Goal: Task Accomplishment & Management: Use online tool/utility

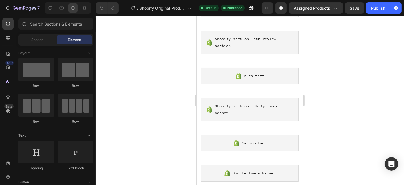
scroll to position [134, 0]
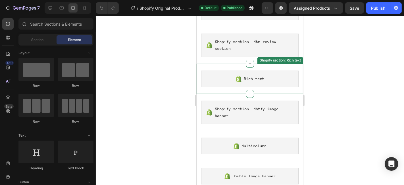
click at [269, 83] on div "Rich text" at bounding box center [249, 78] width 97 height 16
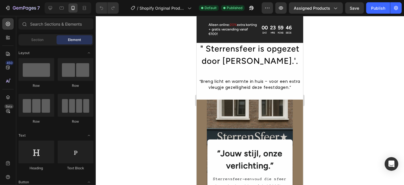
scroll to position [622, 0]
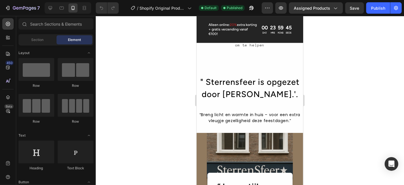
drag, startPoint x: 300, startPoint y: 49, endPoint x: 501, endPoint y: 139, distance: 220.2
click at [284, 95] on h2 "" Sterrensfeer is opgezet door [PERSON_NAME].'." at bounding box center [249, 88] width 107 height 26
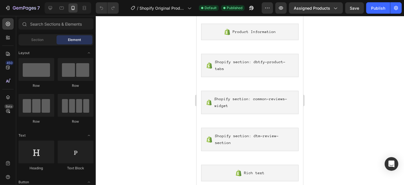
scroll to position [0, 0]
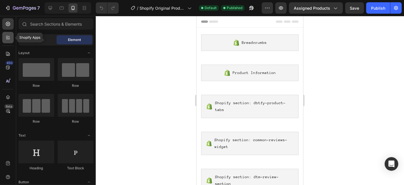
click at [8, 39] on icon at bounding box center [8, 38] width 6 height 6
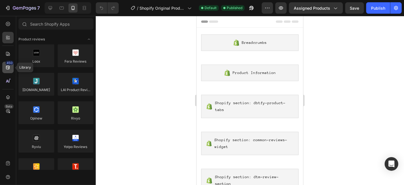
click at [6, 65] on icon at bounding box center [8, 67] width 6 height 6
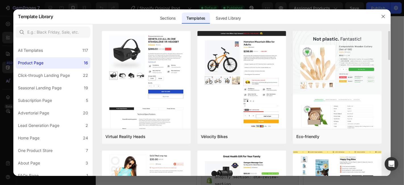
drag, startPoint x: 388, startPoint y: 46, endPoint x: 389, endPoint y: 61, distance: 14.8
click at [389, 61] on div "Virtual Reality Heads Add to page Preview Vélocity Bikes Add to page Preview Ec…" at bounding box center [241, 103] width 297 height 145
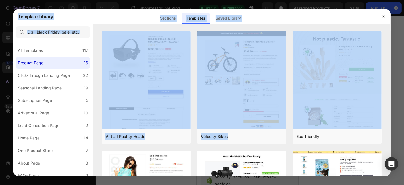
drag, startPoint x: 389, startPoint y: 48, endPoint x: 391, endPoint y: 70, distance: 22.6
click at [391, 70] on div "Template Library Sections Templates Existing pages Saved Library Templates Save…" at bounding box center [202, 92] width 404 height 185
click at [389, 71] on div "Virtual Reality Heads Add to page Preview Vélocity Bikes Add to page Preview Ec…" at bounding box center [241, 103] width 297 height 145
drag, startPoint x: 389, startPoint y: 58, endPoint x: 393, endPoint y: 77, distance: 19.4
click at [393, 77] on div "Template Library Sections Templates Existing pages Saved Library Templates Save…" at bounding box center [202, 92] width 404 height 185
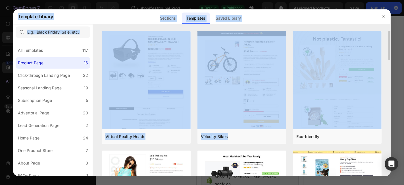
click at [389, 77] on div "Virtual Reality Heads Add to page Preview Vélocity Bikes Add to page Preview Ec…" at bounding box center [241, 103] width 297 height 145
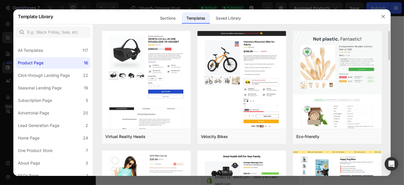
click at [388, 77] on div "Virtual Reality Heads Add to page Preview Vélocity Bikes Add to page Preview Ec…" at bounding box center [241, 103] width 297 height 145
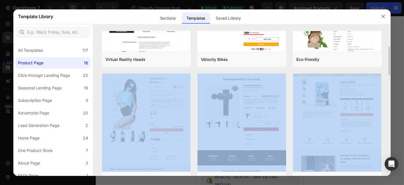
click at [389, 69] on div "Virtual Reality Heads Add to page Preview Vélocity Bikes Add to page Preview Ec…" at bounding box center [241, 26] width 297 height 145
click at [386, 68] on div "Virtual Reality Heads Add to page Preview Vélocity Bikes Add to page Preview Ec…" at bounding box center [241, 26] width 297 height 145
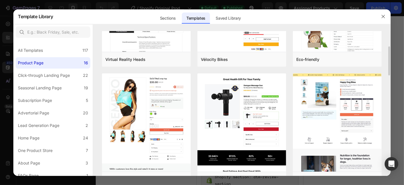
click at [388, 68] on div "Virtual Reality Heads Add to page Preview Vélocity Bikes Add to page Preview Ec…" at bounding box center [241, 26] width 297 height 145
click at [387, 68] on div "Virtual Reality Heads Add to page Preview Vélocity Bikes Add to page Preview Ec…" at bounding box center [241, 26] width 297 height 145
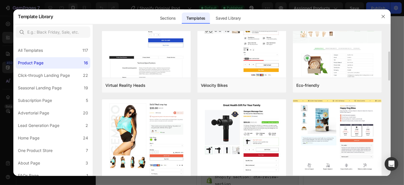
scroll to position [60, 0]
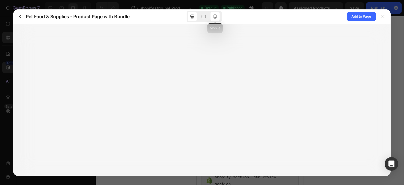
click at [216, 17] on icon at bounding box center [215, 17] width 6 height 6
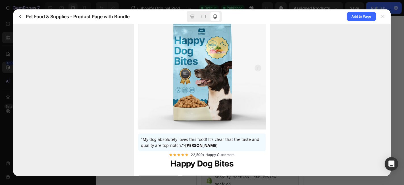
scroll to position [0, 0]
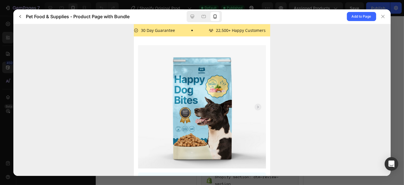
drag, startPoint x: 266, startPoint y: 47, endPoint x: 456, endPoint y: 27, distance: 190.6
click at [383, 16] on icon at bounding box center [382, 16] width 3 height 3
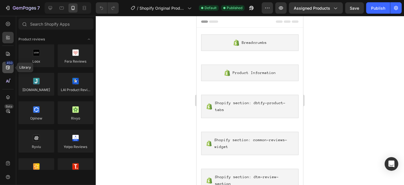
click at [12, 68] on div "450" at bounding box center [7, 67] width 11 height 11
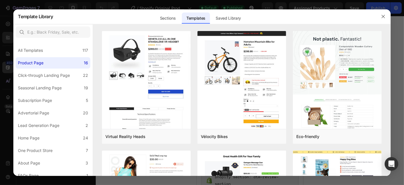
click at [12, 68] on div at bounding box center [202, 92] width 404 height 185
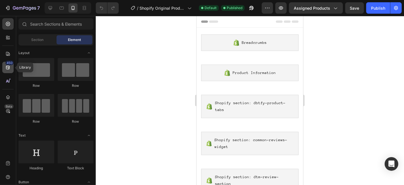
click at [6, 67] on icon at bounding box center [8, 67] width 6 height 6
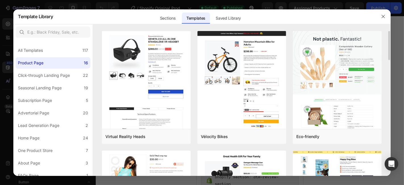
drag, startPoint x: 390, startPoint y: 33, endPoint x: 389, endPoint y: 47, distance: 14.5
click at [389, 47] on div "Virtual Reality Heads Add to page Preview Vélocity Bikes Add to page Preview Ec…" at bounding box center [241, 103] width 297 height 145
drag, startPoint x: 389, startPoint y: 47, endPoint x: 389, endPoint y: 61, distance: 13.1
click at [389, 61] on div "Virtual Reality Heads Add to page Preview Vélocity Bikes Add to page Preview Ec…" at bounding box center [241, 103] width 297 height 145
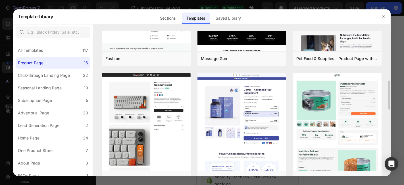
scroll to position [205, 0]
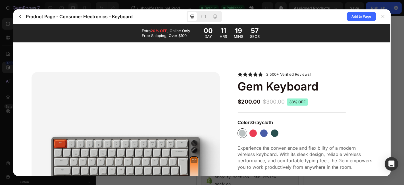
scroll to position [0, 0]
click at [216, 19] on icon at bounding box center [215, 17] width 6 height 6
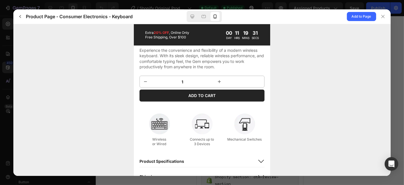
scroll to position [228, 0]
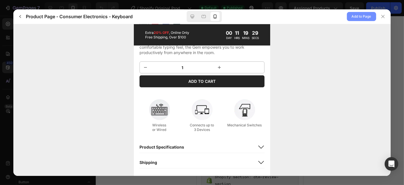
click at [355, 15] on span "Add to Page" at bounding box center [362, 16] width 20 height 7
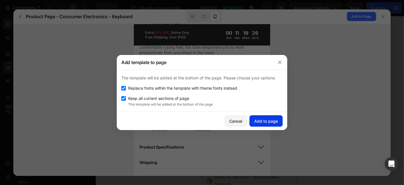
click at [269, 118] on div "Add to page" at bounding box center [266, 121] width 24 height 6
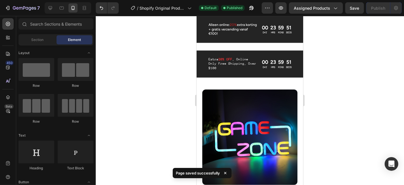
scroll to position [779, 0]
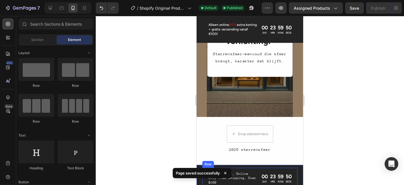
click at [274, 169] on div "Extra 20% OFF , Online Only Free Shipping, Over $100 Text Block 00 DAY 23 HRS 5…" at bounding box center [249, 177] width 95 height 21
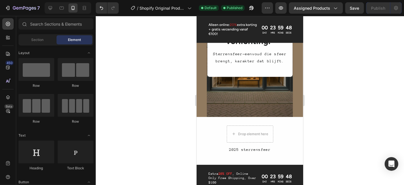
scroll to position [829, 0]
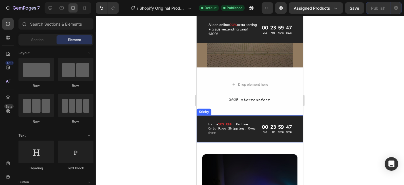
click at [295, 116] on div "Extra 20% OFF , Online Only Free Shipping, Over $100 Text Block 00 DAY 23 HRS 5…" at bounding box center [249, 128] width 107 height 27
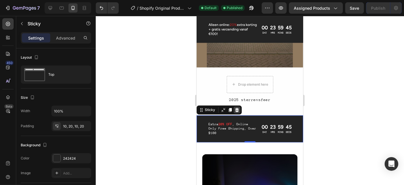
click at [234, 108] on icon at bounding box center [236, 109] width 5 height 5
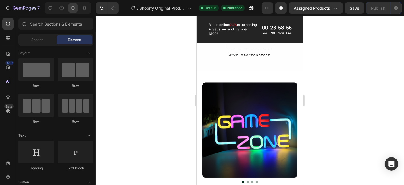
scroll to position [858, 0]
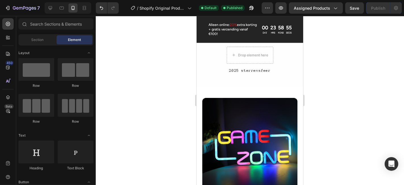
drag, startPoint x: 300, startPoint y: 44, endPoint x: 517, endPoint y: 83, distance: 220.5
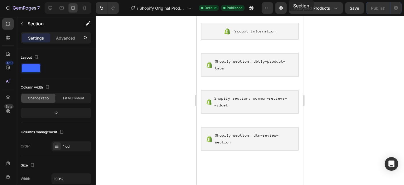
scroll to position [0, 0]
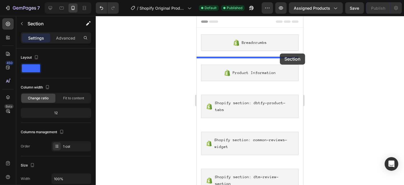
drag, startPoint x: 294, startPoint y: 91, endPoint x: 280, endPoint y: 53, distance: 40.5
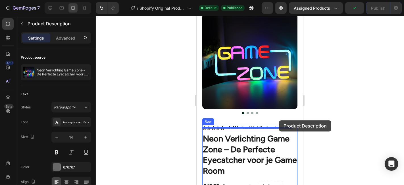
scroll to position [62, 0]
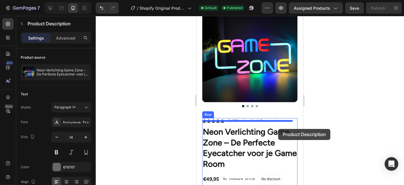
drag, startPoint x: 285, startPoint y: 151, endPoint x: 278, endPoint y: 128, distance: 23.3
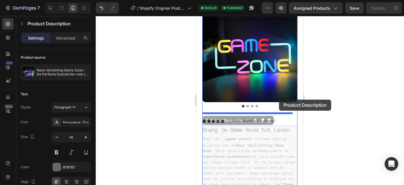
drag, startPoint x: 278, startPoint y: 128, endPoint x: 279, endPoint y: 99, distance: 29.3
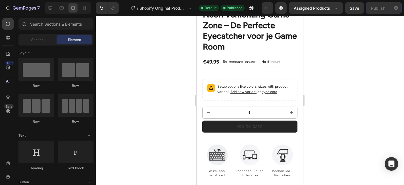
scroll to position [249, 0]
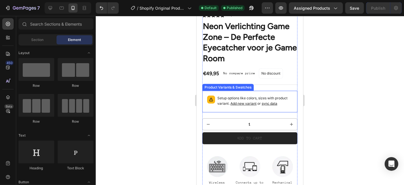
click at [261, 95] on p "Setup options like colors, sizes with product variant. Add new variant or sync …" at bounding box center [254, 100] width 75 height 11
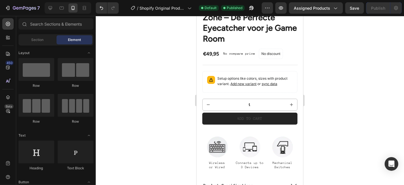
scroll to position [382, 0]
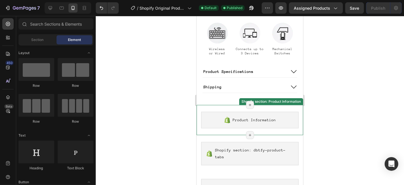
click at [286, 110] on div "Product Information Shopify section: Product Information Page has reached Shopi…" at bounding box center [249, 120] width 107 height 30
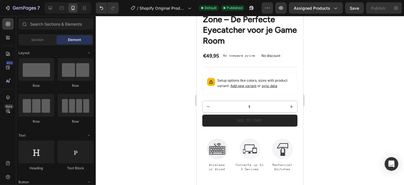
scroll to position [270, 0]
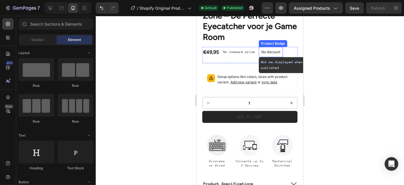
click at [274, 49] on div "No discount" at bounding box center [271, 52] width 24 height 10
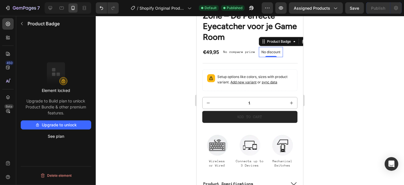
click at [67, 124] on button "Upgrade to unlock" at bounding box center [56, 124] width 70 height 9
click at [57, 176] on button "Delete element" at bounding box center [56, 175] width 70 height 9
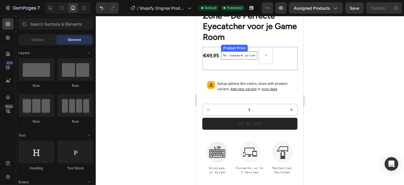
click at [239, 47] on div "No compare price Product Price" at bounding box center [239, 55] width 36 height 17
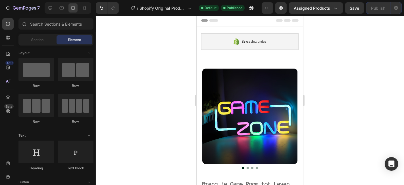
scroll to position [0, 0]
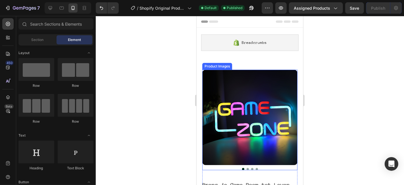
click at [278, 104] on img at bounding box center [249, 116] width 95 height 95
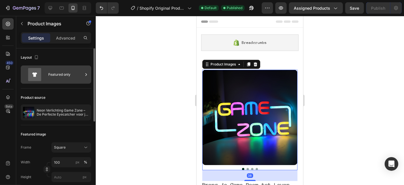
click at [54, 73] on div "Featured only" at bounding box center [65, 74] width 35 height 13
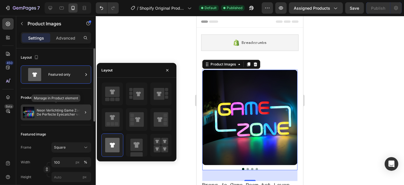
click at [49, 112] on p "Neon Verlichting Game Zone – De Perfecte Eyecatcher voor je Game Room" at bounding box center [63, 112] width 52 height 8
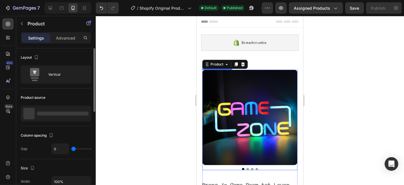
click at [237, 84] on img at bounding box center [249, 116] width 95 height 95
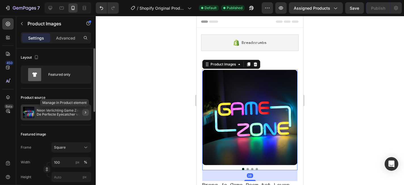
click at [85, 109] on button "button" at bounding box center [85, 112] width 7 height 7
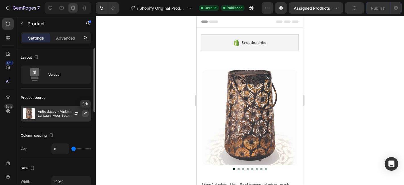
click at [87, 112] on icon "button" at bounding box center [85, 113] width 5 height 5
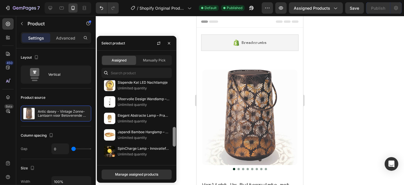
scroll to position [240, 0]
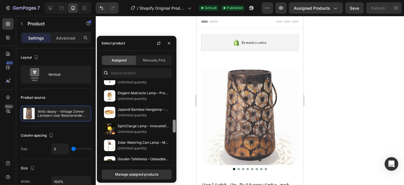
drag, startPoint x: 174, startPoint y: 82, endPoint x: 180, endPoint y: 199, distance: 118.0
click at [180, 0] on html "7 / Shopify Original Product Template Default Published Preview Assigned Produc…" at bounding box center [202, 0] width 404 height 0
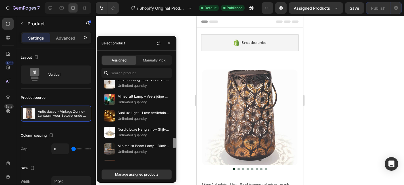
scroll to position [437, 0]
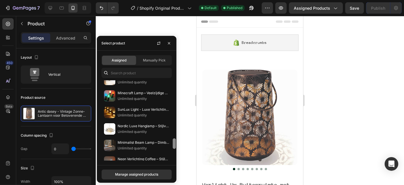
drag, startPoint x: 176, startPoint y: 125, endPoint x: 175, endPoint y: 158, distance: 32.4
click at [175, 158] on div at bounding box center [174, 120] width 4 height 80
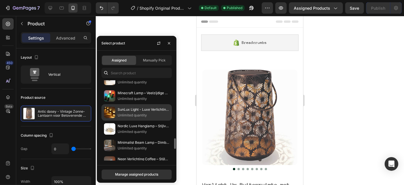
click at [159, 112] on p "Unlimited quantity" at bounding box center [144, 115] width 52 height 6
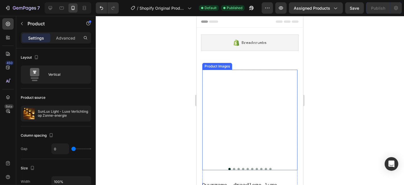
click at [350, 48] on div at bounding box center [250, 100] width 308 height 169
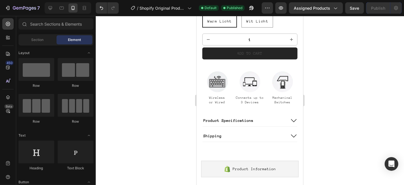
scroll to position [381, 0]
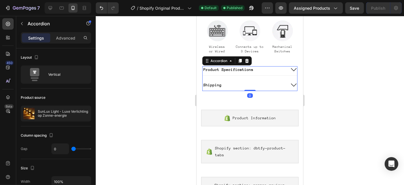
click at [290, 67] on icon at bounding box center [293, 69] width 7 height 7
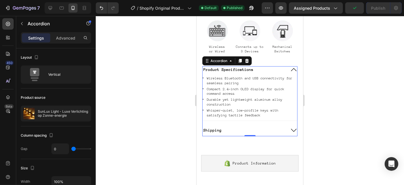
click at [245, 69] on p "Product Specifications" at bounding box center [228, 69] width 50 height 5
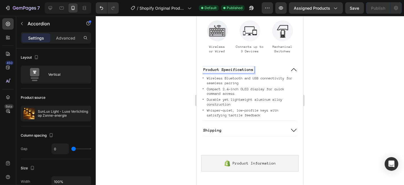
click at [245, 69] on p "Product Specifications" at bounding box center [228, 69] width 50 height 5
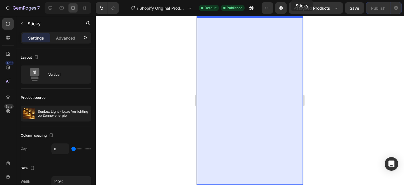
scroll to position [0, 0]
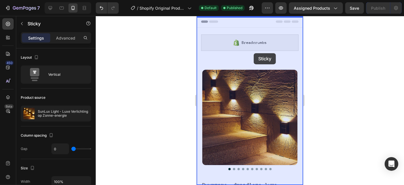
drag, startPoint x: 295, startPoint y: 71, endPoint x: 253, endPoint y: 53, distance: 45.4
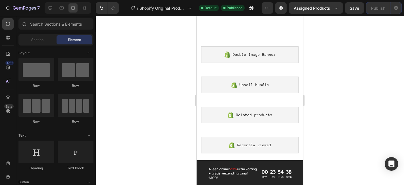
scroll to position [726, 0]
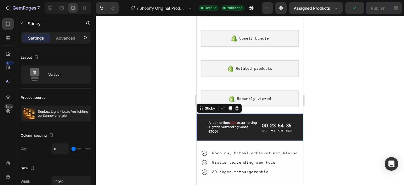
click at [296, 116] on div "Alleen online: 20% extra korting + gratis verzending vanaf €100! Text Block 00 …" at bounding box center [249, 126] width 107 height 27
click at [235, 106] on icon at bounding box center [237, 108] width 4 height 4
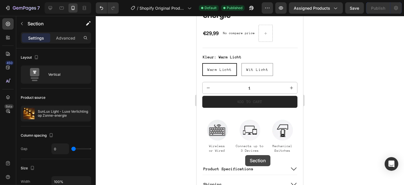
scroll to position [304, 0]
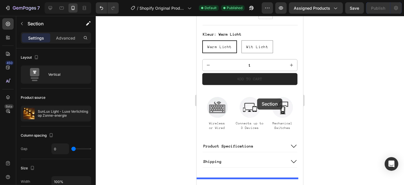
drag, startPoint x: 291, startPoint y: 116, endPoint x: 257, endPoint y: 98, distance: 39.1
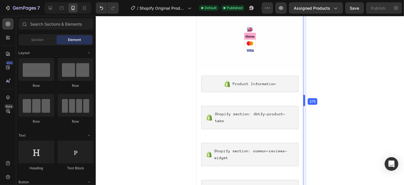
scroll to position [556, 0]
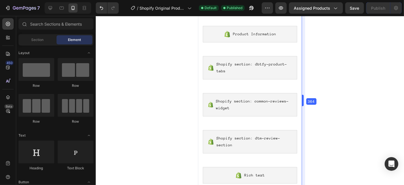
drag, startPoint x: 302, startPoint y: 58, endPoint x: 102, endPoint y: 42, distance: 200.1
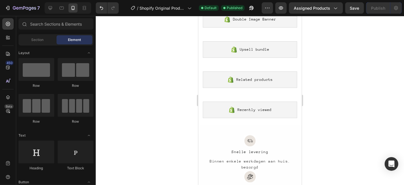
scroll to position [801, 0]
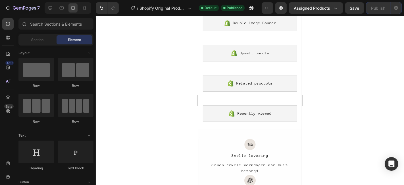
drag, startPoint x: 300, startPoint y: 58, endPoint x: 503, endPoint y: 103, distance: 207.7
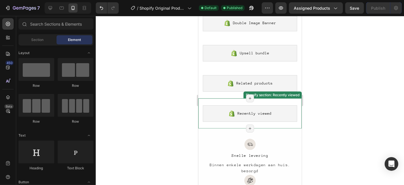
click at [282, 117] on div "Recently viewed" at bounding box center [250, 113] width 94 height 16
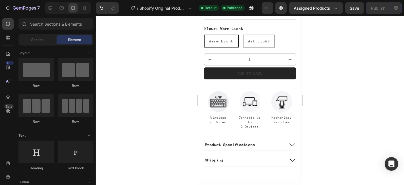
scroll to position [284, 0]
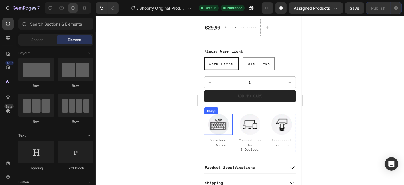
click at [214, 120] on img at bounding box center [218, 124] width 21 height 21
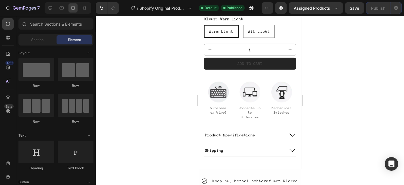
scroll to position [355, 0]
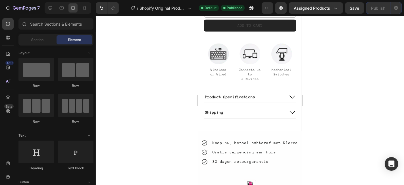
drag, startPoint x: 298, startPoint y: 45, endPoint x: 504, endPoint y: 65, distance: 207.2
drag, startPoint x: 193, startPoint y: 1, endPoint x: 234, endPoint y: -4, distance: 40.9
click at [234, 0] on html "7 / Shopify Original Product Template View in Product Page list Default Publish…" at bounding box center [202, 0] width 404 height 0
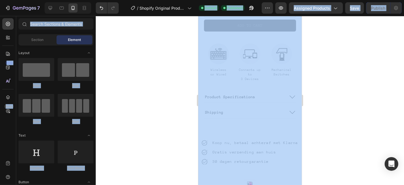
click at [354, 53] on div at bounding box center [250, 100] width 308 height 169
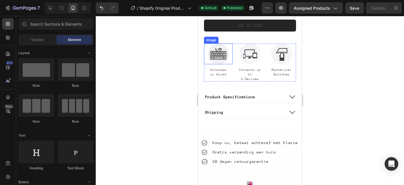
click at [220, 49] on img at bounding box center [218, 53] width 21 height 21
click at [214, 45] on img at bounding box center [218, 53] width 21 height 21
click at [393, 141] on div at bounding box center [250, 100] width 308 height 169
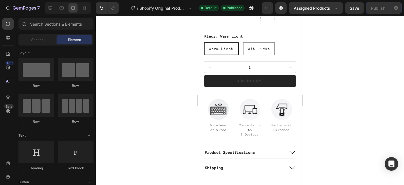
scroll to position [291, 0]
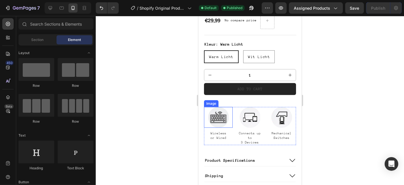
click at [217, 116] on img at bounding box center [218, 117] width 21 height 21
click at [224, 99] on div "Image" at bounding box center [217, 101] width 24 height 7
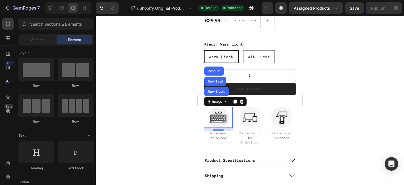
click at [112, 94] on div at bounding box center [250, 100] width 308 height 169
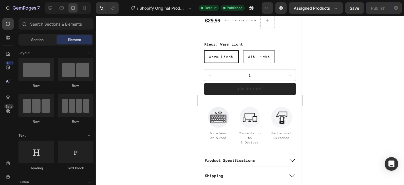
click at [41, 41] on span "Section" at bounding box center [38, 39] width 12 height 5
click at [48, 42] on div "Section" at bounding box center [38, 39] width 36 height 9
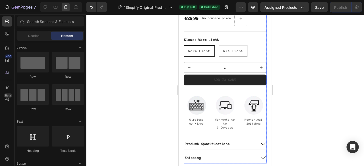
scroll to position [291, 0]
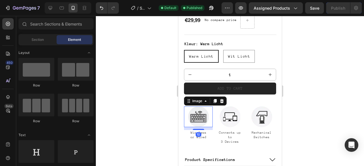
click at [194, 108] on img at bounding box center [197, 117] width 21 height 21
click at [197, 99] on div "Image" at bounding box center [197, 101] width 12 height 5
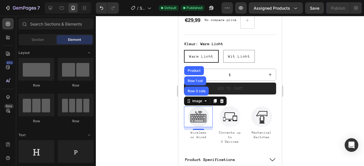
click at [168, 99] on div at bounding box center [230, 91] width 268 height 150
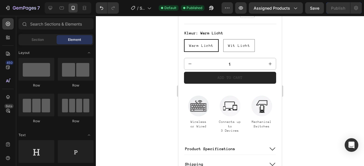
scroll to position [283, 0]
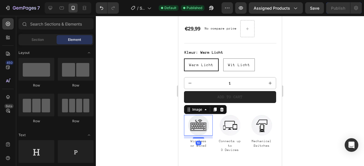
click at [197, 126] on img at bounding box center [197, 125] width 21 height 21
click at [44, 39] on div "Section" at bounding box center [38, 39] width 36 height 9
click at [191, 116] on img at bounding box center [197, 125] width 21 height 21
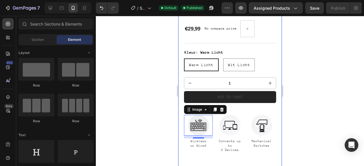
click at [167, 115] on div at bounding box center [230, 91] width 268 height 150
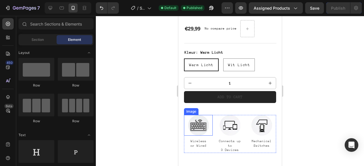
click at [193, 125] on img at bounding box center [197, 125] width 21 height 21
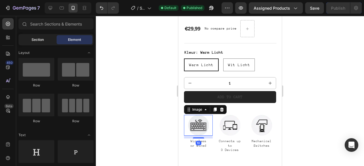
click at [28, 42] on div "Section" at bounding box center [38, 39] width 36 height 9
click at [197, 117] on img at bounding box center [197, 125] width 21 height 21
click at [222, 120] on img at bounding box center [229, 125] width 21 height 21
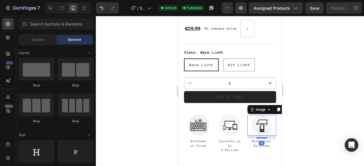
click at [265, 122] on img at bounding box center [261, 125] width 21 height 21
click at [254, 107] on div "Image" at bounding box center [260, 109] width 12 height 5
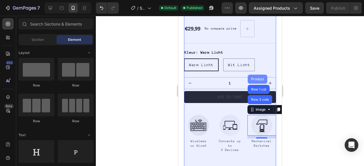
click at [256, 75] on div "Product" at bounding box center [257, 79] width 20 height 9
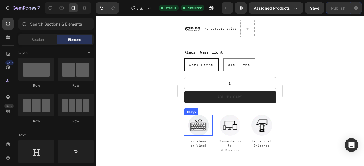
click at [194, 118] on img at bounding box center [197, 125] width 21 height 21
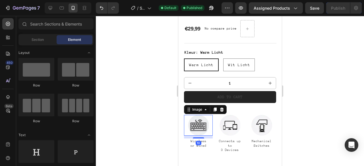
click at [194, 118] on img at bounding box center [197, 125] width 21 height 21
click at [222, 108] on icon at bounding box center [222, 110] width 4 height 4
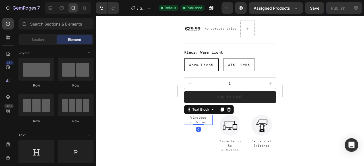
click at [202, 119] on div "Wireless or Wired Text Block 0" at bounding box center [198, 120] width 29 height 10
click at [228, 108] on icon at bounding box center [229, 110] width 4 height 4
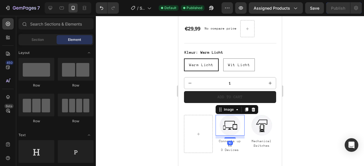
click at [220, 118] on img at bounding box center [229, 125] width 21 height 21
click at [251, 108] on icon at bounding box center [253, 110] width 4 height 4
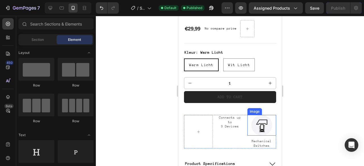
click at [251, 116] on img at bounding box center [261, 125] width 21 height 21
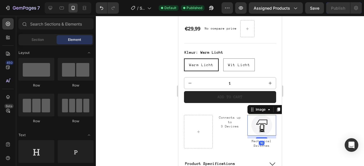
click at [305, 118] on div at bounding box center [230, 91] width 268 height 150
click at [265, 121] on img at bounding box center [261, 125] width 21 height 21
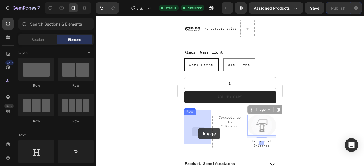
drag, startPoint x: 266, startPoint y: 127, endPoint x: 195, endPoint y: 126, distance: 71.9
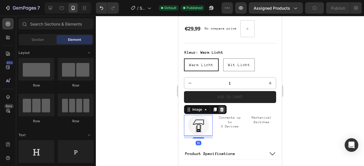
click at [219, 107] on icon at bounding box center [221, 109] width 5 height 5
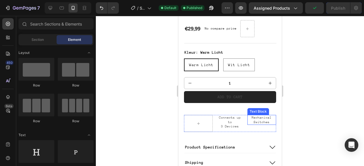
click at [256, 116] on p "Mechanical Switches" at bounding box center [261, 120] width 28 height 9
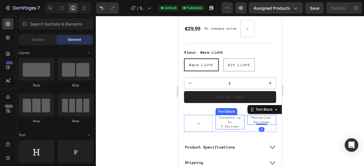
click at [230, 120] on p "Connects up to 3 Devices" at bounding box center [230, 122] width 28 height 13
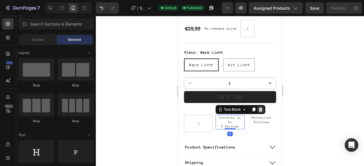
click at [258, 108] on icon at bounding box center [260, 110] width 4 height 4
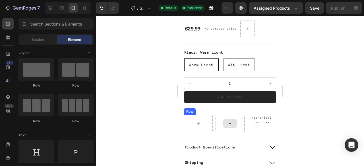
click at [229, 115] on div at bounding box center [229, 123] width 29 height 17
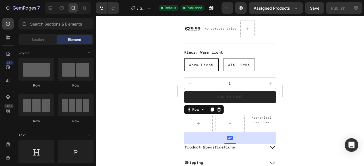
click at [216, 106] on div at bounding box center [218, 109] width 7 height 7
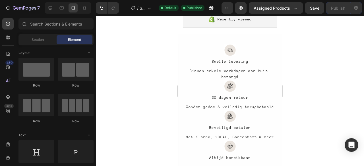
scroll to position [841, 0]
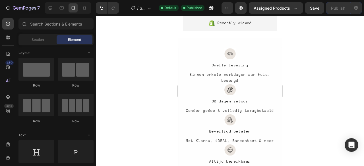
drag, startPoint x: 277, startPoint y: 38, endPoint x: 459, endPoint y: 82, distance: 187.2
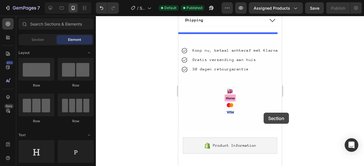
scroll to position [408, 0]
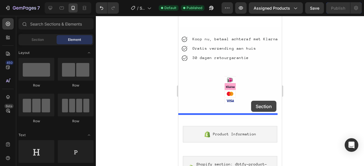
drag, startPoint x: 265, startPoint y: 45, endPoint x: 251, endPoint y: 101, distance: 57.5
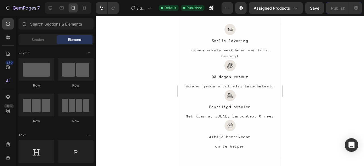
scroll to position [366, 0]
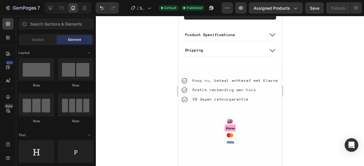
drag, startPoint x: 279, startPoint y: 43, endPoint x: 460, endPoint y: 57, distance: 181.3
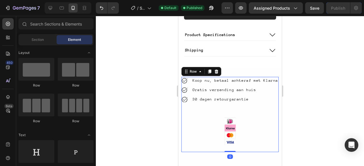
click at [235, 121] on div "Icon Koop nu, betaal achteraf met Klarna Text Block Icon Gratis verzending aan …" at bounding box center [229, 114] width 97 height 75
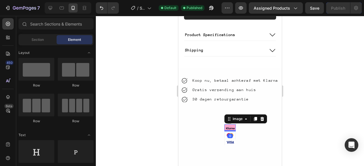
click at [226, 124] on img at bounding box center [229, 127] width 11 height 7
click at [228, 132] on img at bounding box center [229, 135] width 11 height 7
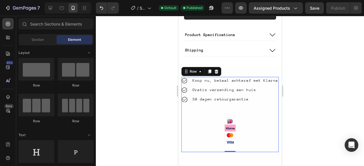
click at [257, 97] on div "Icon Koop nu, betaal achteraf met Klarna Text Block Icon Gratis verzending aan …" at bounding box center [229, 114] width 97 height 75
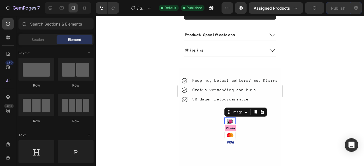
click at [230, 118] on img at bounding box center [229, 121] width 11 height 7
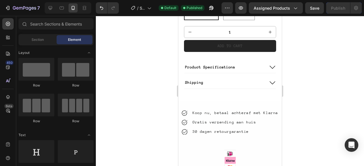
scroll to position [326, 0]
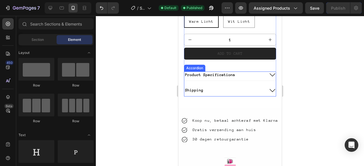
click at [232, 72] on div "Product Specifications" at bounding box center [210, 75] width 52 height 7
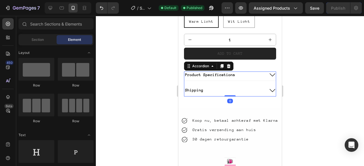
click at [202, 72] on p "Product Specifications" at bounding box center [210, 74] width 50 height 5
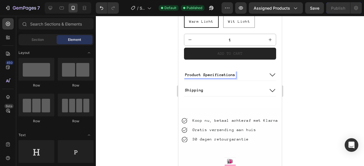
click at [203, 72] on p "Product Specifications" at bounding box center [210, 74] width 50 height 5
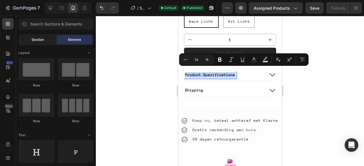
click at [42, 41] on span "Section" at bounding box center [38, 39] width 12 height 5
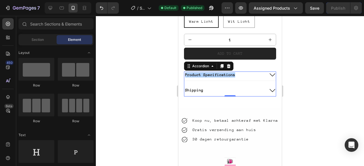
click at [290, 59] on div at bounding box center [230, 91] width 268 height 150
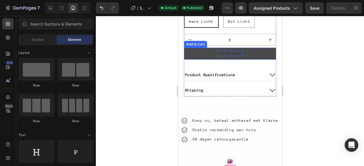
click at [234, 51] on div "Add to cart" at bounding box center [229, 53] width 25 height 5
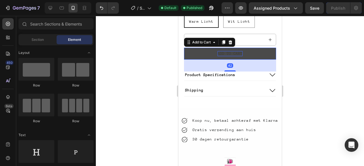
click at [234, 51] on div "Add to cart" at bounding box center [229, 53] width 25 height 5
click at [234, 51] on p "Add to cart" at bounding box center [229, 53] width 25 height 5
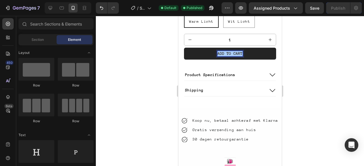
drag, startPoint x: 56, startPoint y: 33, endPoint x: 154, endPoint y: 47, distance: 99.0
click at [154, 47] on div at bounding box center [230, 91] width 268 height 150
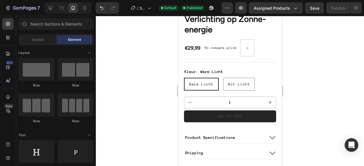
scroll to position [226, 0]
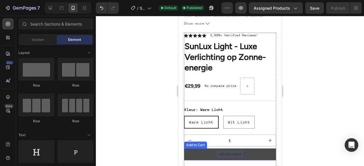
click at [234, 152] on p "Add to cart" at bounding box center [229, 154] width 25 height 5
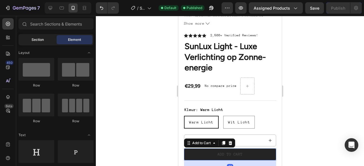
click at [47, 40] on div "Section" at bounding box center [38, 39] width 36 height 9
click at [46, 41] on div "Section" at bounding box center [38, 39] width 36 height 9
drag, startPoint x: 46, startPoint y: 41, endPoint x: 52, endPoint y: 40, distance: 6.0
click at [46, 41] on div "Section" at bounding box center [38, 39] width 36 height 9
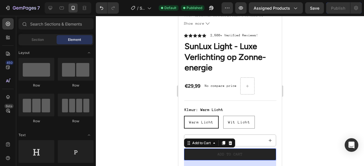
click at [72, 38] on span "Element" at bounding box center [74, 39] width 13 height 5
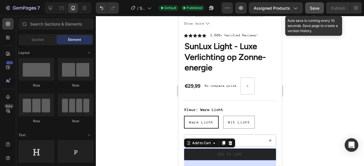
click at [312, 7] on span "Save" at bounding box center [314, 8] width 9 height 5
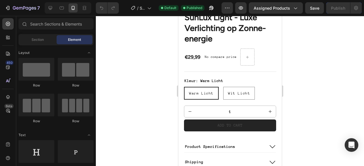
scroll to position [287, 0]
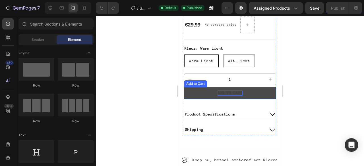
click at [229, 91] on div "Add to cart" at bounding box center [229, 93] width 25 height 5
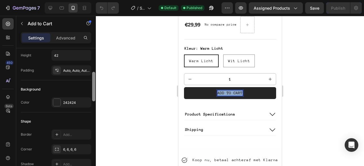
scroll to position [118, 0]
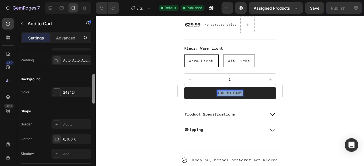
drag, startPoint x: 93, startPoint y: 66, endPoint x: 94, endPoint y: 92, distance: 26.2
click at [94, 92] on div at bounding box center [93, 89] width 3 height 30
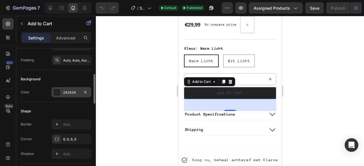
click at [59, 91] on div at bounding box center [56, 92] width 7 height 7
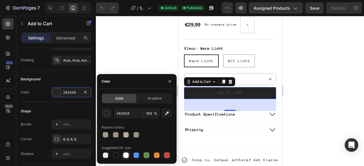
click at [126, 155] on div at bounding box center [126, 156] width 6 height 6
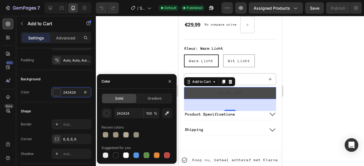
type input "FFFFFF"
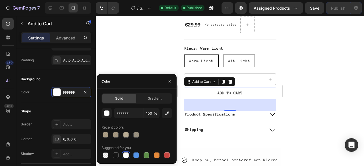
click at [303, 65] on div at bounding box center [230, 91] width 268 height 150
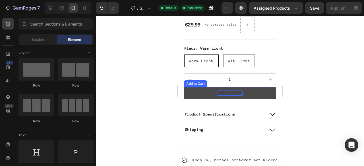
click at [235, 91] on p "Add to cart" at bounding box center [229, 93] width 25 height 5
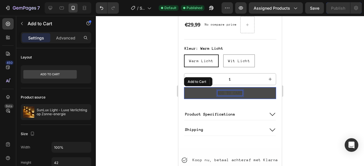
click at [235, 91] on p "Add to cart" at bounding box center [229, 93] width 25 height 5
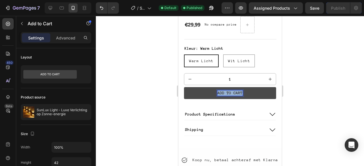
click at [196, 90] on button "Add to cart" at bounding box center [230, 93] width 92 height 12
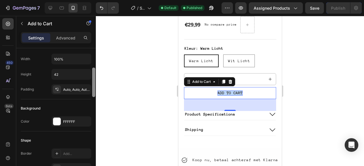
scroll to position [136, 0]
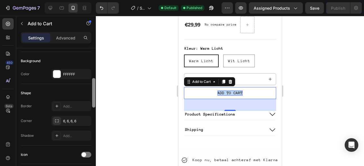
drag, startPoint x: 93, startPoint y: 71, endPoint x: 99, endPoint y: 100, distance: 30.0
click at [99, 0] on div "7 / Shopify Original Product Template Default Published Preview Assigned Produc…" at bounding box center [182, 0] width 364 height 0
click at [59, 72] on div at bounding box center [56, 73] width 7 height 7
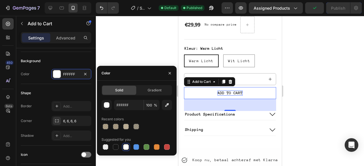
click at [115, 145] on div at bounding box center [116, 147] width 6 height 6
type input "151515"
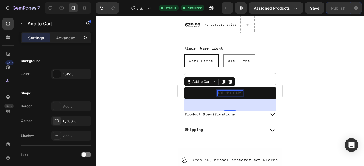
click at [229, 91] on p "Add to cart" at bounding box center [229, 93] width 25 height 5
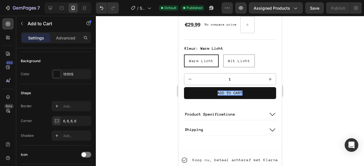
drag, startPoint x: 51, startPoint y: 72, endPoint x: 98, endPoint y: 51, distance: 51.1
click at [99, 51] on div at bounding box center [230, 91] width 268 height 150
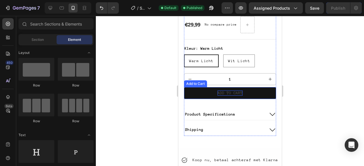
click at [230, 91] on p "Add to cart" at bounding box center [229, 93] width 25 height 5
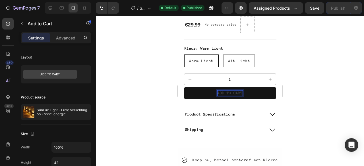
click at [230, 91] on p "Add to cart" at bounding box center [229, 93] width 25 height 5
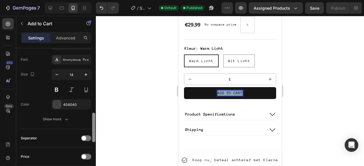
scroll to position [293, 0]
drag, startPoint x: 94, startPoint y: 60, endPoint x: 99, endPoint y: 124, distance: 64.4
click at [99, 0] on div "7 / Shopify Original Product Template Default Published Preview Assigned Produc…" at bounding box center [182, 0] width 364 height 0
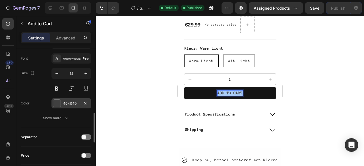
click at [58, 103] on div at bounding box center [56, 103] width 7 height 7
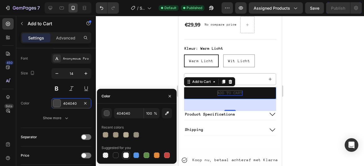
click at [128, 157] on div at bounding box center [126, 156] width 6 height 6
type input "FFFFFF"
click at [118, 49] on div at bounding box center [230, 91] width 268 height 150
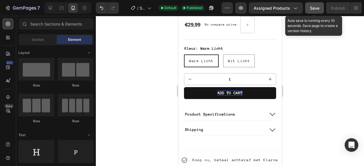
click at [313, 8] on span "Save" at bounding box center [314, 8] width 9 height 5
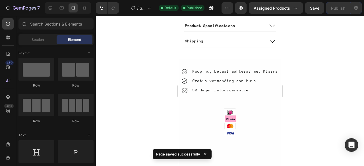
scroll to position [332, 0]
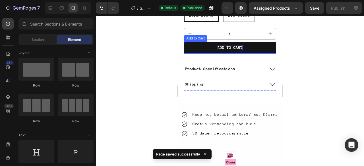
click at [233, 45] on p "Add to cart" at bounding box center [229, 47] width 25 height 5
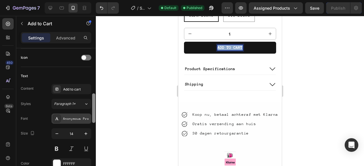
scroll to position [236, 0]
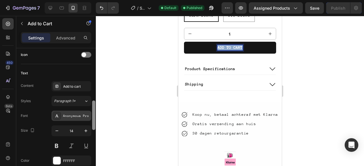
drag, startPoint x: 94, startPoint y: 59, endPoint x: 91, endPoint y: 112, distance: 52.4
click at [91, 112] on div "Layout Product source SunLux Light - Luxe Verlichting op Zonne-energie Size Wid…" at bounding box center [56, 115] width 80 height 134
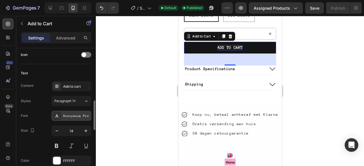
click at [78, 114] on div "Anonymous Pro" at bounding box center [76, 116] width 27 height 5
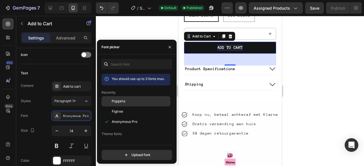
click at [126, 99] on div "Poppins" at bounding box center [140, 101] width 57 height 5
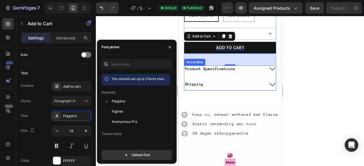
click at [212, 66] on p "Product Specifications" at bounding box center [210, 68] width 50 height 5
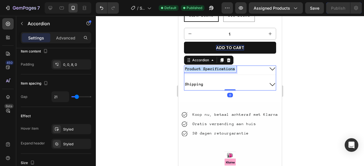
click at [212, 66] on p "Product Specifications" at bounding box center [210, 68] width 50 height 5
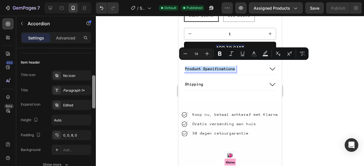
scroll to position [105, 0]
drag, startPoint x: 94, startPoint y: 63, endPoint x: 98, endPoint y: 89, distance: 26.4
click at [98, 0] on div "7 / Shopify Original Product Template Default Published Preview Assigned Produc…" at bounding box center [182, 0] width 364 height 0
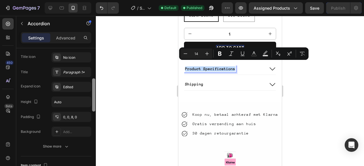
click at [91, 89] on div at bounding box center [93, 115] width 4 height 134
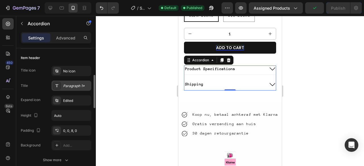
click at [75, 82] on div "Paragraph 1*" at bounding box center [71, 86] width 40 height 10
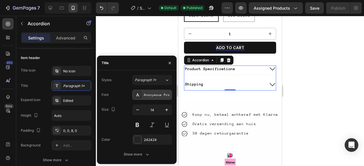
click at [151, 93] on div "Anonymous Pro" at bounding box center [157, 95] width 27 height 5
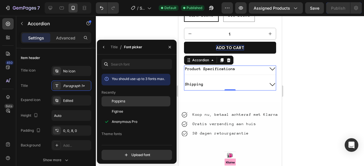
click at [141, 102] on div "Poppins" at bounding box center [140, 101] width 57 height 5
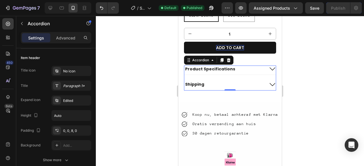
click at [328, 45] on div at bounding box center [230, 91] width 268 height 150
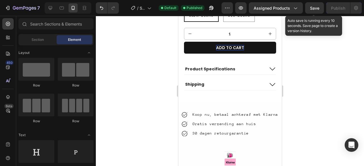
drag, startPoint x: 314, startPoint y: 8, endPoint x: 290, endPoint y: 59, distance: 56.2
click at [314, 8] on span "Save" at bounding box center [314, 8] width 9 height 5
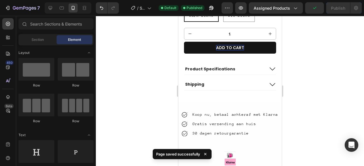
scroll to position [388, 0]
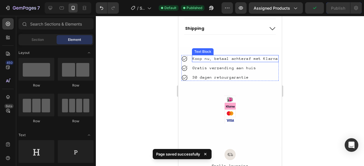
click at [242, 55] on div "Koop nu, betaal achteraf met Klarna" at bounding box center [234, 58] width 87 height 7
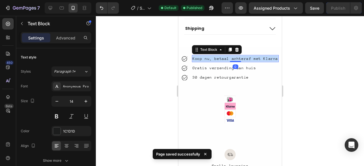
click at [242, 56] on p "Koop nu, betaal achteraf met Klarna" at bounding box center [235, 59] width 86 height 6
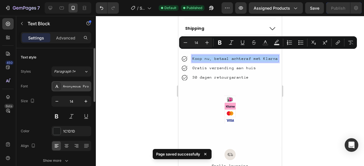
click at [78, 86] on div "Anonymous Pro" at bounding box center [76, 86] width 27 height 5
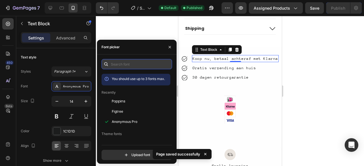
click at [126, 68] on input "text" at bounding box center [136, 64] width 70 height 10
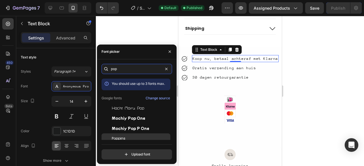
type input "pop"
click at [124, 134] on div "Poppins" at bounding box center [135, 139] width 69 height 10
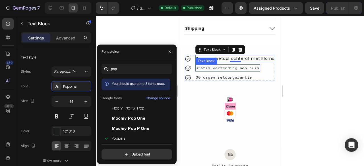
click at [225, 64] on div "Gratis verzending aan huis" at bounding box center [227, 67] width 65 height 7
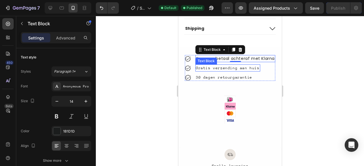
click at [225, 64] on div "Gratis verzending aan huis" at bounding box center [227, 67] width 65 height 7
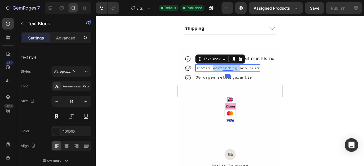
scroll to position [108, 0]
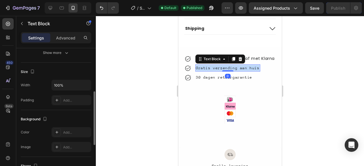
click at [225, 65] on p "Gratis verzending aan huis" at bounding box center [227, 68] width 64 height 6
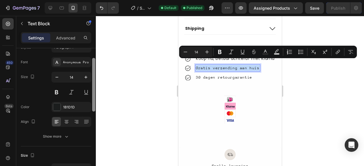
scroll to position [17, 0]
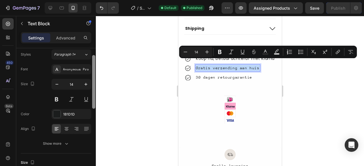
drag, startPoint x: 94, startPoint y: 98, endPoint x: 98, endPoint y: 62, distance: 36.6
click at [98, 0] on div "7 / Shopify Original Product Template Default Published Preview Assigned Produc…" at bounding box center [182, 0] width 364 height 0
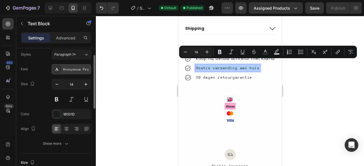
click at [86, 67] on div "Anonymous Pro" at bounding box center [76, 69] width 27 height 5
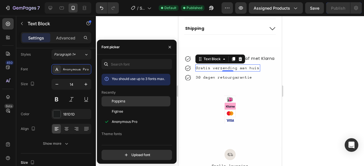
click at [118, 102] on span "Poppins" at bounding box center [119, 101] width 14 height 5
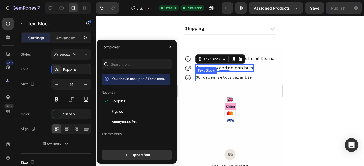
click at [232, 74] on div "30 dagen retourgarantie" at bounding box center [223, 77] width 57 height 7
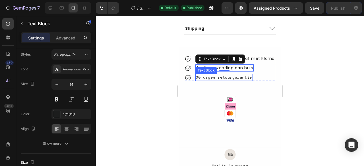
click at [232, 74] on div "30 dagen retourgarantie" at bounding box center [223, 77] width 57 height 7
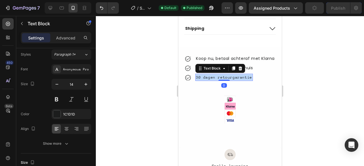
click at [232, 74] on p "30 dagen retourgarantie" at bounding box center [223, 77] width 56 height 6
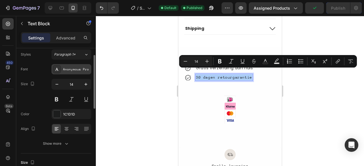
click at [71, 64] on div "Anonymous Pro" at bounding box center [71, 69] width 40 height 10
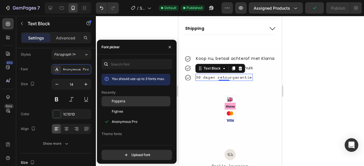
click at [118, 101] on span "Poppins" at bounding box center [119, 101] width 14 height 5
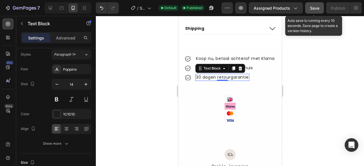
click at [310, 7] on span "Save" at bounding box center [314, 8] width 9 height 5
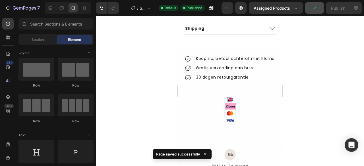
scroll to position [415, 0]
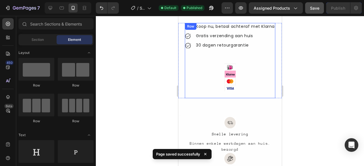
click at [244, 74] on div "Icon Koop nu, betaal achteraf met Klarna Text Block Icon Gratis verzending aan …" at bounding box center [229, 60] width 90 height 75
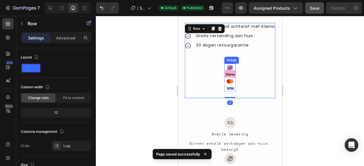
click at [227, 66] on img at bounding box center [229, 67] width 11 height 7
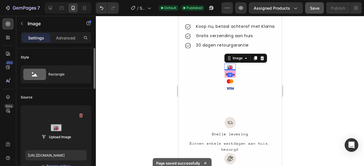
click at [61, 130] on label at bounding box center [55, 128] width 61 height 36
click at [61, 132] on input "file" at bounding box center [55, 137] width 39 height 10
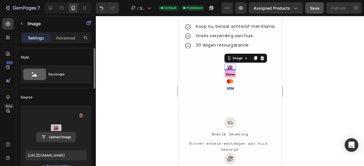
click at [49, 138] on input "file" at bounding box center [55, 137] width 39 height 10
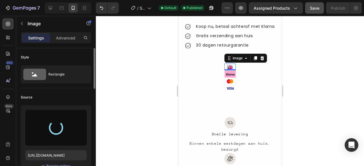
type input "[URL][DOMAIN_NAME]"
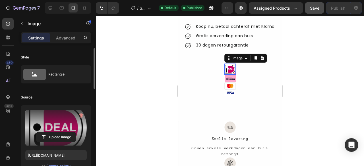
click at [228, 78] on div "0" at bounding box center [230, 79] width 6 height 5
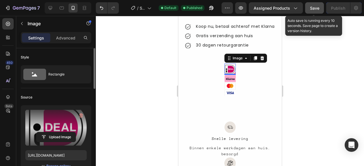
click at [312, 6] on span "Save" at bounding box center [314, 8] width 9 height 5
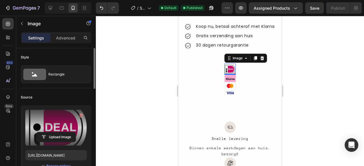
click at [227, 77] on div "0" at bounding box center [230, 79] width 6 height 5
click at [224, 79] on img at bounding box center [229, 78] width 11 height 7
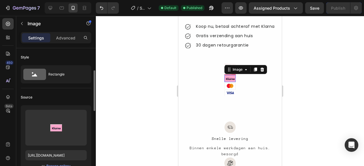
scroll to position [17, 0]
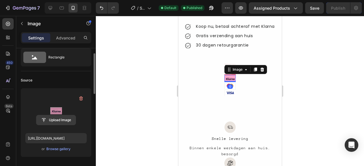
click at [58, 120] on input "file" at bounding box center [55, 120] width 39 height 10
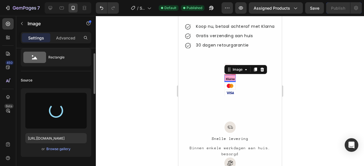
type input "[URL][DOMAIN_NAME]"
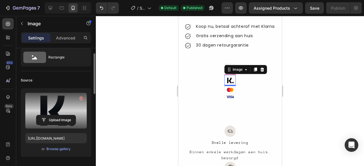
click at [306, 63] on div at bounding box center [230, 91] width 268 height 150
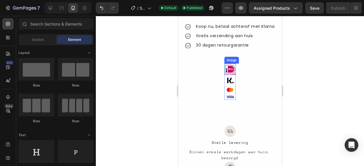
click at [232, 73] on img at bounding box center [229, 69] width 11 height 11
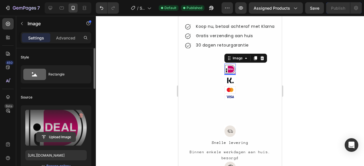
click at [55, 133] on input "file" at bounding box center [55, 137] width 39 height 10
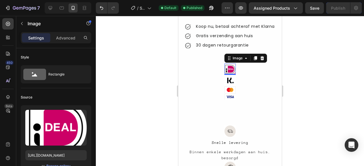
click at [339, 81] on div at bounding box center [230, 91] width 268 height 150
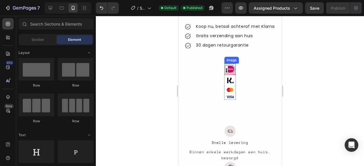
click at [226, 68] on img at bounding box center [229, 69] width 11 height 11
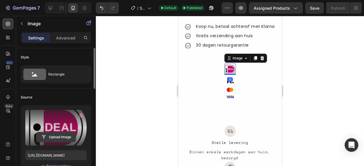
click at [57, 134] on input "file" at bounding box center [55, 137] width 39 height 10
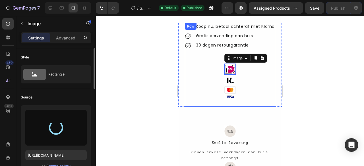
type input "[URL][DOMAIN_NAME]"
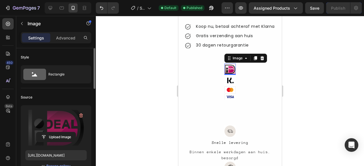
click at [344, 47] on div at bounding box center [230, 91] width 268 height 150
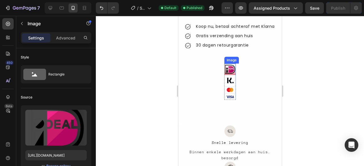
click at [232, 67] on img at bounding box center [229, 69] width 11 height 11
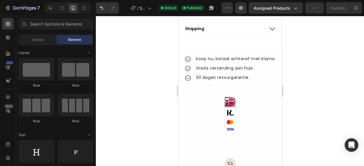
scroll to position [385, 0]
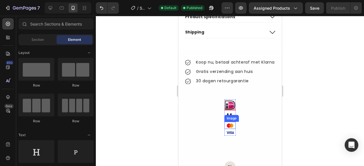
click at [228, 122] on img at bounding box center [229, 125] width 11 height 7
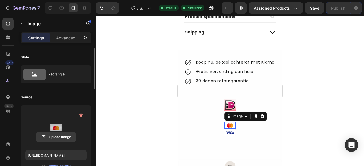
click at [57, 134] on input "file" at bounding box center [55, 137] width 39 height 10
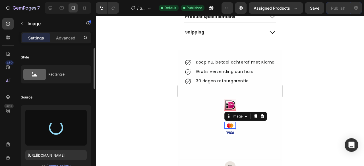
type input "[URL][DOMAIN_NAME]"
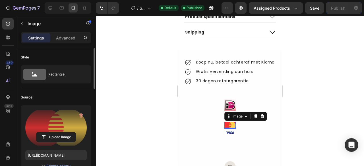
click at [331, 111] on div at bounding box center [230, 91] width 268 height 150
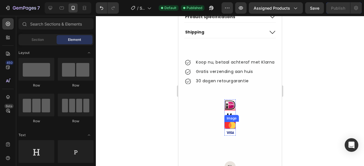
click at [227, 122] on img at bounding box center [229, 125] width 11 height 7
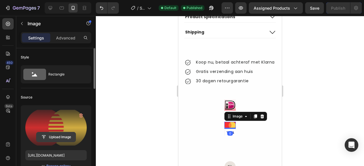
click at [60, 136] on input "file" at bounding box center [55, 137] width 39 height 10
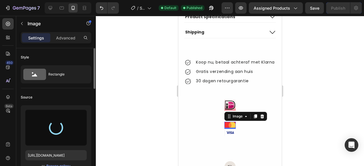
type input "[URL][DOMAIN_NAME]"
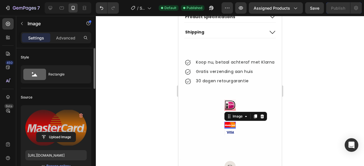
click at [304, 62] on div at bounding box center [230, 91] width 268 height 150
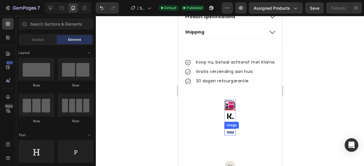
click at [228, 129] on img at bounding box center [229, 132] width 11 height 7
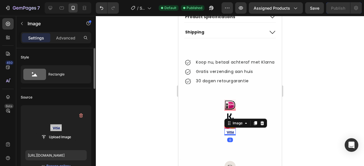
click at [55, 129] on label at bounding box center [55, 128] width 61 height 36
click at [55, 132] on input "file" at bounding box center [55, 137] width 39 height 10
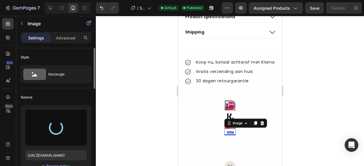
type input "[URL][DOMAIN_NAME]"
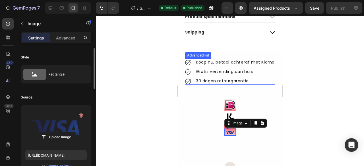
click at [336, 89] on div at bounding box center [230, 91] width 268 height 150
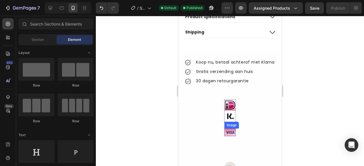
click at [229, 129] on img at bounding box center [229, 133] width 11 height 8
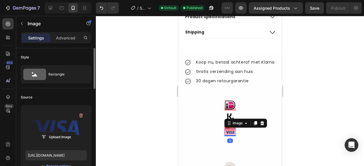
click at [63, 126] on label at bounding box center [55, 128] width 61 height 36
click at [63, 132] on input "file" at bounding box center [55, 137] width 39 height 10
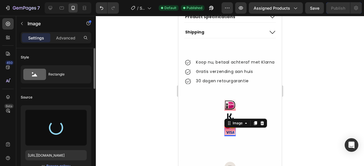
type input "[URL][DOMAIN_NAME]"
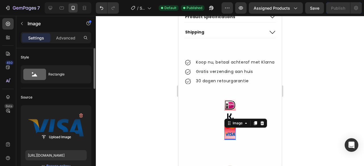
click at [331, 51] on div at bounding box center [230, 91] width 268 height 150
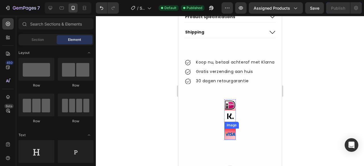
click at [229, 131] on img at bounding box center [229, 134] width 11 height 11
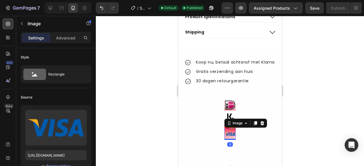
click at [335, 108] on div at bounding box center [230, 91] width 268 height 150
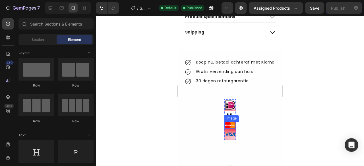
click at [225, 122] on img at bounding box center [229, 125] width 11 height 7
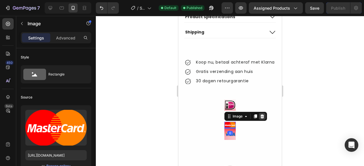
click at [260, 114] on icon at bounding box center [262, 116] width 4 height 4
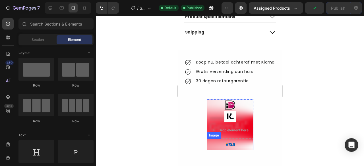
click at [209, 142] on div at bounding box center [229, 144] width 47 height 11
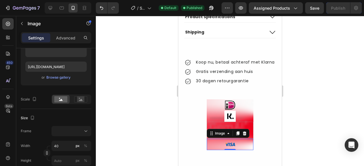
scroll to position [0, 0]
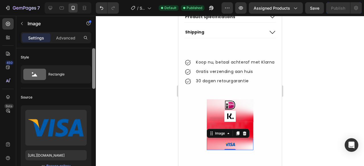
drag, startPoint x: 93, startPoint y: 53, endPoint x: 166, endPoint y: 21, distance: 79.8
click at [109, 0] on div "7 / Shopify Original Product Template Default Published Preview Assigned Produc…" at bounding box center [182, 0] width 364 height 0
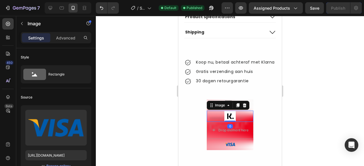
click at [209, 113] on div at bounding box center [229, 116] width 47 height 11
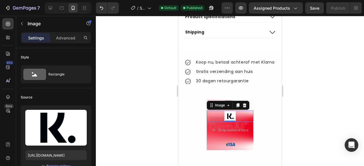
click at [240, 111] on div at bounding box center [229, 116] width 47 height 11
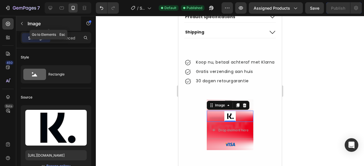
click at [23, 23] on icon "button" at bounding box center [22, 23] width 5 height 5
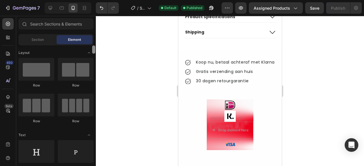
drag, startPoint x: 93, startPoint y: 51, endPoint x: 91, endPoint y: 35, distance: 16.0
click at [91, 35] on div "Sections(18) Elements(84) Section Element Hero Section Product Detail Brands Tr…" at bounding box center [56, 91] width 80 height 147
click at [215, 99] on div at bounding box center [229, 104] width 47 height 11
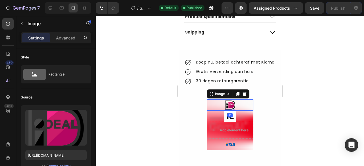
click at [244, 92] on icon at bounding box center [244, 94] width 5 height 5
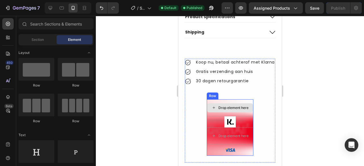
click at [244, 103] on div "Drop element here" at bounding box center [230, 107] width 46 height 9
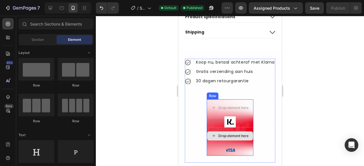
click at [245, 132] on div "Drop element here" at bounding box center [230, 136] width 46 height 9
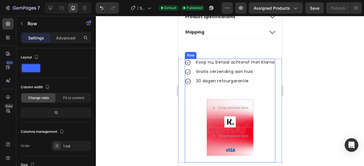
click at [226, 93] on div "Icon Koop nu, betaal achteraf met Klarna Text Block Icon Gratis verzending aan …" at bounding box center [229, 111] width 90 height 104
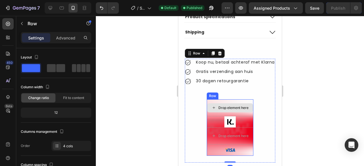
click at [226, 99] on div "Drop element here" at bounding box center [229, 107] width 47 height 17
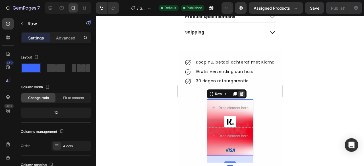
click at [241, 92] on icon at bounding box center [241, 94] width 5 height 5
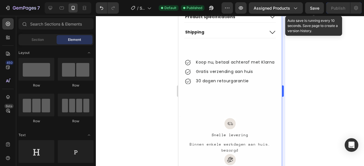
click at [314, 7] on span "Save" at bounding box center [314, 8] width 9 height 5
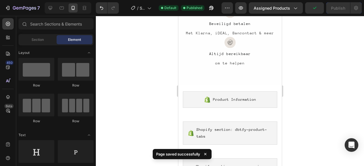
scroll to position [582, 0]
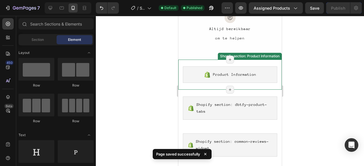
click at [264, 84] on div "Product Information Shopify section: Product Information Page has reached Shopi…" at bounding box center [229, 75] width 103 height 30
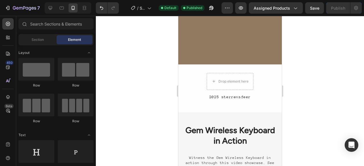
scroll to position [1224, 0]
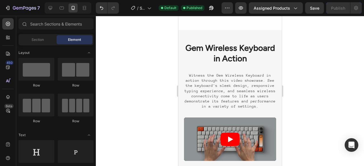
drag, startPoint x: 278, startPoint y: 90, endPoint x: 481, endPoint y: 105, distance: 204.2
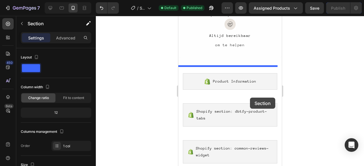
scroll to position [593, 0]
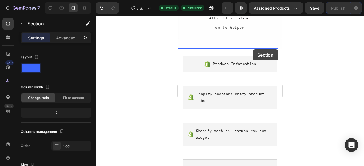
drag, startPoint x: 271, startPoint y: 39, endPoint x: 253, endPoint y: 49, distance: 20.9
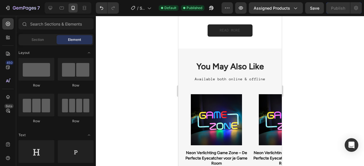
scroll to position [1608, 0]
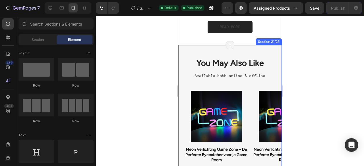
click at [260, 50] on div "You May Also Like Heading Available both online & offline Text Block Product Im…" at bounding box center [229, 124] width 103 height 158
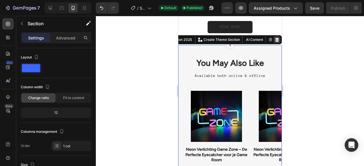
click at [275, 37] on icon at bounding box center [277, 39] width 4 height 4
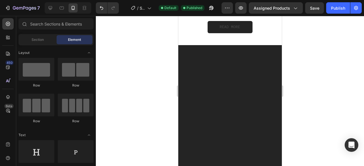
click at [262, 97] on div at bounding box center [229, 109] width 95 height 105
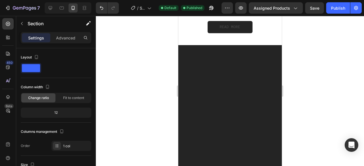
click at [258, 87] on div at bounding box center [229, 109] width 95 height 105
click at [245, 79] on div at bounding box center [229, 109] width 95 height 105
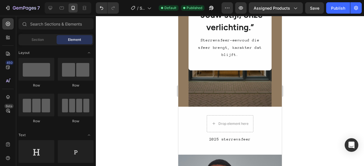
scroll to position [1240, 0]
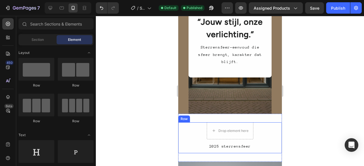
click at [255, 139] on div "Drop element here Row 2025 sterrensfeer Text Block Row" at bounding box center [229, 137] width 103 height 31
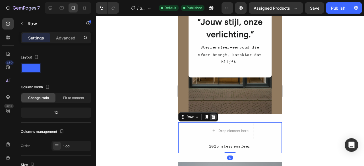
click at [213, 117] on icon at bounding box center [213, 117] width 4 height 4
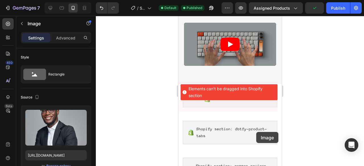
scroll to position [711, 0]
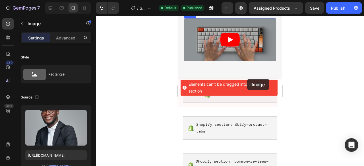
drag, startPoint x: 263, startPoint y: 155, endPoint x: 247, endPoint y: 79, distance: 77.8
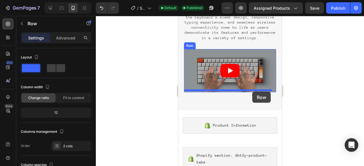
scroll to position [678, 0]
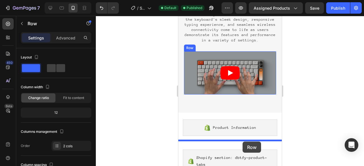
drag, startPoint x: 275, startPoint y: 136, endPoint x: 242, endPoint y: 142, distance: 33.7
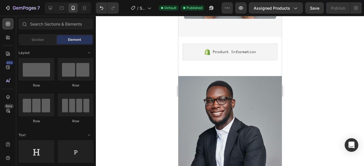
scroll to position [750, 0]
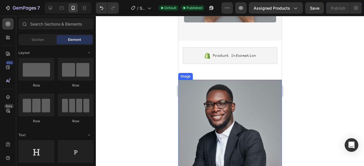
click at [242, 111] on img at bounding box center [229, 133] width 103 height 107
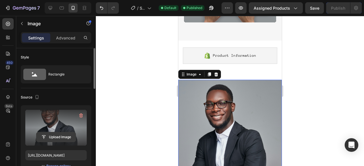
click at [61, 138] on input "file" at bounding box center [55, 137] width 39 height 10
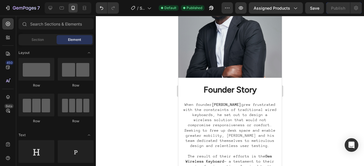
scroll to position [881, 0]
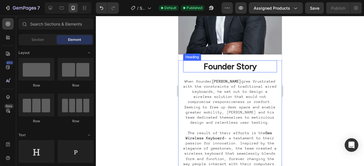
click at [244, 62] on h2 "Founder Story" at bounding box center [230, 67] width 94 height 12
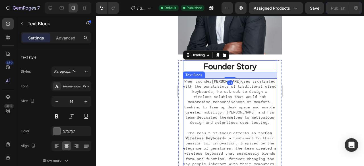
click at [195, 79] on p "When founder Alex grew frustrated with the constraints of traditional wired key…" at bounding box center [230, 102] width 94 height 47
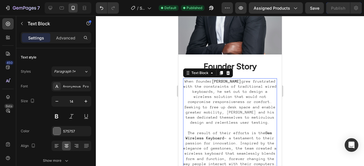
click at [217, 87] on p "When founder Alex grew frustrated with the constraints of traditional wired key…" at bounding box center [230, 102] width 94 height 47
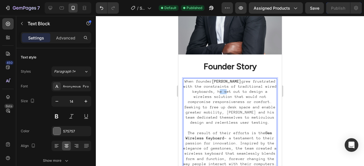
click at [217, 87] on p "When founder Alex grew frustrated with the constraints of traditional wired key…" at bounding box center [230, 102] width 94 height 47
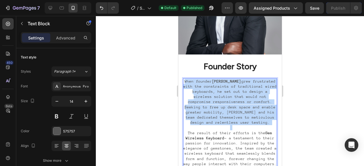
click at [217, 87] on p "When founder Alex grew frustrated with the constraints of traditional wired key…" at bounding box center [230, 102] width 94 height 47
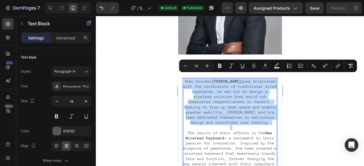
click at [217, 87] on p "When founder Alex grew frustrated with the constraints of traditional wired key…" at bounding box center [230, 102] width 94 height 47
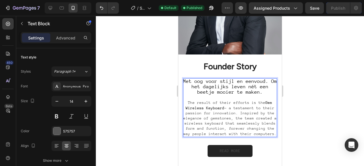
click at [189, 100] on p "The result of their efforts is the Gem Wireless Keyboard - a testament to their…" at bounding box center [230, 118] width 94 height 36
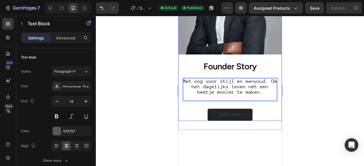
click at [247, 61] on h2 "Founder Story" at bounding box center [230, 67] width 94 height 12
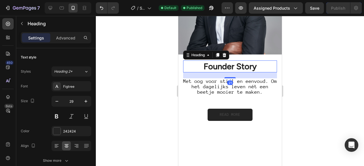
click at [247, 61] on h2 "Founder Story" at bounding box center [230, 67] width 94 height 12
click at [247, 61] on p "Founder Story" at bounding box center [230, 66] width 94 height 11
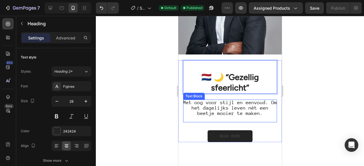
click at [261, 100] on span "Met oog voor stijl en eenvoud. Om het dagelijks leven nét een beetje mooier te …" at bounding box center [230, 108] width 94 height 16
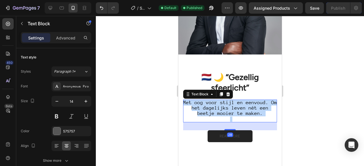
click at [261, 100] on span "Met oog voor stijl en eenvoud. Om het dagelijks leven nét een beetje mooier te …" at bounding box center [230, 108] width 94 height 16
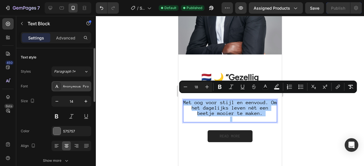
click at [77, 85] on div "Anonymous Pro" at bounding box center [76, 86] width 27 height 5
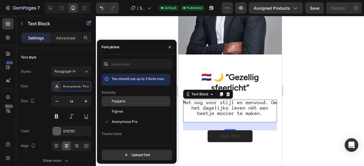
click at [115, 99] on span "Poppins" at bounding box center [119, 101] width 14 height 5
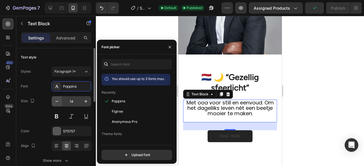
click at [57, 97] on button "button" at bounding box center [57, 101] width 10 height 10
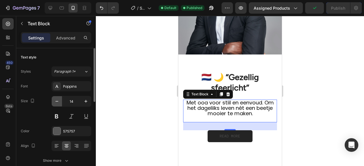
click at [57, 97] on button "button" at bounding box center [57, 101] width 10 height 10
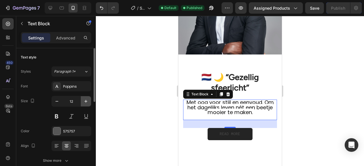
click at [84, 97] on button "button" at bounding box center [86, 101] width 10 height 10
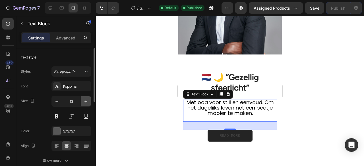
click at [84, 97] on button "button" at bounding box center [86, 101] width 10 height 10
type input "14"
click at [71, 113] on button at bounding box center [71, 116] width 10 height 10
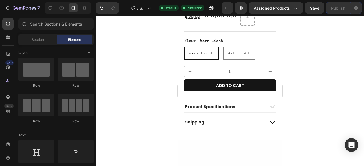
scroll to position [256, 0]
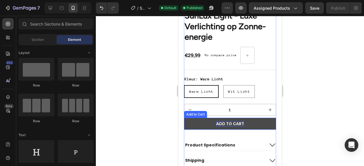
click at [237, 121] on div "Add to cart" at bounding box center [230, 123] width 28 height 5
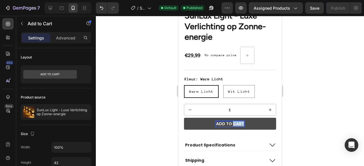
click at [237, 121] on p "Add to cart" at bounding box center [230, 123] width 28 height 5
click at [184, 118] on button "TOEVOEGEN" at bounding box center [230, 124] width 92 height 12
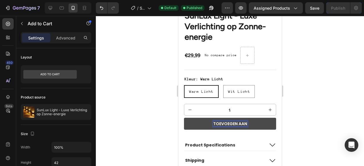
click at [184, 118] on button "TOEVOEGEN AAN" at bounding box center [230, 124] width 92 height 12
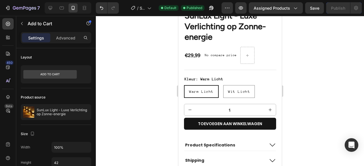
click at [337, 56] on div at bounding box center [230, 91] width 268 height 150
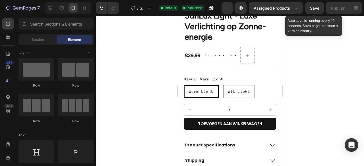
click at [314, 10] on span "Save" at bounding box center [314, 8] width 9 height 5
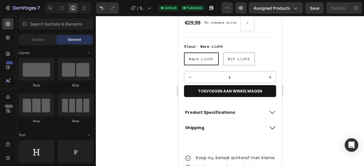
scroll to position [323, 0]
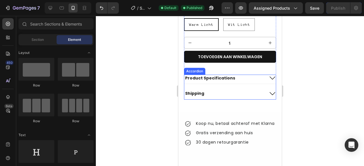
click at [268, 75] on icon at bounding box center [271, 78] width 7 height 7
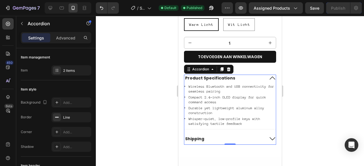
click at [233, 75] on div "Product Specifications" at bounding box center [224, 78] width 80 height 7
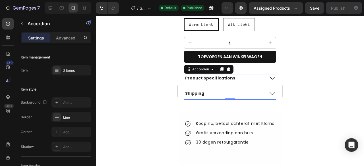
click at [232, 75] on div "Product Specifications" at bounding box center [224, 78] width 80 height 7
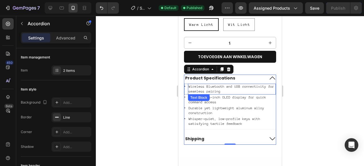
click at [226, 95] on div "Compact 2.4-inch OLED display for quick command access" at bounding box center [231, 100] width 88 height 11
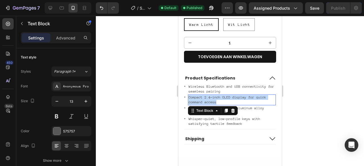
click at [226, 95] on div "Compact 2.4-inch OLED display for quick command access" at bounding box center [231, 100] width 88 height 11
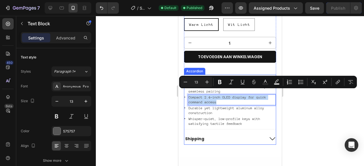
click at [227, 76] on p "Product Specifications" at bounding box center [210, 78] width 50 height 5
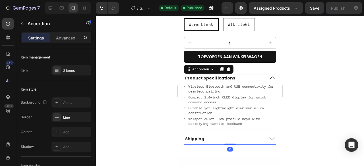
click at [227, 76] on p "Product Specifications" at bounding box center [210, 78] width 50 height 5
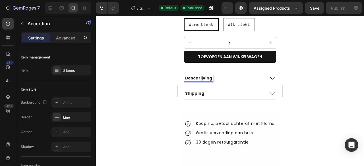
click at [212, 84] on p "Wireless Bluetooth and USB connectivity for seamless pairing" at bounding box center [231, 89] width 87 height 10
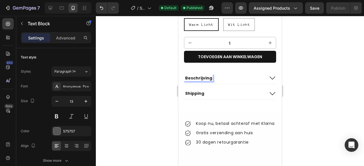
click at [212, 81] on div "Beschrijving Icon Wireless Bluetooth and USB connectivity for seamless pairing …" at bounding box center [229, 79] width 91 height 9
click at [212, 81] on div "Beschrijving Shipping" at bounding box center [230, 87] width 92 height 25
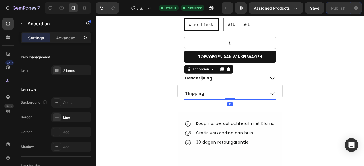
click at [268, 75] on icon at bounding box center [271, 78] width 7 height 7
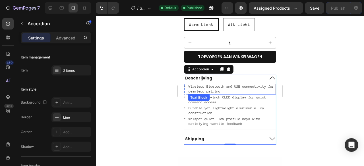
click at [227, 84] on p "Wireless Bluetooth and USB connectivity for seamless pairing" at bounding box center [231, 89] width 87 height 10
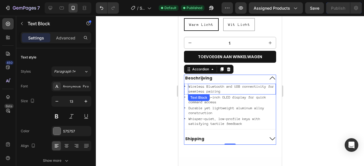
click at [227, 84] on p "Wireless Bluetooth and USB connectivity for seamless pairing" at bounding box center [231, 89] width 87 height 10
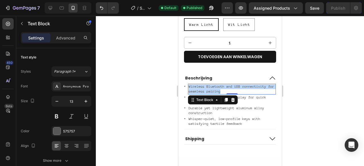
click at [227, 84] on p "Wireless Bluetooth and USB connectivity for seamless pairing" at bounding box center [231, 89] width 87 height 10
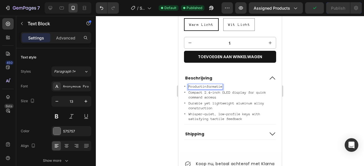
click at [314, 95] on div at bounding box center [230, 91] width 268 height 150
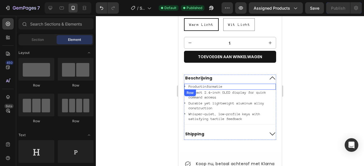
click at [231, 84] on div "Icon Productinformatie Text Block Row" at bounding box center [229, 87] width 91 height 6
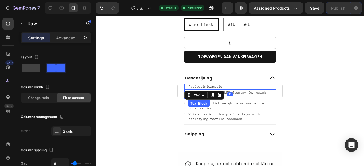
click at [240, 90] on p "Compact 2.4-inch OLED display for quick command access" at bounding box center [231, 95] width 87 height 10
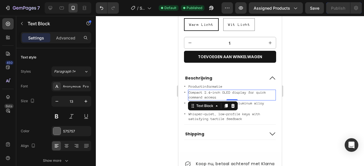
click at [240, 90] on p "Compact 2.4-inch OLED display for quick command access" at bounding box center [231, 95] width 87 height 10
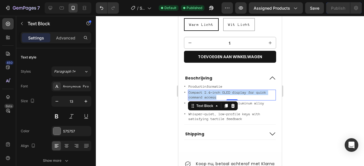
click at [240, 90] on p "Compact 2.4-inch OLED display for quick command access" at bounding box center [231, 95] width 87 height 10
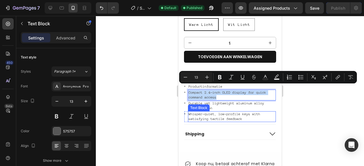
click at [260, 112] on p "Whisper-quiet, low-profile keys with satisfying tactile feedback" at bounding box center [231, 117] width 87 height 10
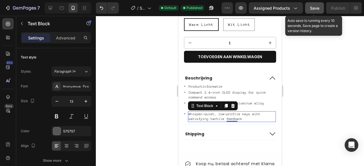
click at [313, 4] on button "Save" at bounding box center [314, 7] width 19 height 11
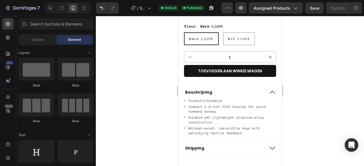
scroll to position [321, 0]
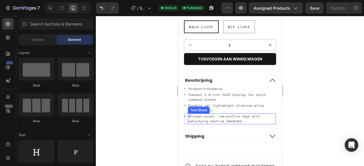
click at [236, 115] on p "Whisper-quiet, low-profile keys with satisfying tactile feedback" at bounding box center [231, 119] width 87 height 10
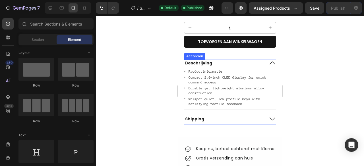
click at [215, 116] on div "Shipping" at bounding box center [224, 119] width 80 height 7
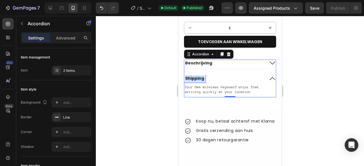
click at [198, 76] on p "Shipping" at bounding box center [194, 78] width 19 height 5
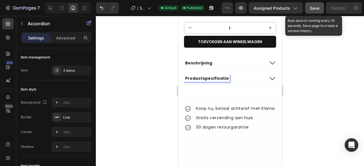
click at [309, 6] on button "Save" at bounding box center [314, 7] width 19 height 11
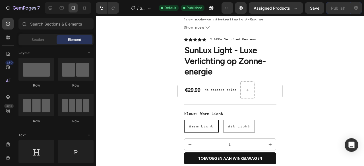
scroll to position [218, 0]
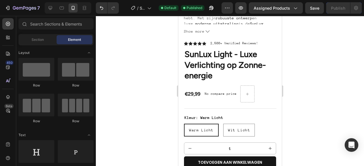
drag, startPoint x: 281, startPoint y: 41, endPoint x: 464, endPoint y: 51, distance: 183.2
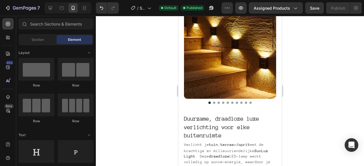
scroll to position [59, 0]
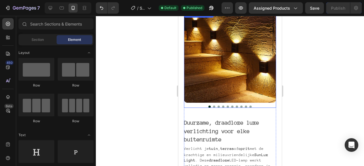
click at [241, 46] on img at bounding box center [230, 57] width 92 height 92
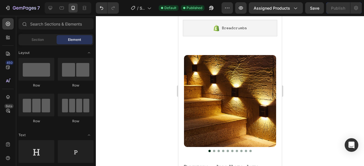
scroll to position [0, 0]
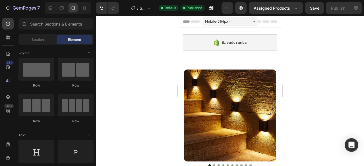
drag, startPoint x: 279, startPoint y: 30, endPoint x: 459, endPoint y: 42, distance: 180.5
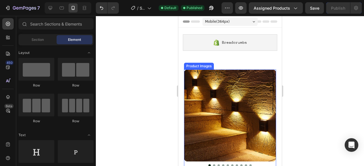
click at [225, 108] on img at bounding box center [230, 116] width 92 height 92
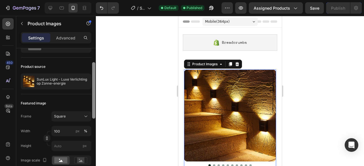
scroll to position [28, 0]
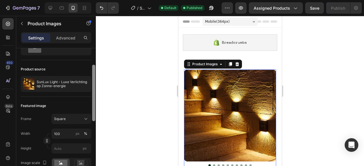
drag, startPoint x: 94, startPoint y: 81, endPoint x: 98, endPoint y: 93, distance: 12.6
click at [98, 0] on div "7 / Shopify Original Product Template Default Published Preview Assigned Produc…" at bounding box center [182, 0] width 364 height 0
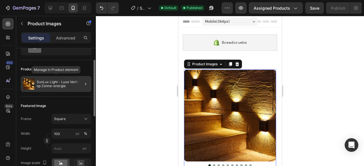
click at [50, 84] on p "SunLux Light - Luxe Verlichting op Zonne-energie" at bounding box center [63, 84] width 52 height 8
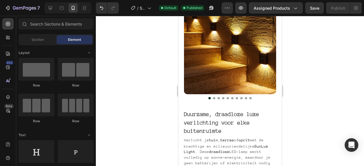
scroll to position [140, 0]
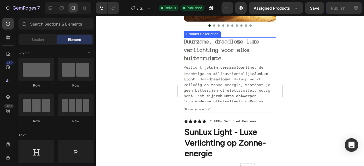
click at [236, 39] on strong "Duurzame, draadloze luxe verlichting voor elke buitenruimte" at bounding box center [221, 49] width 75 height 23
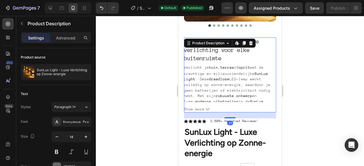
click at [236, 41] on icon at bounding box center [236, 43] width 5 height 5
click at [220, 56] on strong "Duurzame, draadloze luxe verlichting voor elke buitenruimte" at bounding box center [221, 49] width 75 height 23
click at [222, 52] on strong "Duurzame, draadloze luxe verlichting voor elke buitenruimte" at bounding box center [221, 49] width 75 height 23
click at [207, 52] on strong "Duurzame, draadloze luxe verlichting voor elke buitenruimte" at bounding box center [221, 49] width 75 height 23
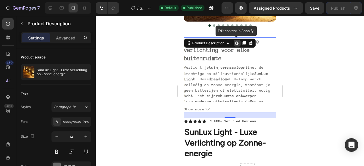
click at [207, 52] on strong "Duurzame, draadloze luxe verlichting voor elke buitenruimte" at bounding box center [221, 49] width 75 height 23
click at [207, 107] on icon at bounding box center [207, 109] width 4 height 4
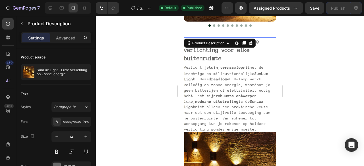
click at [241, 121] on p "Verlicht je tuin , terras of oprit met de krachtige en milieuvriendelijke SunLu…" at bounding box center [227, 98] width 86 height 66
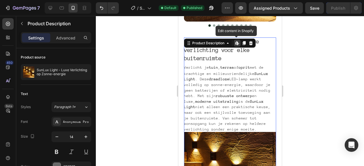
click at [135, 30] on div at bounding box center [230, 91] width 268 height 150
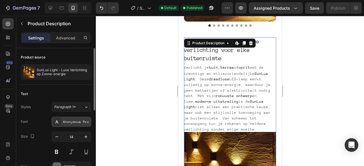
click at [84, 122] on div "Anonymous Pro" at bounding box center [76, 122] width 27 height 5
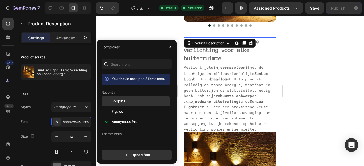
click at [117, 101] on span "Poppins" at bounding box center [119, 101] width 14 height 5
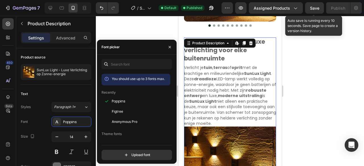
click at [314, 9] on span "Save" at bounding box center [314, 8] width 9 height 5
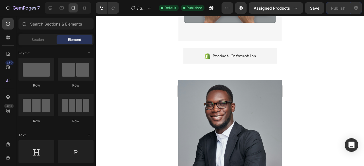
scroll to position [1315, 0]
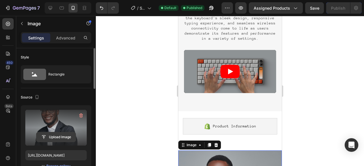
click at [54, 136] on input "file" at bounding box center [55, 137] width 39 height 10
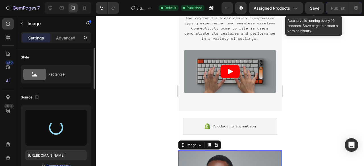
type input "https://cdn.shopify.com/s/files/1/0933/7874/0596/files/gempages_579912371095470…"
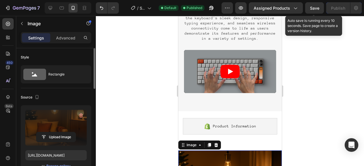
click at [318, 9] on span "Save" at bounding box center [314, 8] width 9 height 5
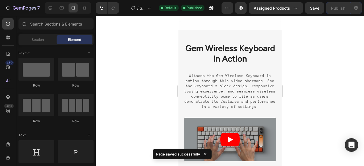
scroll to position [1238, 0]
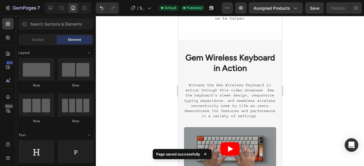
drag, startPoint x: 279, startPoint y: 71, endPoint x: 464, endPoint y: 89, distance: 185.8
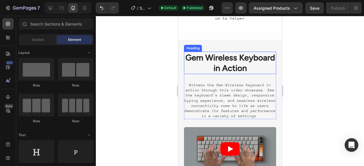
click at [265, 56] on h2 "Gem Wireless Keyboard in Action" at bounding box center [230, 63] width 92 height 22
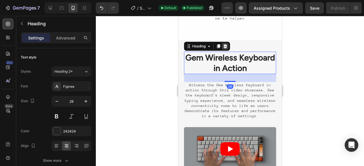
click at [224, 45] on icon at bounding box center [225, 46] width 4 height 4
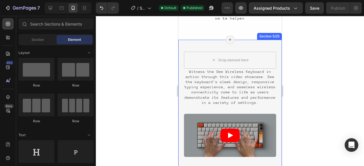
click at [271, 50] on div "Drop element here Witness the Gem Wireless Keyboard in action through this vide…" at bounding box center [229, 108] width 103 height 136
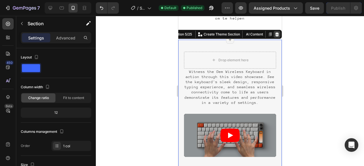
click at [274, 32] on icon at bounding box center [276, 34] width 5 height 5
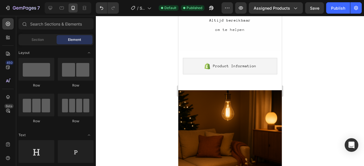
scroll to position [1222, 0]
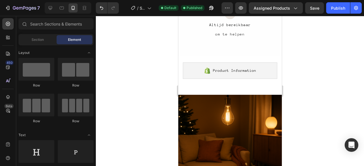
drag, startPoint x: 279, startPoint y: 76, endPoint x: 460, endPoint y: 92, distance: 182.2
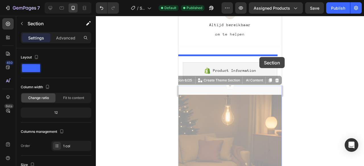
drag, startPoint x: 270, startPoint y: 89, endPoint x: 259, endPoint y: 57, distance: 34.0
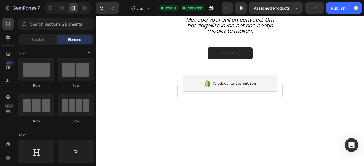
scroll to position [1332, 0]
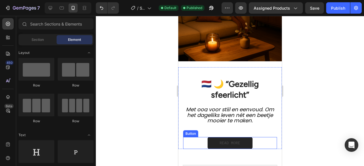
click at [258, 137] on div "READ MORE Button" at bounding box center [230, 143] width 94 height 12
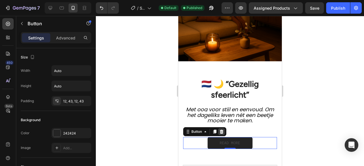
click at [224, 128] on div at bounding box center [221, 131] width 7 height 7
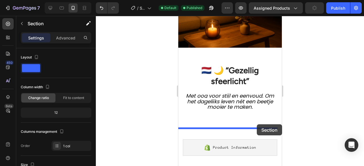
scroll to position [1361, 0]
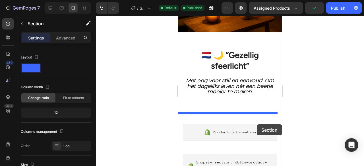
drag, startPoint x: 267, startPoint y: 123, endPoint x: 256, endPoint y: 124, distance: 10.9
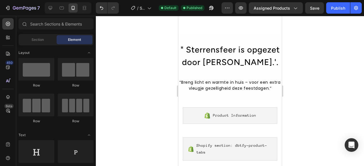
scroll to position [1426, 0]
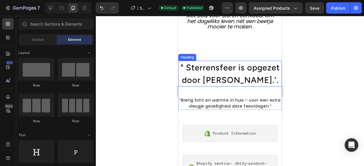
click at [261, 74] on h2 "" Sterrensfeer is opgezet door Ladyzus.'." at bounding box center [229, 74] width 103 height 26
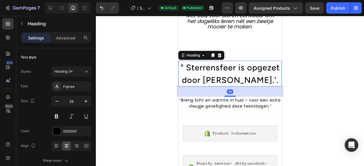
click at [261, 74] on h2 "" Sterrensfeer is opgezet door Ladyzus.'." at bounding box center [229, 74] width 103 height 26
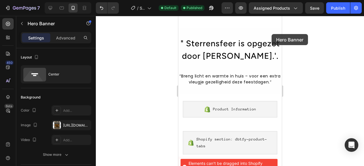
scroll to position [1439, 0]
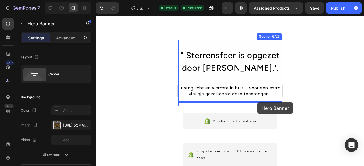
drag, startPoint x: 269, startPoint y: 105, endPoint x: 257, endPoint y: 103, distance: 13.0
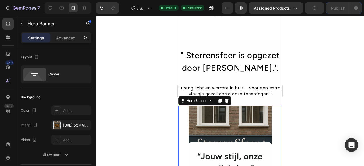
click at [336, 76] on div at bounding box center [230, 91] width 268 height 150
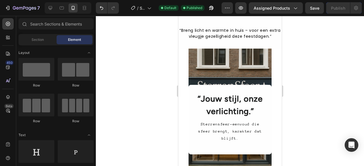
scroll to position [1487, 0]
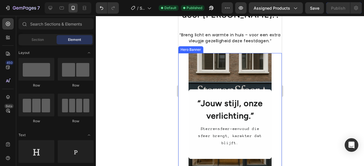
click at [250, 82] on div "Overlay" at bounding box center [229, 124] width 83 height 142
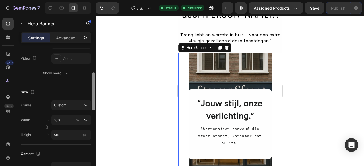
scroll to position [82, 0]
drag, startPoint x: 94, startPoint y: 82, endPoint x: 99, endPoint y: 106, distance: 24.2
click at [99, 0] on div "7 / Shopify Original Product Template Default Published Preview Assigned Produc…" at bounding box center [182, 0] width 364 height 0
click at [60, 134] on input "500" at bounding box center [71, 134] width 40 height 10
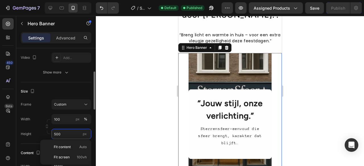
click at [60, 134] on input "500" at bounding box center [71, 134] width 40 height 10
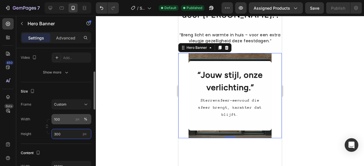
type input "300"
click at [57, 120] on input "100" at bounding box center [71, 119] width 40 height 10
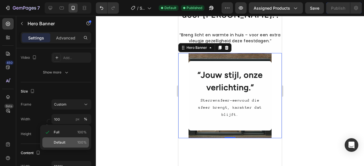
click at [63, 141] on span "Default" at bounding box center [60, 142] width 12 height 5
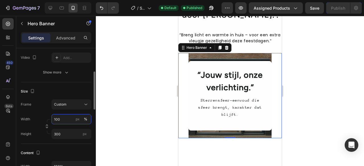
click at [62, 117] on input "100" at bounding box center [71, 119] width 40 height 10
type input "300"
click at [298, 76] on div at bounding box center [230, 91] width 268 height 150
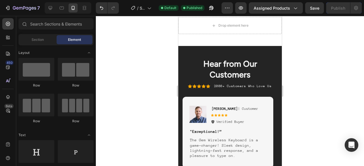
scroll to position [1385, 0]
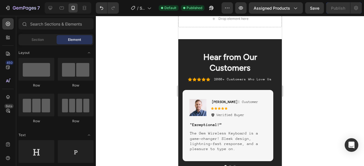
drag, startPoint x: 280, startPoint y: 84, endPoint x: 470, endPoint y: 102, distance: 191.4
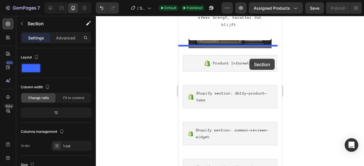
scroll to position [938, 0]
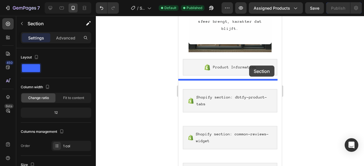
drag, startPoint x: 272, startPoint y: 45, endPoint x: 249, endPoint y: 66, distance: 31.2
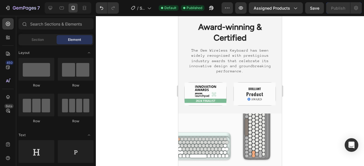
scroll to position [1519, 0]
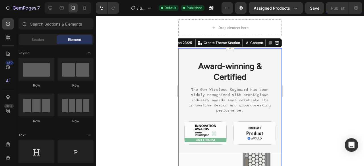
click at [264, 54] on div "Image Award-winning & Certified Heading The Gem Wireless Keyboard has been wide…" at bounding box center [229, 151] width 103 height 207
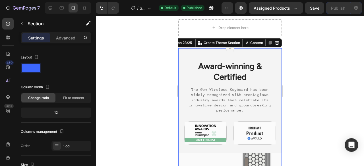
click at [261, 58] on div "Image Award-winning & Certified Heading The Gem Wireless Keyboard has been wide…" at bounding box center [229, 151] width 103 height 207
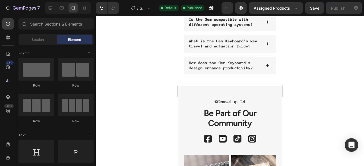
scroll to position [1903, 0]
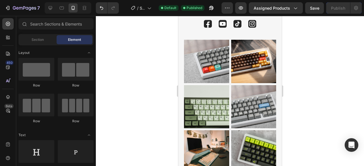
drag, startPoint x: 279, startPoint y: 126, endPoint x: 461, endPoint y: 158, distance: 185.2
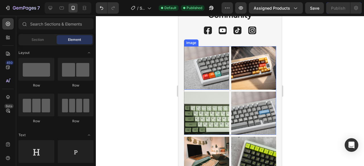
click at [203, 78] on img at bounding box center [206, 67] width 45 height 43
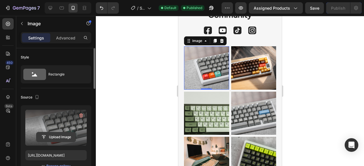
click at [61, 136] on input "file" at bounding box center [55, 137] width 39 height 10
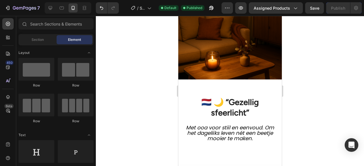
scroll to position [600, 0]
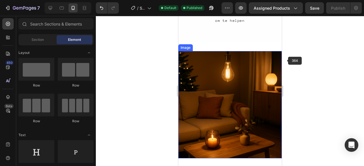
click at [262, 73] on img at bounding box center [229, 104] width 103 height 107
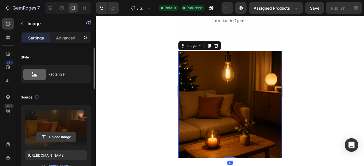
click at [53, 135] on input "file" at bounding box center [55, 137] width 39 height 10
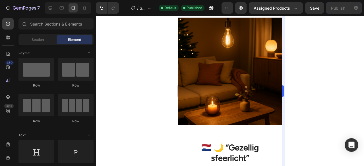
scroll to position [607, 0]
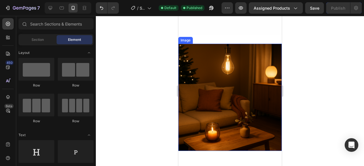
click at [237, 74] on img at bounding box center [229, 97] width 103 height 107
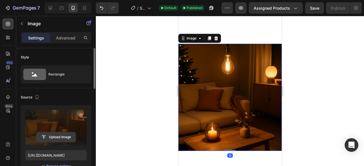
click at [55, 137] on input "file" at bounding box center [55, 137] width 39 height 10
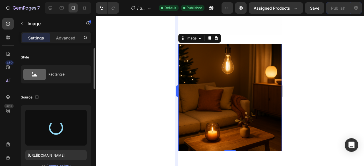
type input "https://cdn.shopify.com/s/files/1/0933/7874/0596/files/gempages_579912371095470…"
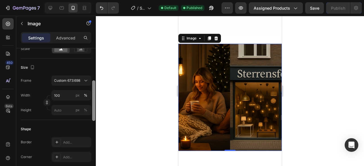
scroll to position [143, 0]
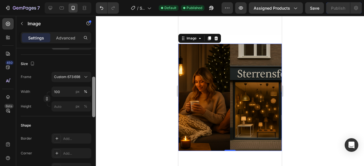
drag, startPoint x: 93, startPoint y: 64, endPoint x: 97, endPoint y: 108, distance: 43.6
click at [97, 0] on div "7 / Shopify Original Product Template Default Published Preview Assigned Produc…" at bounding box center [182, 0] width 364 height 0
click at [65, 91] on input "100" at bounding box center [71, 92] width 40 height 10
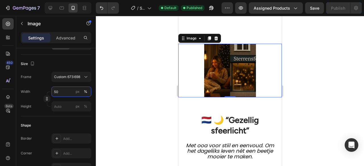
type input "5"
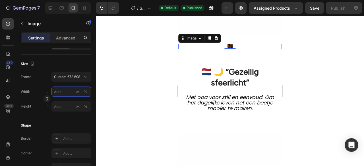
type input "1"
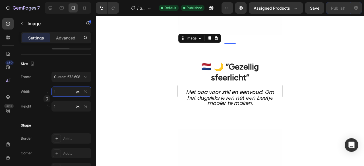
type input "10"
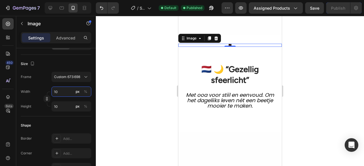
type input "100"
type input "104"
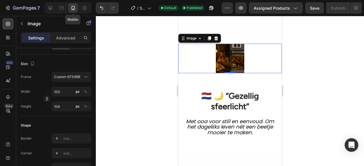
click at [71, 9] on icon at bounding box center [73, 8] width 6 height 6
click at [64, 93] on input "100" at bounding box center [71, 92] width 40 height 10
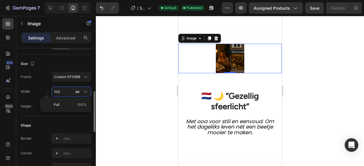
type input "2"
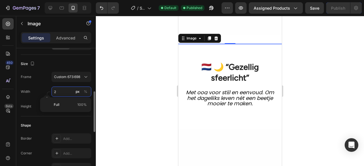
type input "20"
type input "21"
type input "200"
type input "207"
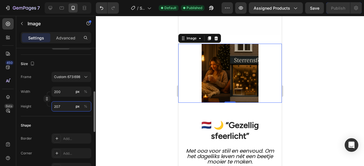
click at [66, 107] on input "207" at bounding box center [71, 106] width 40 height 10
type input "5"
type input "48"
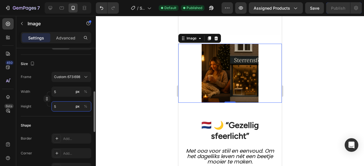
type input "50"
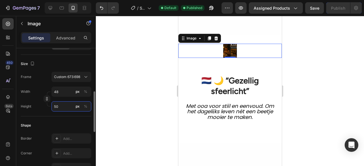
type input "482"
type input "500"
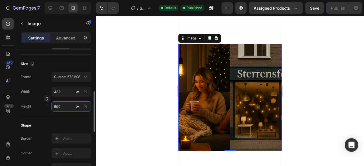
type input "48"
type input "50"
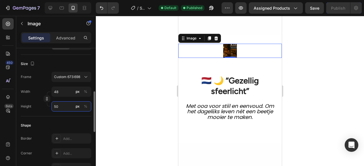
type input "5"
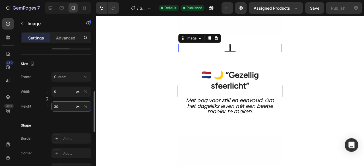
type input "3"
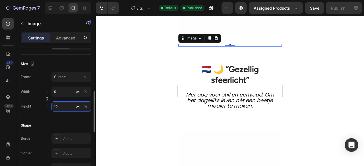
type input "1"
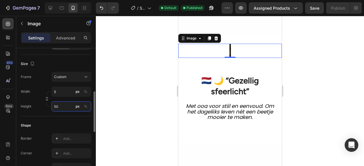
type input "5"
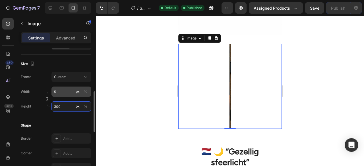
type input "300"
click at [62, 89] on input "5" at bounding box center [71, 92] width 40 height 10
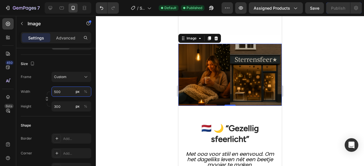
type input "500"
click at [355, 82] on div at bounding box center [230, 91] width 268 height 150
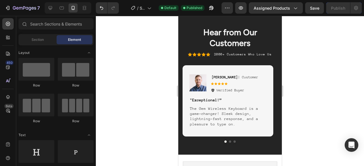
scroll to position [959, 0]
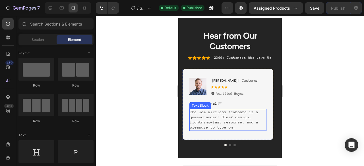
click at [240, 114] on p "The Gem Wireless Keyboard is a game-changer! Sleek design, lightning-fast respo…" at bounding box center [227, 120] width 76 height 21
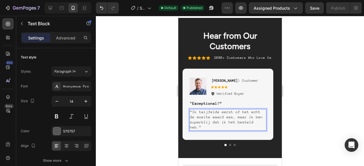
click at [322, 81] on div at bounding box center [230, 91] width 268 height 150
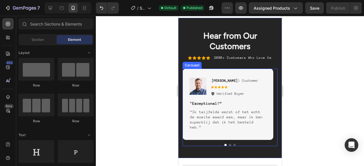
click at [228, 145] on button "Dot" at bounding box center [229, 145] width 2 height 2
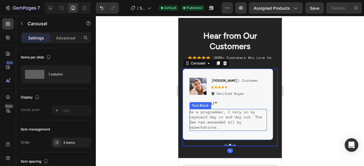
click at [230, 118] on p "As a programmer, I rely on my keyboard day in and day out. The Gem has exceeded…" at bounding box center [228, 120] width 78 height 21
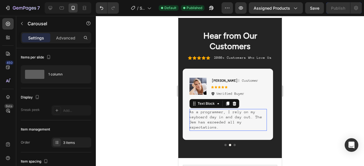
click at [230, 118] on p "As a programmer, I rely on my keyboard day in and day out. The Gem has exceeded…" at bounding box center [228, 120] width 78 height 21
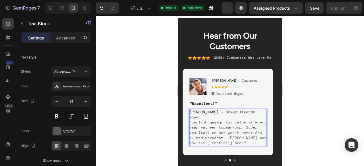
click at [201, 116] on p "Marieke Jansen – Geverifieerde koper “Eerlijk gezegd twijfelde ik even, maar wa…" at bounding box center [228, 128] width 78 height 36
click at [199, 112] on strong "Marieke Jansen – Geverifieerde koper" at bounding box center [222, 114] width 66 height 9
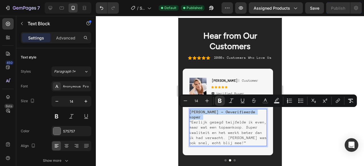
click at [207, 113] on strong "Marieke Jansen – Geverifieerde koper" at bounding box center [222, 114] width 66 height 9
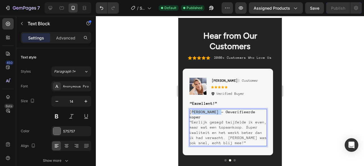
drag, startPoint x: 220, startPoint y: 111, endPoint x: 190, endPoint y: 109, distance: 29.6
click at [190, 110] on p "Marieke Jansen – Geverifieerde koper “Eerlijk gezegd twijfelde ik even, maar wa…" at bounding box center [228, 128] width 78 height 36
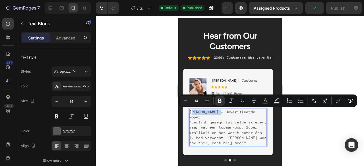
copy strong "arieke Jansen"
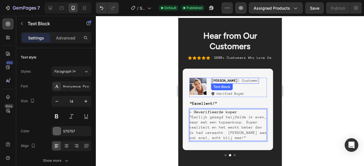
click at [220, 80] on strong "Reylo B" at bounding box center [224, 81] width 26 height 4
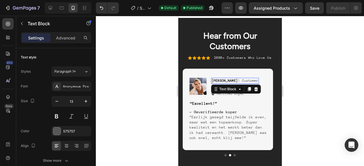
scroll to position [143, 0]
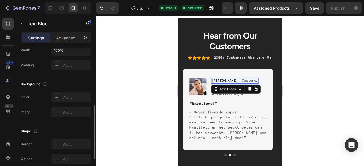
click at [220, 80] on strong "Reylo B" at bounding box center [224, 81] width 26 height 4
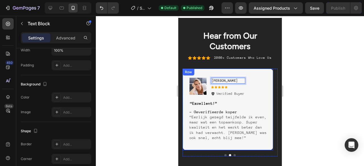
click at [266, 82] on div "Image arieke Jansen Text Block 7 Icon Icon Icon Icon Icon Icon List Verified Bu…" at bounding box center [227, 110] width 91 height 82
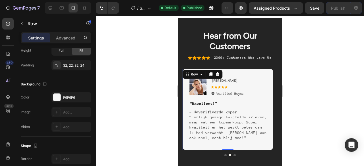
scroll to position [0, 0]
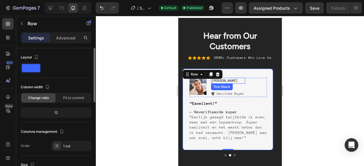
click at [212, 79] on strong "arieke Jansen" at bounding box center [224, 81] width 26 height 4
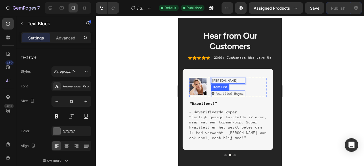
click at [223, 93] on p "Verified Buyer" at bounding box center [230, 93] width 28 height 5
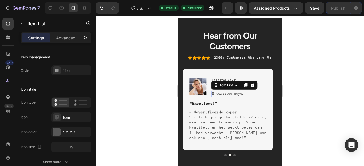
click at [223, 93] on p "Verified Buyer" at bounding box center [230, 93] width 28 height 5
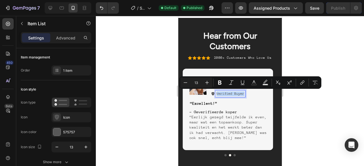
drag, startPoint x: 223, startPoint y: 93, endPoint x: 209, endPoint y: 108, distance: 20.5
click at [209, 108] on div "Image Marieke Jansen Text Block Icon Icon Icon Icon Icon Icon List Verified Buy…" at bounding box center [228, 109] width 78 height 63
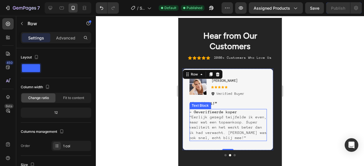
click at [213, 111] on strong "– Geverifieerde koper" at bounding box center [213, 112] width 48 height 4
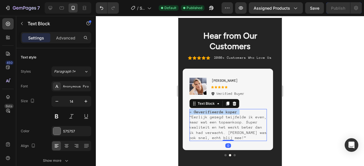
click at [213, 111] on strong "– Geverifieerde koper" at bounding box center [213, 112] width 48 height 4
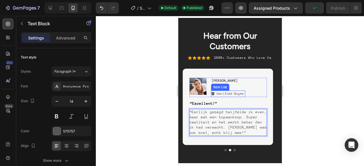
click at [226, 93] on p "Verified Buyer" at bounding box center [230, 93] width 28 height 5
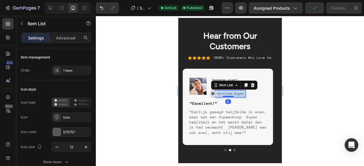
click at [226, 93] on p "Verified Buyer" at bounding box center [230, 93] width 28 height 5
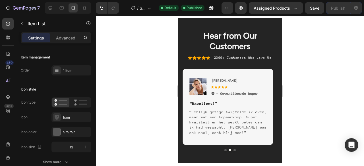
click at [213, 93] on icon at bounding box center [212, 93] width 3 height 3
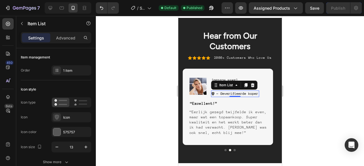
click at [213, 93] on icon at bounding box center [212, 93] width 3 height 3
click at [56, 134] on div at bounding box center [56, 131] width 7 height 7
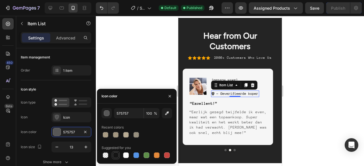
click at [116, 155] on div at bounding box center [116, 156] width 6 height 6
type input "151515"
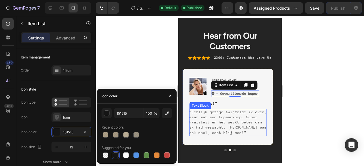
click at [247, 113] on p "“Eerlijk gezegd twijfelde ik even, maar wat een topaankoop. Super kwaliteit en …" at bounding box center [228, 123] width 78 height 26
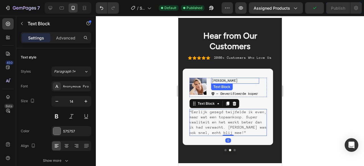
click at [237, 80] on strong "Marieke Jansen" at bounding box center [224, 81] width 26 height 4
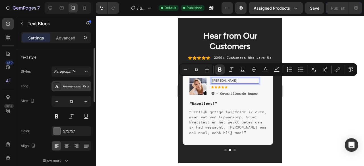
click at [78, 85] on div "Anonymous Pro" at bounding box center [76, 86] width 27 height 5
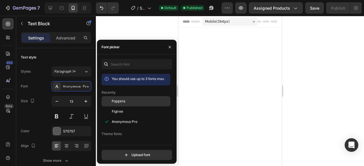
scroll to position [959, 0]
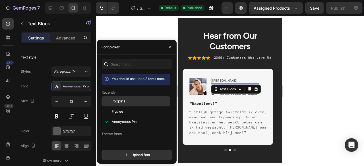
click at [119, 100] on span "Poppins" at bounding box center [119, 101] width 14 height 5
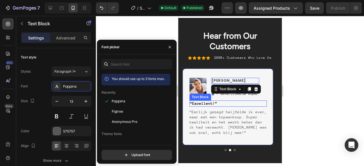
click at [213, 102] on p "“Excellent!”" at bounding box center [227, 103] width 76 height 5
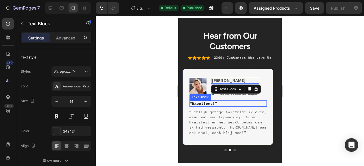
click at [213, 102] on p "“Excellent!”" at bounding box center [227, 103] width 76 height 5
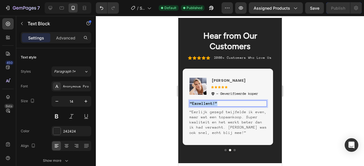
click at [213, 102] on p "“Excellent!”" at bounding box center [227, 103] width 76 height 5
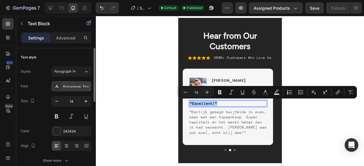
click at [68, 84] on div "Anonymous Pro" at bounding box center [76, 86] width 27 height 5
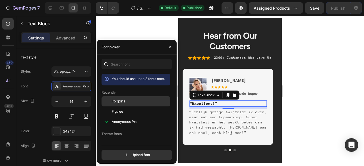
click at [124, 101] on span "Poppins" at bounding box center [119, 101] width 14 height 5
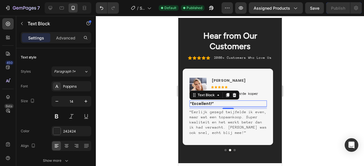
click at [217, 101] on p "“Excellent!”" at bounding box center [227, 103] width 76 height 5
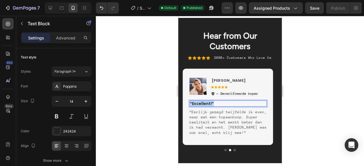
click at [217, 101] on p "“Excellent!”" at bounding box center [227, 103] width 76 height 5
click at [230, 104] on p "Snelle Bezorging" at bounding box center [227, 103] width 76 height 5
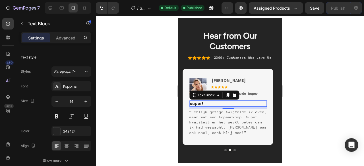
click at [331, 68] on div at bounding box center [230, 91] width 268 height 150
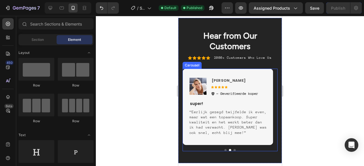
click at [224, 150] on button "Dot" at bounding box center [225, 150] width 2 height 2
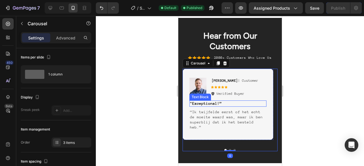
click at [214, 103] on p ""Exceptional!”" at bounding box center [227, 103] width 76 height 5
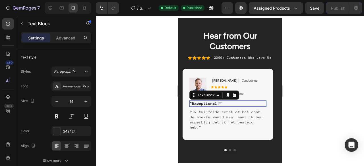
click at [214, 103] on p ""Exceptional!”" at bounding box center [227, 103] width 76 height 5
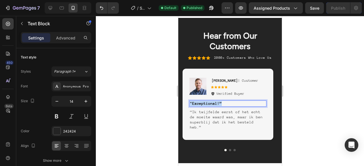
click at [214, 103] on p ""Exceptional!”" at bounding box center [227, 103] width 76 height 5
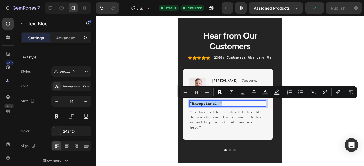
copy p ""Exceptional!”"
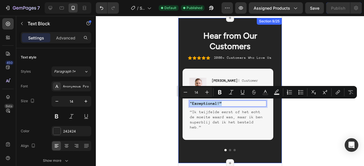
click at [186, 24] on div "Hear from Our Customers Heading Icon Icon Icon Icon Icon Icon List 2000+ Custom…" at bounding box center [229, 90] width 103 height 145
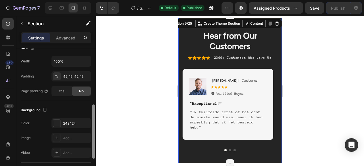
scroll to position [123, 0]
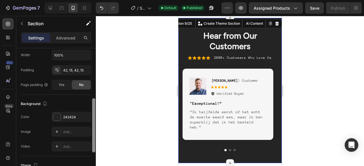
drag, startPoint x: 95, startPoint y: 86, endPoint x: 95, endPoint y: 136, distance: 50.3
click at [95, 136] on div at bounding box center [93, 125] width 3 height 54
click at [55, 117] on div at bounding box center [56, 116] width 7 height 7
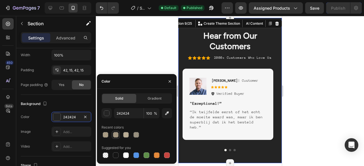
click at [116, 134] on div at bounding box center [116, 135] width 6 height 6
type input "8E7E61"
type input "78"
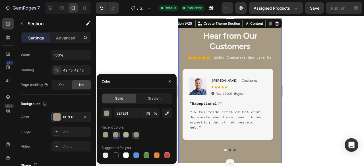
click at [136, 132] on div at bounding box center [136, 135] width 7 height 7
type input "7F745F"
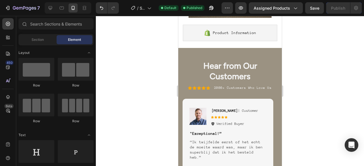
scroll to position [932, 0]
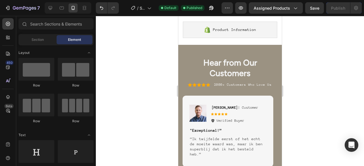
drag, startPoint x: 279, startPoint y: 80, endPoint x: 466, endPoint y: 91, distance: 187.3
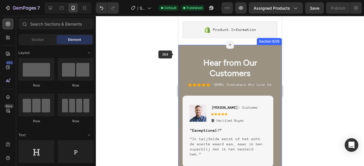
click at [183, 55] on div "Hear from Our Customers Heading Icon Icon Icon Icon Icon Icon List 2000+ Custom…" at bounding box center [229, 117] width 103 height 145
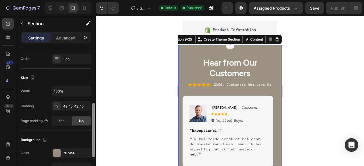
scroll to position [107, 0]
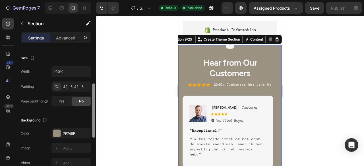
drag, startPoint x: 94, startPoint y: 87, endPoint x: 95, endPoint y: 130, distance: 43.5
click at [96, 0] on div "7 / Shopify Original Product Template Default Published Preview Assigned Produc…" at bounding box center [182, 0] width 364 height 0
click at [58, 130] on div at bounding box center [56, 133] width 7 height 7
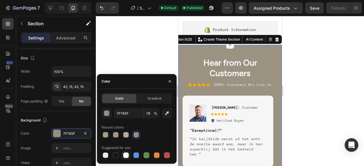
drag, startPoint x: 127, startPoint y: 155, endPoint x: 13, endPoint y: 101, distance: 126.4
click at [127, 155] on div at bounding box center [126, 156] width 6 height 6
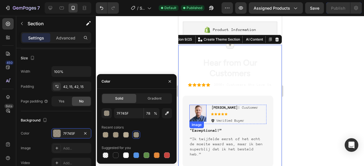
type input "FFFFFF"
type input "100"
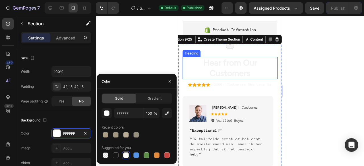
click at [224, 71] on h2 "Hear from Our Customers" at bounding box center [229, 68] width 95 height 22
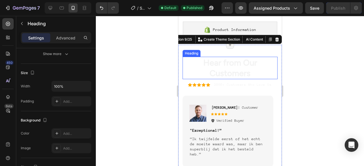
click at [224, 71] on h2 "Hear from Our Customers" at bounding box center [229, 68] width 95 height 22
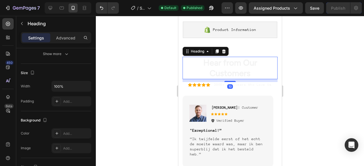
scroll to position [0, 0]
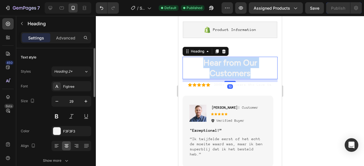
click at [224, 71] on p "Hear from Our Customers" at bounding box center [230, 67] width 94 height 21
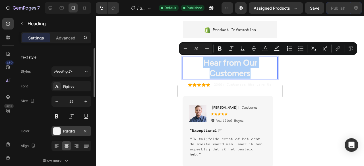
click at [57, 128] on div at bounding box center [56, 131] width 7 height 7
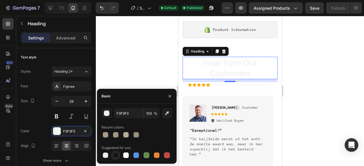
click at [115, 155] on div at bounding box center [116, 156] width 6 height 6
type input "151515"
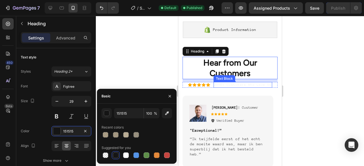
click at [230, 85] on p "2000+ Customers Who Love Us" at bounding box center [243, 85] width 58 height 5
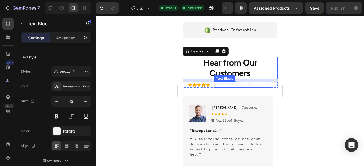
click at [230, 85] on p "2000+ Customers Who Love Us" at bounding box center [243, 85] width 58 height 5
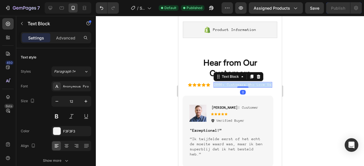
click at [230, 85] on p "2000+ Customers Who Love Us" at bounding box center [243, 85] width 58 height 5
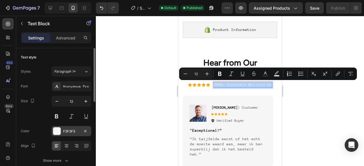
click at [58, 132] on div at bounding box center [56, 131] width 7 height 7
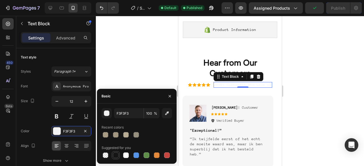
drag, startPoint x: 117, startPoint y: 154, endPoint x: 5, endPoint y: 92, distance: 127.9
click at [116, 154] on div at bounding box center [116, 156] width 6 height 6
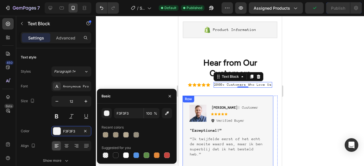
type input "151515"
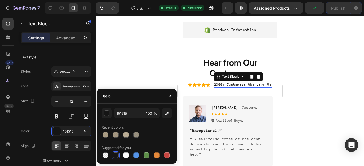
click at [301, 85] on div at bounding box center [230, 91] width 268 height 150
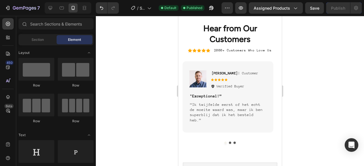
scroll to position [970, 0]
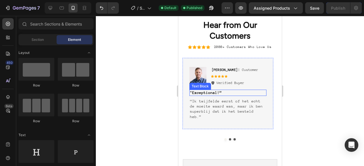
click at [215, 92] on p ""Exceptional!”" at bounding box center [227, 92] width 76 height 5
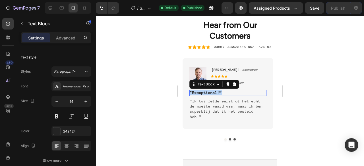
click at [215, 92] on p ""Exceptional!”" at bounding box center [227, 92] width 76 height 5
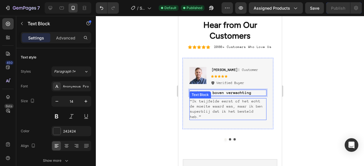
click at [209, 108] on p "“Ik twijfelde eerst of het echt de moeite waard was, maar ik ben superblij dat …" at bounding box center [227, 109] width 76 height 21
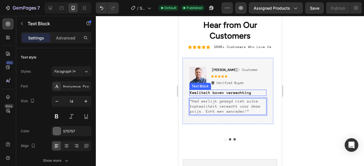
click at [230, 92] on p "Kwaliteit boven verwachting" at bounding box center [227, 92] width 76 height 5
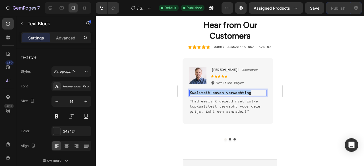
click at [230, 92] on p "Kwaliteit boven verwachting" at bounding box center [227, 92] width 76 height 5
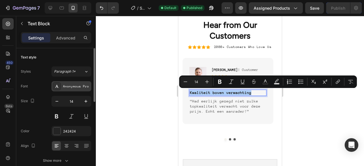
click at [72, 88] on div "Anonymous Pro" at bounding box center [76, 86] width 27 height 5
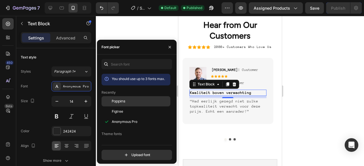
click at [126, 100] on div "Poppins" at bounding box center [140, 101] width 57 height 5
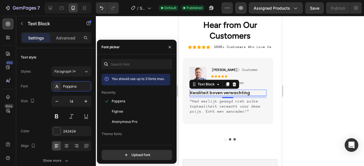
click at [297, 68] on div at bounding box center [230, 91] width 268 height 150
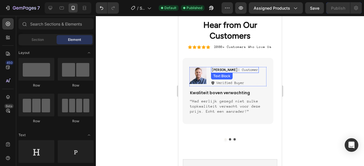
click at [250, 70] on p "Rita Carroll | Customer" at bounding box center [234, 70] width 47 height 5
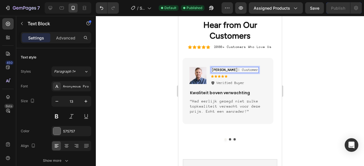
click at [250, 70] on p "Rita Carroll | Customer" at bounding box center [234, 70] width 47 height 5
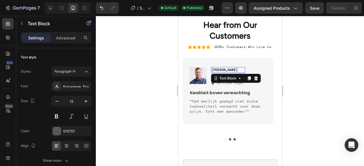
click at [309, 67] on div at bounding box center [230, 91] width 268 height 150
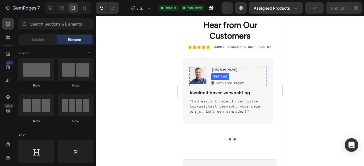
click at [239, 83] on p "Verified Buyer" at bounding box center [230, 83] width 28 height 5
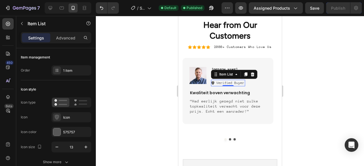
click at [239, 82] on p "Verified Buyer" at bounding box center [230, 83] width 28 height 5
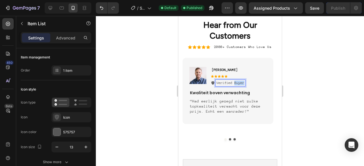
click at [239, 82] on p "Verified Buyer" at bounding box center [230, 83] width 28 height 5
drag, startPoint x: 239, startPoint y: 82, endPoint x: 233, endPoint y: 82, distance: 6.3
click at [233, 82] on p "Verified Buyer" at bounding box center [230, 83] width 28 height 5
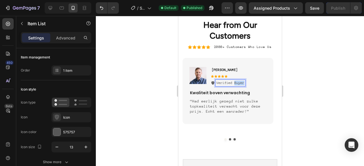
click at [233, 82] on p "Verified Buyer" at bounding box center [230, 83] width 28 height 5
click at [212, 84] on icon at bounding box center [212, 82] width 3 height 3
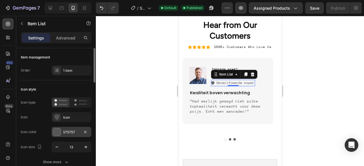
click at [57, 134] on div at bounding box center [56, 131] width 7 height 7
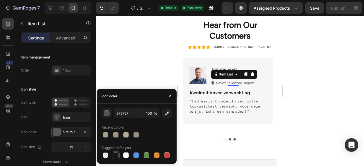
click at [115, 154] on div at bounding box center [116, 156] width 6 height 6
type input "151515"
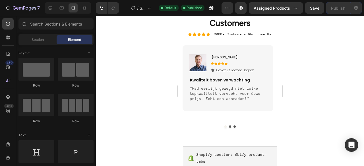
scroll to position [989, 0]
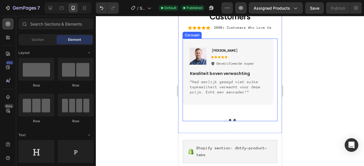
click at [228, 120] on button "Dot" at bounding box center [229, 120] width 2 height 2
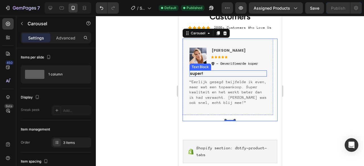
click at [202, 72] on p "super!" at bounding box center [227, 73] width 76 height 5
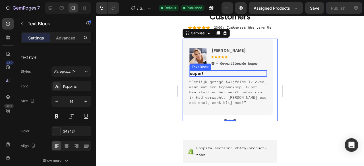
click at [202, 72] on p "super!" at bounding box center [227, 73] width 76 height 5
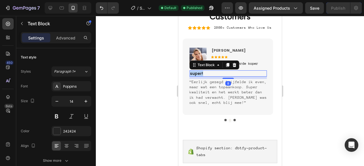
click at [202, 72] on p "super!" at bounding box center [227, 73] width 76 height 5
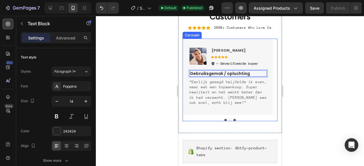
click at [228, 120] on button "Dot" at bounding box center [229, 120] width 2 height 2
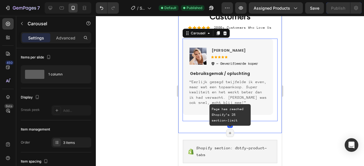
click at [228, 129] on div "Page has reached Shopify’s 25 section-limit" at bounding box center [230, 133] width 8 height 8
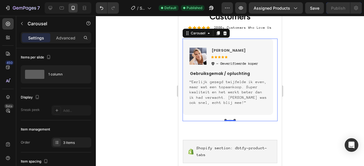
click at [320, 104] on div at bounding box center [230, 91] width 268 height 150
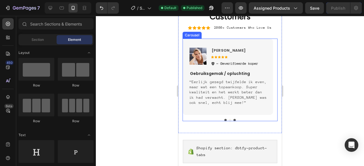
click at [228, 120] on button "Dot" at bounding box center [229, 120] width 2 height 2
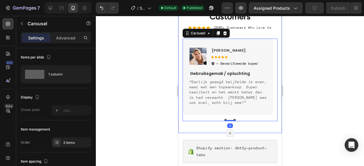
click at [243, 129] on div "Hear from Our Customers Heading Icon Icon Icon Icon Icon Icon List 2000+ Custom…" at bounding box center [229, 60] width 103 height 145
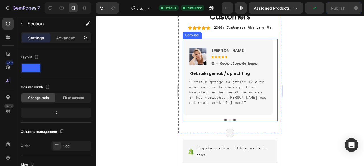
click at [233, 120] on button "Dot" at bounding box center [234, 120] width 2 height 2
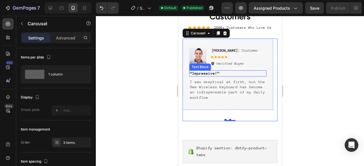
click at [206, 74] on p "“Impressive!”" at bounding box center [227, 73] width 76 height 5
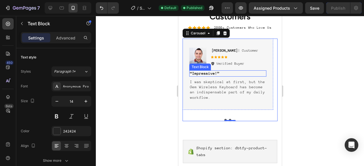
click at [206, 74] on p "“Impressive!”" at bounding box center [227, 73] width 76 height 5
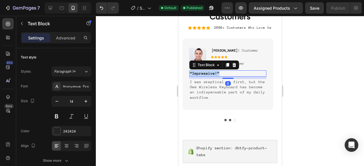
click at [206, 74] on p "“Impressive!”" at bounding box center [227, 73] width 76 height 5
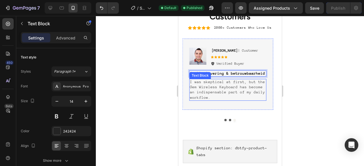
click at [210, 84] on p "I was skeptical at first, but the Gem Wireless Keyboard has become an indispens…" at bounding box center [227, 90] width 76 height 21
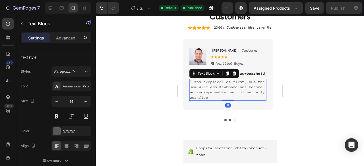
click at [210, 84] on p "I was skeptical at first, but the Gem Wireless Keyboard has become an indispens…" at bounding box center [227, 90] width 76 height 21
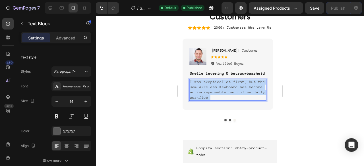
click at [210, 84] on p "I was skeptical at first, but the Gem Wireless Keyboard has become an indispens…" at bounding box center [227, 90] width 76 height 21
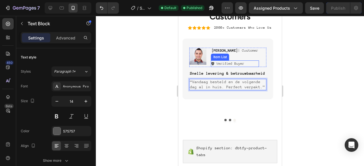
click at [226, 63] on p "Verified Buyer" at bounding box center [230, 63] width 28 height 5
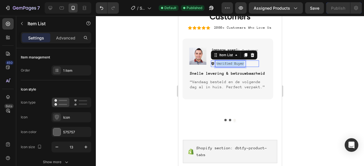
click at [226, 63] on p "Verified Buyer" at bounding box center [230, 63] width 28 height 5
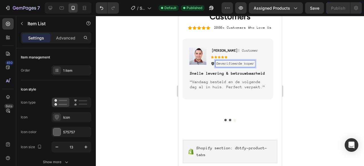
click at [334, 78] on div at bounding box center [230, 91] width 268 height 150
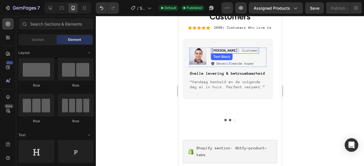
click at [224, 50] on p "Ken K | Customer" at bounding box center [234, 50] width 47 height 5
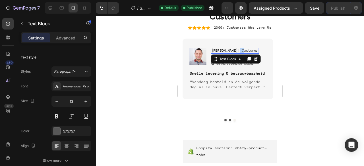
click at [224, 50] on p "Ken K | Customer" at bounding box center [234, 50] width 47 height 5
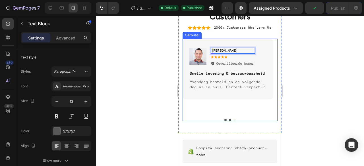
click at [228, 119] on button "Dot" at bounding box center [229, 120] width 2 height 2
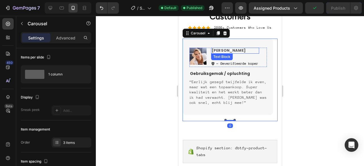
click at [223, 51] on strong "[PERSON_NAME]" at bounding box center [228, 50] width 34 height 5
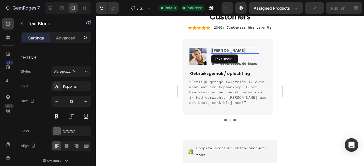
click at [223, 51] on strong "[PERSON_NAME]" at bounding box center [228, 50] width 34 height 5
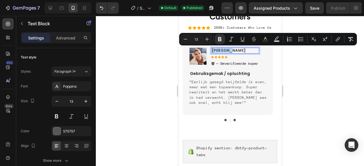
click at [223, 51] on strong "Marieke Jansen" at bounding box center [228, 50] width 34 height 5
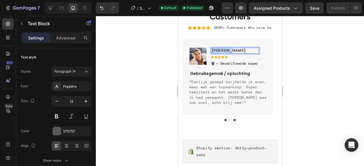
click at [223, 51] on strong "Marieke Jansen" at bounding box center [228, 50] width 34 height 5
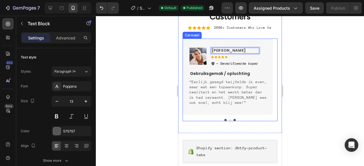
click at [233, 119] on button "Dot" at bounding box center [234, 120] width 2 height 2
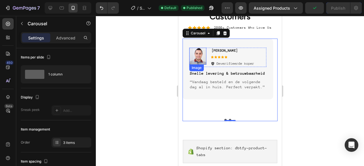
click at [195, 52] on img at bounding box center [197, 56] width 17 height 17
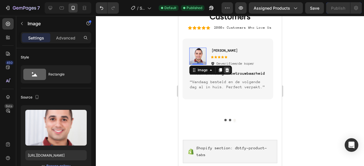
click at [225, 68] on icon at bounding box center [226, 70] width 5 height 5
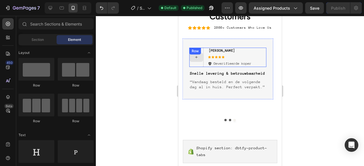
click at [199, 57] on div at bounding box center [196, 57] width 14 height 9
click at [196, 62] on div at bounding box center [196, 57] width 14 height 19
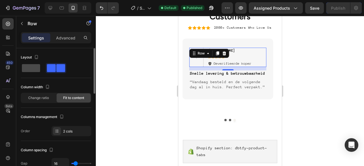
click at [35, 68] on span at bounding box center [31, 68] width 18 height 8
type input "0"
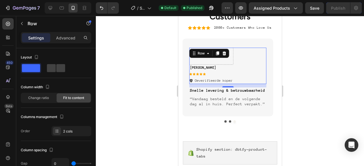
click at [327, 106] on div at bounding box center [230, 91] width 268 height 150
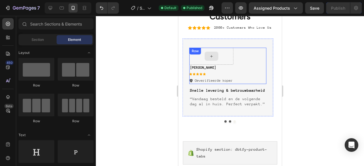
click at [224, 56] on div at bounding box center [211, 56] width 44 height 17
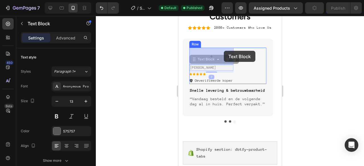
drag, startPoint x: 221, startPoint y: 68, endPoint x: 223, endPoint y: 51, distance: 16.9
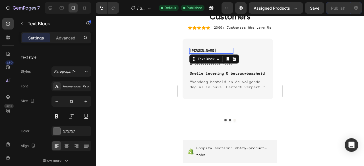
click at [305, 96] on div at bounding box center [230, 91] width 268 height 150
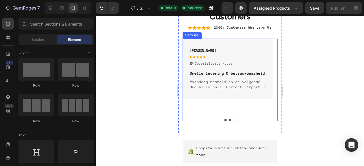
click at [228, 120] on button "Dot" at bounding box center [229, 120] width 2 height 2
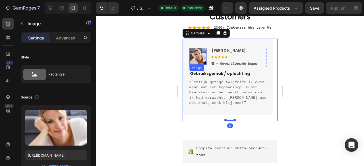
click at [197, 56] on img at bounding box center [197, 56] width 17 height 17
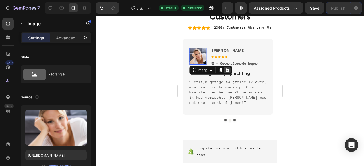
click at [228, 69] on icon at bounding box center [226, 70] width 5 height 5
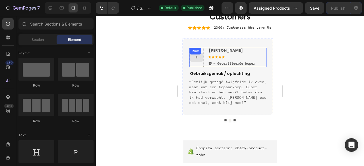
click at [198, 63] on div at bounding box center [196, 57] width 14 height 19
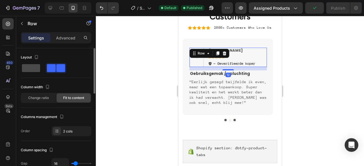
click at [38, 68] on span at bounding box center [31, 68] width 18 height 8
type input "0"
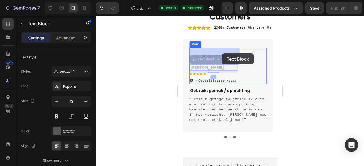
drag, startPoint x: 214, startPoint y: 67, endPoint x: 222, endPoint y: 53, distance: 15.3
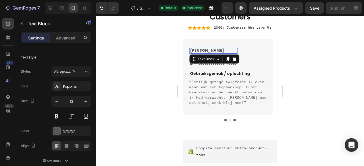
click at [294, 110] on div at bounding box center [230, 91] width 268 height 150
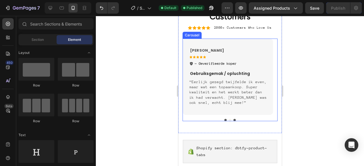
click at [228, 120] on button "Dot" at bounding box center [229, 120] width 2 height 2
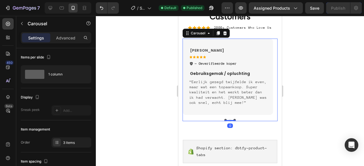
click at [227, 120] on div at bounding box center [229, 120] width 11 height 1
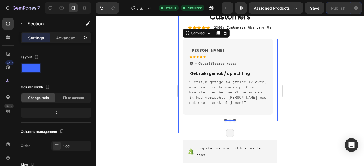
click at [222, 131] on div "Hear from Our Customers Heading Icon Icon Icon Icon Icon Icon List 2000+ Custom…" at bounding box center [229, 60] width 103 height 145
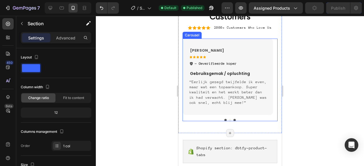
click at [228, 120] on button "Dot" at bounding box center [229, 120] width 2 height 2
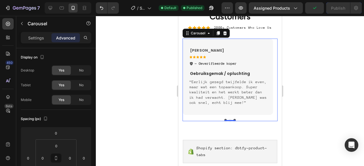
click at [139, 129] on div at bounding box center [230, 91] width 268 height 150
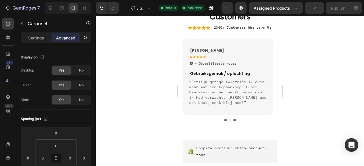
click at [127, 57] on div at bounding box center [230, 91] width 268 height 150
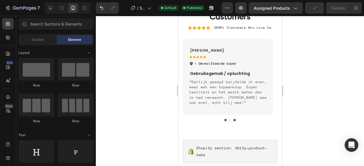
click at [127, 57] on div at bounding box center [230, 91] width 268 height 150
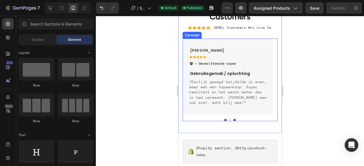
click at [224, 119] on button "Dot" at bounding box center [225, 120] width 2 height 2
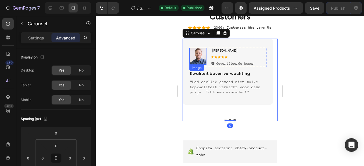
click at [197, 53] on img at bounding box center [197, 56] width 17 height 17
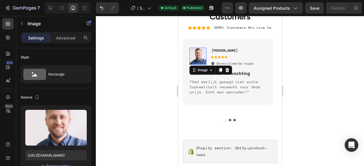
click at [227, 68] on icon at bounding box center [226, 70] width 5 height 5
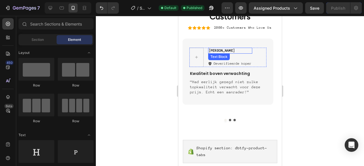
click at [260, 55] on div "Luisa Text Block Icon Icon Icon Icon Icon Icon List Geverifieerde koper Item Li…" at bounding box center [227, 57] width 77 height 19
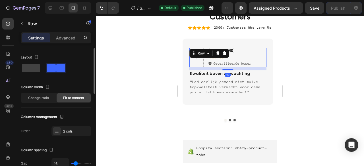
click at [27, 62] on div "Layout" at bounding box center [56, 63] width 70 height 20
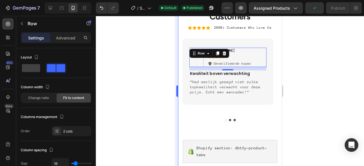
click at [36, 66] on span at bounding box center [31, 68] width 18 height 8
type input "0"
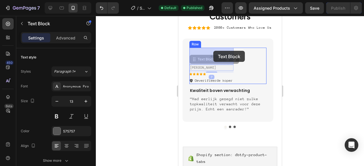
drag, startPoint x: 206, startPoint y: 68, endPoint x: 212, endPoint y: 52, distance: 18.0
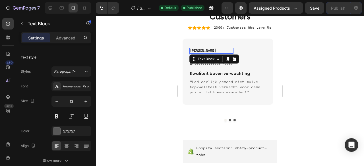
click at [210, 51] on p "Luisa" at bounding box center [210, 50] width 43 height 5
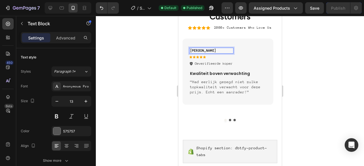
click at [210, 51] on p "Luisa" at bounding box center [210, 50] width 43 height 5
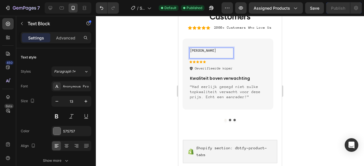
click at [296, 57] on div at bounding box center [230, 91] width 268 height 150
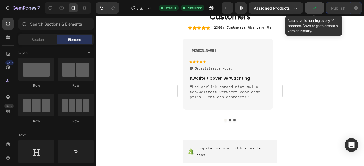
click at [313, 11] on button "button" at bounding box center [314, 7] width 19 height 11
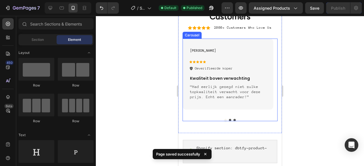
click at [303, 112] on div at bounding box center [230, 91] width 268 height 150
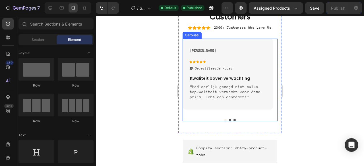
click at [222, 120] on div at bounding box center [229, 120] width 95 height 2
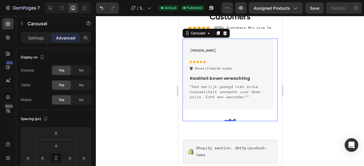
click at [309, 85] on div at bounding box center [230, 91] width 268 height 150
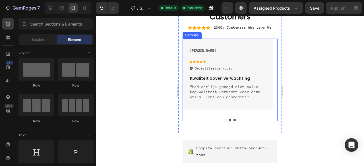
click at [228, 120] on button "Dot" at bounding box center [229, 120] width 2 height 2
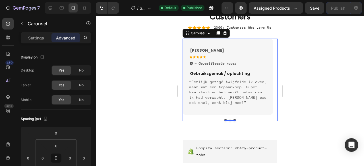
click at [325, 83] on div at bounding box center [230, 91] width 268 height 150
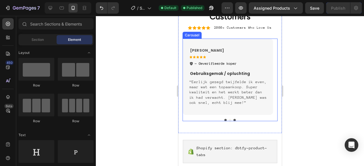
click at [233, 119] on button "Dot" at bounding box center [234, 120] width 2 height 2
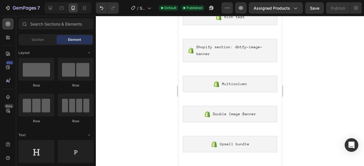
scroll to position [1233, 0]
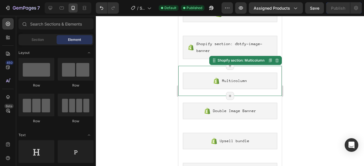
click at [256, 80] on div "Multicolumn" at bounding box center [229, 81] width 94 height 16
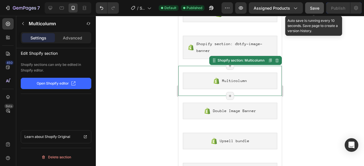
click at [312, 10] on span "Save" at bounding box center [314, 8] width 9 height 5
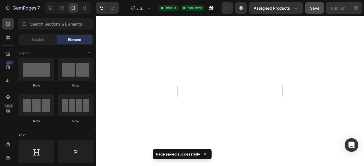
scroll to position [0, 0]
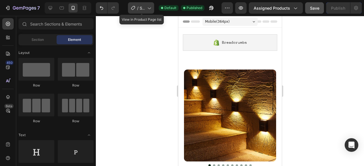
click at [154, 8] on div "/ Shopify Original Product Template" at bounding box center [141, 7] width 26 height 11
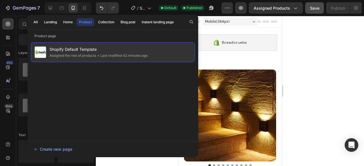
click at [137, 56] on div "• Last modified 42 minutes ago" at bounding box center [121, 56] width 51 height 6
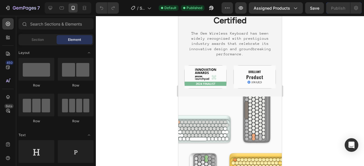
scroll to position [1453, 0]
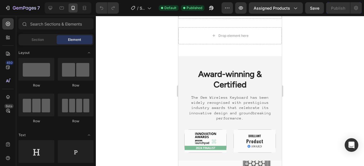
drag, startPoint x: 279, startPoint y: 25, endPoint x: 476, endPoint y: 129, distance: 223.0
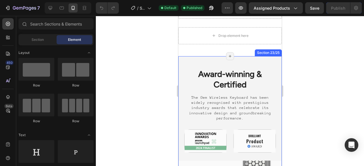
click at [269, 65] on div "Image Award-winning & Certified Heading The Gem Wireless Keyboard has been wide…" at bounding box center [229, 159] width 103 height 207
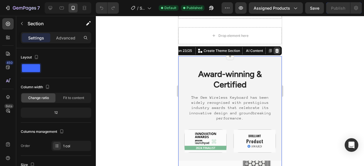
click at [275, 49] on icon at bounding box center [277, 51] width 4 height 4
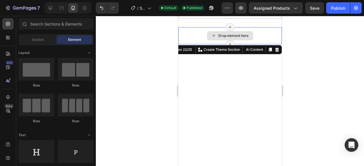
click at [261, 38] on div "Drop element here" at bounding box center [229, 35] width 103 height 17
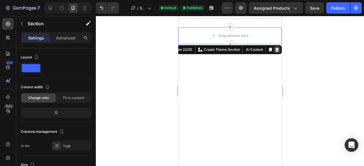
click at [274, 50] on div at bounding box center [276, 49] width 7 height 7
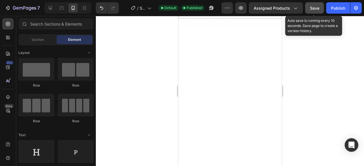
click at [311, 9] on span "Save" at bounding box center [314, 8] width 9 height 5
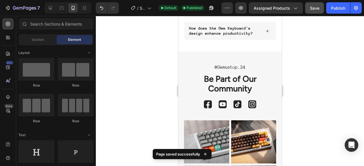
scroll to position [1648, 0]
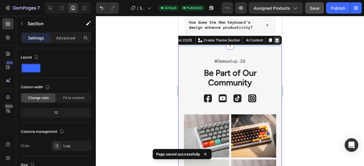
click at [275, 38] on icon at bounding box center [277, 40] width 4 height 4
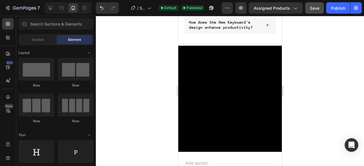
click at [266, 96] on div at bounding box center [230, 99] width 92 height 82
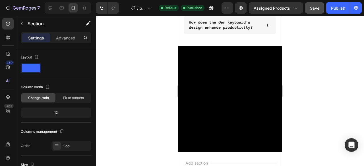
click at [256, 89] on div at bounding box center [230, 99] width 92 height 82
click at [143, 108] on div at bounding box center [230, 91] width 268 height 150
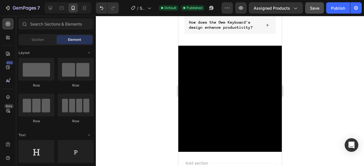
click at [235, 110] on div at bounding box center [230, 99] width 92 height 82
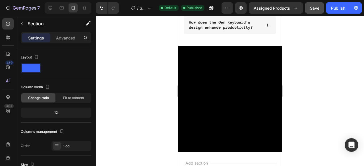
click at [235, 110] on div at bounding box center [230, 99] width 92 height 82
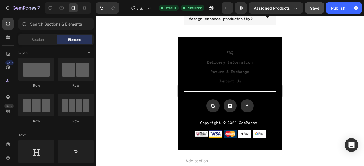
scroll to position [1634, 0]
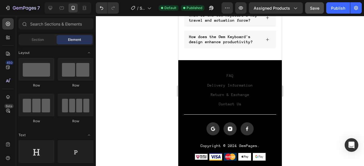
drag, startPoint x: 280, startPoint y: 147, endPoint x: 460, endPoint y: 163, distance: 180.8
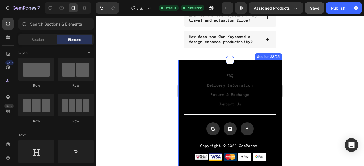
click at [266, 68] on div "FAQ Button Delivery Information Button Return & Exchange Button Contact Us Butt…" at bounding box center [229, 116] width 103 height 112
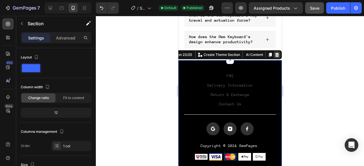
click at [274, 55] on icon at bounding box center [276, 55] width 5 height 5
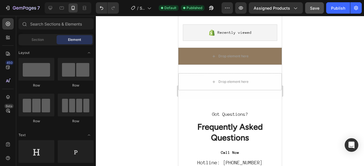
scroll to position [1372, 0]
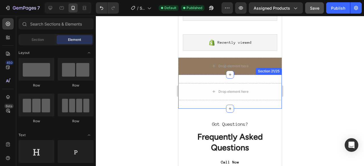
click at [263, 79] on div "Drop element here Section 21/25" at bounding box center [229, 92] width 103 height 34
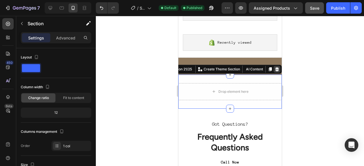
click at [275, 70] on icon at bounding box center [277, 69] width 4 height 4
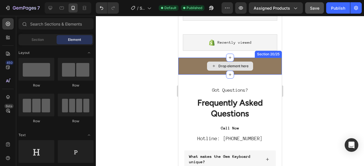
click at [269, 65] on div "Drop element here" at bounding box center [229, 66] width 103 height 17
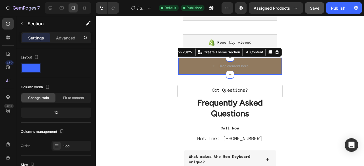
click at [275, 53] on icon at bounding box center [277, 52] width 4 height 4
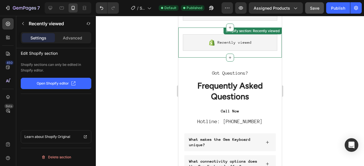
click at [266, 42] on div "Recently viewed" at bounding box center [229, 42] width 94 height 16
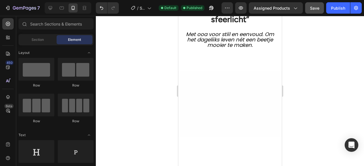
scroll to position [512, 0]
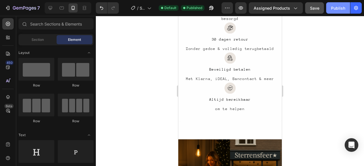
click at [348, 11] on button "Publish" at bounding box center [338, 7] width 24 height 11
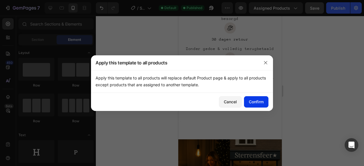
click at [257, 98] on button "Confirm" at bounding box center [256, 101] width 24 height 11
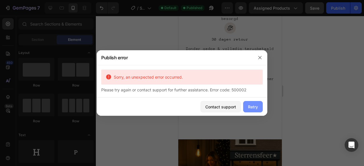
click at [255, 108] on div "Retry" at bounding box center [253, 107] width 10 height 6
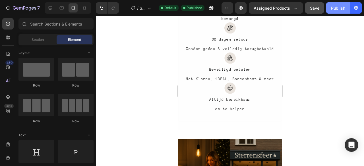
click at [342, 13] on button "Publish" at bounding box center [338, 7] width 24 height 11
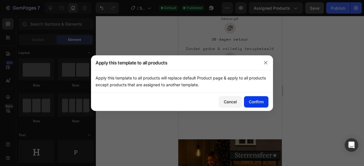
click at [253, 101] on div "Confirm" at bounding box center [256, 102] width 15 height 6
click at [267, 62] on button "button" at bounding box center [265, 62] width 9 height 9
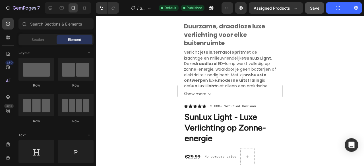
scroll to position [153, 0]
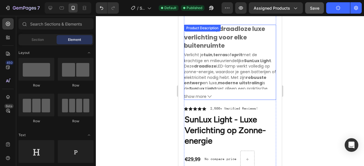
click at [203, 94] on span "Show more" at bounding box center [195, 96] width 22 height 5
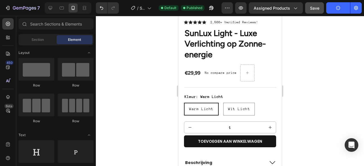
scroll to position [852, 0]
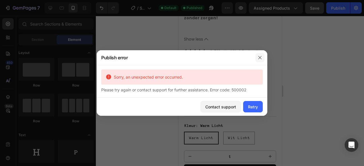
click at [261, 55] on icon "button" at bounding box center [259, 57] width 5 height 5
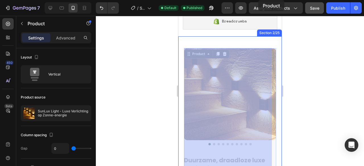
scroll to position [0, 0]
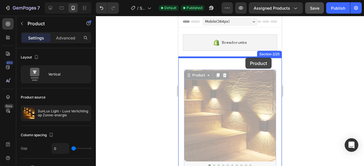
drag, startPoint x: 261, startPoint y: 50, endPoint x: 245, endPoint y: 58, distance: 17.5
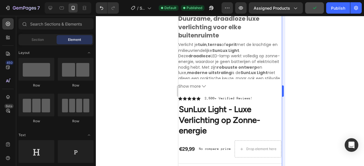
scroll to position [174, 0]
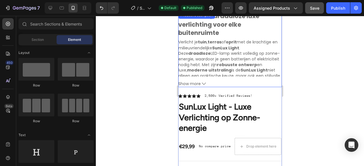
click at [257, 54] on div "Duurzame, draadloze luxe verlichting voor elke buitenruimte Verlicht je tuin , …" at bounding box center [229, 44] width 103 height 65
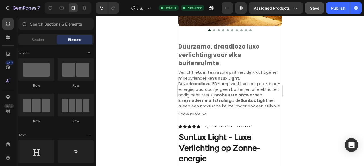
scroll to position [114, 0]
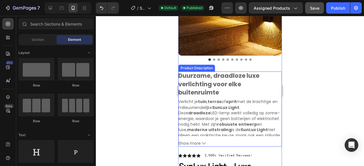
click at [248, 83] on div "Duurzame, draadloze luxe verlichting voor elke buitenruimte Verlicht je tuin , …" at bounding box center [229, 104] width 103 height 65
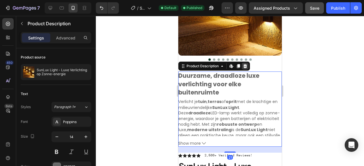
click at [245, 64] on icon at bounding box center [245, 66] width 4 height 4
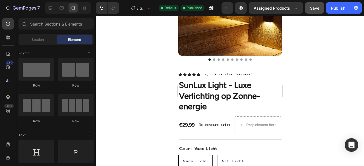
scroll to position [141, 0]
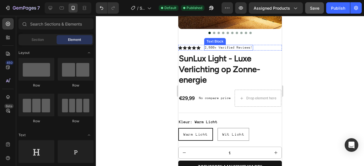
click at [245, 45] on p "2,500+ Verified Reviews!" at bounding box center [228, 47] width 48 height 5
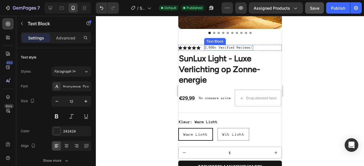
click at [245, 45] on p "2,500+ Verified Reviews!" at bounding box center [228, 47] width 48 height 5
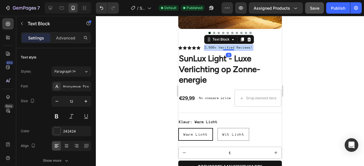
click at [245, 45] on p "2,500+ Verified Reviews!" at bounding box center [228, 47] width 48 height 5
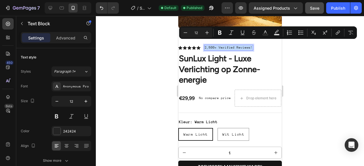
copy p "2,500+ Verified Reviews!"
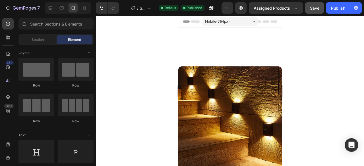
scroll to position [103, 0]
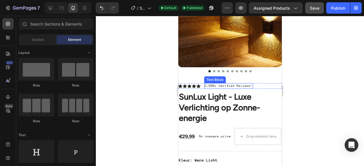
click at [238, 84] on p "2,500+ Verified Reviews!" at bounding box center [228, 86] width 48 height 5
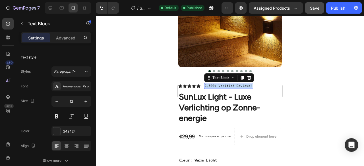
click at [238, 84] on p "2,500+ Verified Reviews!" at bounding box center [228, 86] width 48 height 5
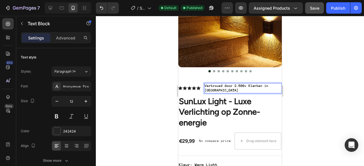
click at [231, 84] on p "Vertrouwd door 2.500+ Klanten in Nederland" at bounding box center [242, 88] width 76 height 9
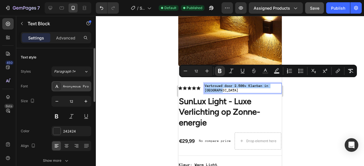
click at [77, 86] on div "Anonymous Pro" at bounding box center [76, 86] width 27 height 5
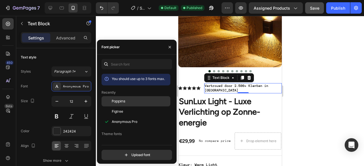
click at [117, 100] on span "Poppins" at bounding box center [119, 101] width 14 height 5
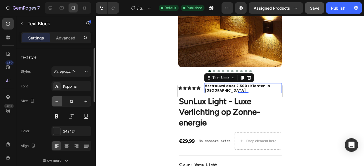
click at [57, 99] on icon "button" at bounding box center [57, 102] width 6 height 6
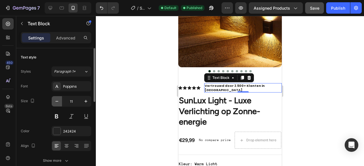
click at [57, 99] on icon "button" at bounding box center [57, 102] width 6 height 6
type input "10"
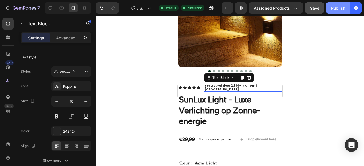
click at [336, 9] on div "Publish" at bounding box center [338, 8] width 14 height 6
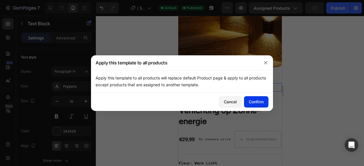
click at [252, 99] on div "Confirm" at bounding box center [256, 102] width 15 height 6
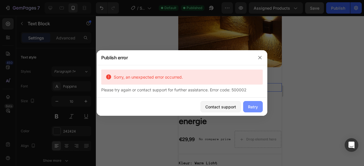
click at [255, 110] on button "Retry" at bounding box center [253, 106] width 20 height 11
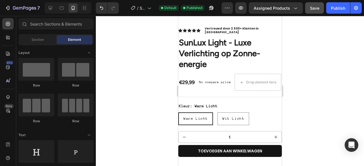
scroll to position [171, 0]
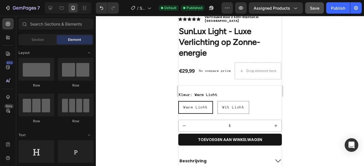
drag, startPoint x: 278, startPoint y: 34, endPoint x: 460, endPoint y: 56, distance: 183.4
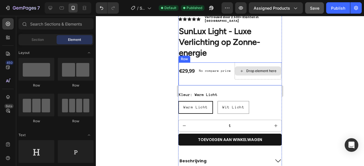
click at [268, 67] on div "Drop element here" at bounding box center [257, 70] width 46 height 9
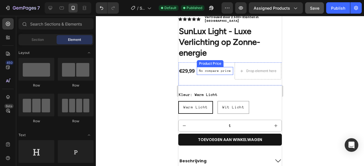
click at [217, 69] on p "No compare price" at bounding box center [215, 70] width 32 height 3
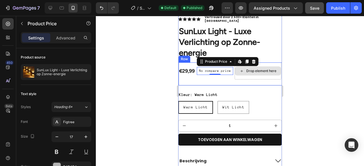
click at [245, 67] on div "Drop element here" at bounding box center [257, 70] width 47 height 17
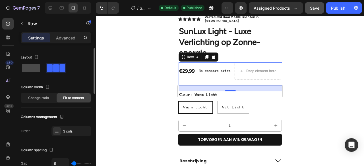
click at [37, 69] on span at bounding box center [31, 68] width 18 height 8
type input "0"
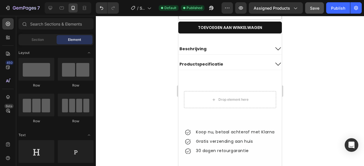
scroll to position [338, 0]
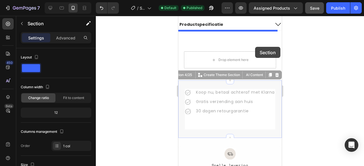
drag, startPoint x: 264, startPoint y: 78, endPoint x: 255, endPoint y: 47, distance: 32.0
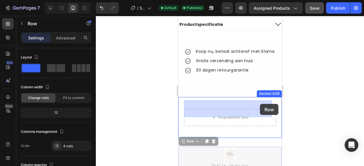
drag, startPoint x: 274, startPoint y: 143, endPoint x: 259, endPoint y: 105, distance: 40.7
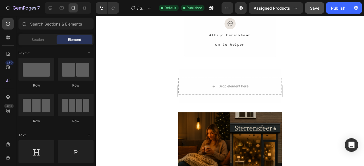
scroll to position [566, 0]
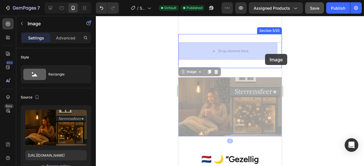
drag, startPoint x: 271, startPoint y: 82, endPoint x: 264, endPoint y: 54, distance: 28.9
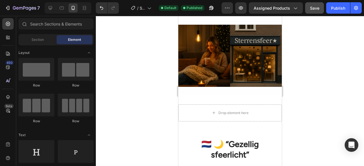
scroll to position [633, 0]
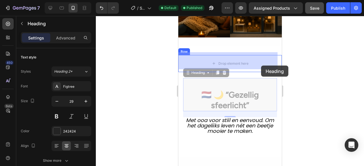
drag, startPoint x: 267, startPoint y: 91, endPoint x: 260, endPoint y: 63, distance: 28.3
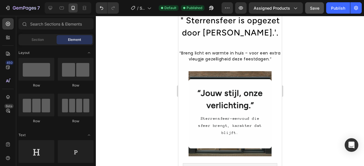
scroll to position [766, 0]
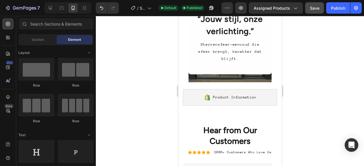
drag, startPoint x: 280, startPoint y: 76, endPoint x: 464, endPoint y: 109, distance: 186.5
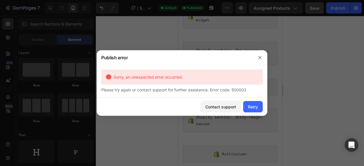
drag, startPoint x: 280, startPoint y: 99, endPoint x: 462, endPoint y: 139, distance: 186.1
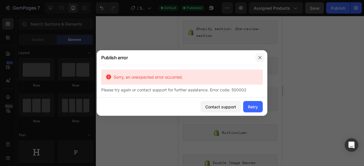
click at [259, 56] on button "button" at bounding box center [259, 57] width 9 height 9
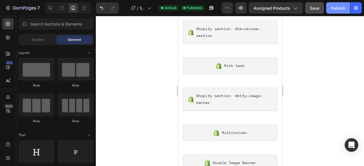
click at [335, 7] on div "Publish" at bounding box center [338, 8] width 14 height 6
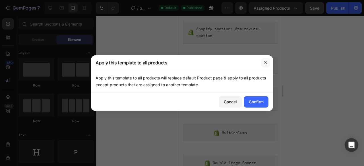
click at [266, 63] on icon "button" at bounding box center [265, 63] width 5 height 5
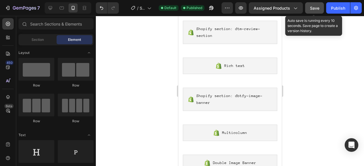
click at [312, 9] on span "Save" at bounding box center [314, 8] width 9 height 5
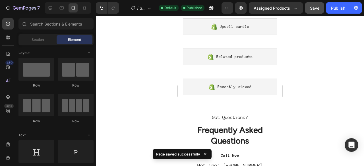
scroll to position [1323, 0]
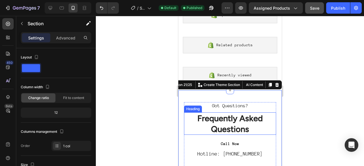
click at [243, 116] on h2 "Frequently Asked Questions" at bounding box center [230, 123] width 92 height 22
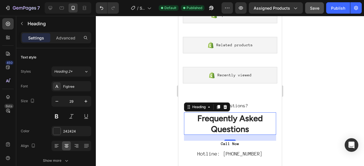
click at [243, 116] on h2 "Frequently Asked Questions" at bounding box center [230, 123] width 92 height 22
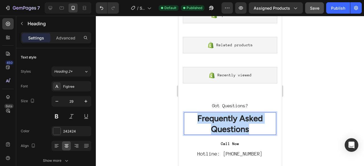
click at [243, 116] on p "Frequently Asked Questions" at bounding box center [230, 123] width 92 height 21
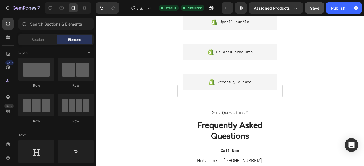
scroll to position [1307, 0]
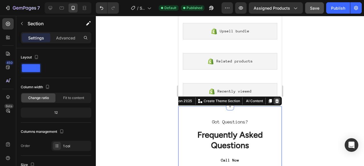
click at [275, 100] on icon at bounding box center [277, 101] width 4 height 4
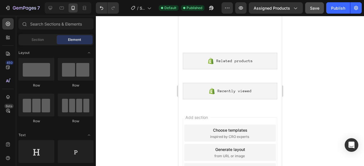
scroll to position [1353, 0]
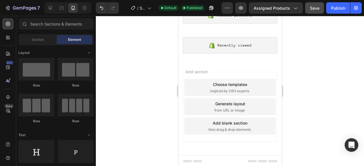
drag, startPoint x: 279, startPoint y: 146, endPoint x: 482, endPoint y: 25, distance: 236.3
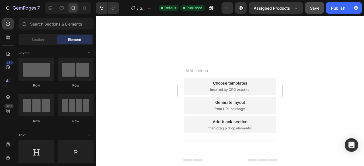
scroll to position [0, 0]
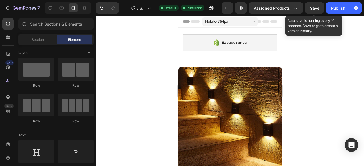
click at [313, 8] on span "Save" at bounding box center [314, 8] width 9 height 5
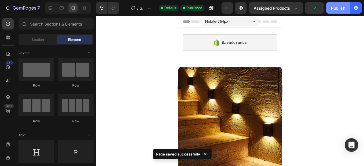
click at [334, 6] on div "Publish" at bounding box center [338, 8] width 14 height 6
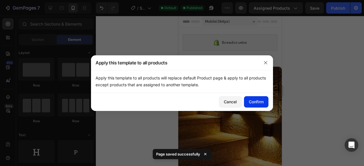
click at [262, 101] on div "Confirm" at bounding box center [256, 102] width 15 height 6
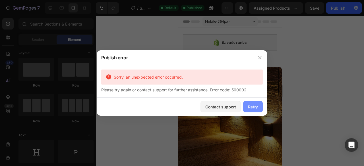
click at [255, 107] on div "Retry" at bounding box center [253, 107] width 10 height 6
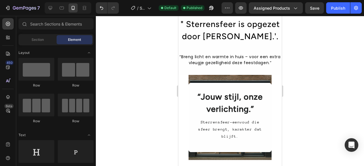
scroll to position [907, 0]
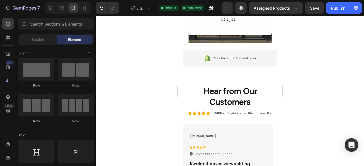
drag, startPoint x: 279, startPoint y: 31, endPoint x: 471, endPoint y: 128, distance: 215.3
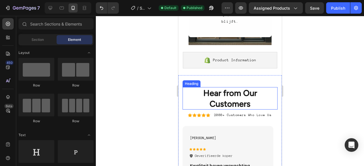
click at [258, 90] on h2 "Hear from Our Customers" at bounding box center [229, 98] width 95 height 22
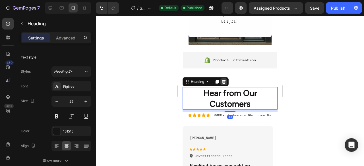
click at [224, 82] on icon at bounding box center [224, 82] width 4 height 4
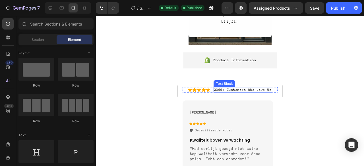
click at [232, 89] on p "2000+ Customers Who Love Us" at bounding box center [243, 90] width 58 height 5
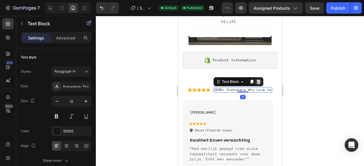
click at [258, 82] on icon at bounding box center [258, 82] width 5 height 5
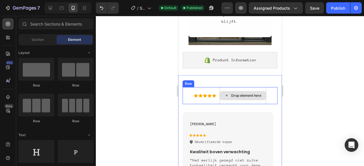
click at [230, 90] on div "Drop element here" at bounding box center [242, 95] width 47 height 17
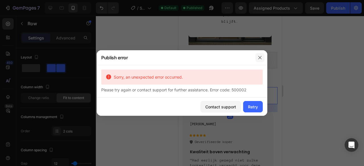
click at [260, 59] on icon "button" at bounding box center [259, 57] width 3 height 3
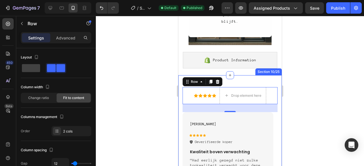
click at [235, 83] on div "Icon Icon Icon Icon Icon Icon List Drop element here Row 28 Linda Verhoeven Tex…" at bounding box center [229, 141] width 103 height 132
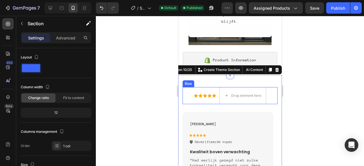
click at [214, 103] on div "Icon Icon Icon Icon Icon Icon List Drop element here Row" at bounding box center [229, 95] width 95 height 17
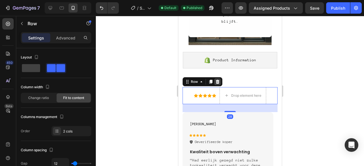
click at [217, 81] on icon at bounding box center [217, 82] width 4 height 4
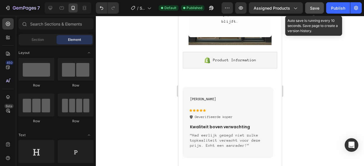
click at [314, 4] on button "Save" at bounding box center [314, 7] width 19 height 11
click at [313, 6] on div "button" at bounding box center [314, 8] width 5 height 5
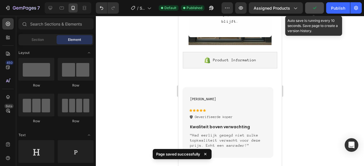
click at [313, 5] on icon "button" at bounding box center [314, 8] width 6 height 6
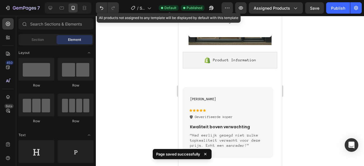
click at [174, 9] on span "Default" at bounding box center [170, 7] width 12 height 5
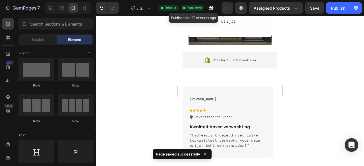
click at [197, 6] on span "Published" at bounding box center [194, 7] width 16 height 5
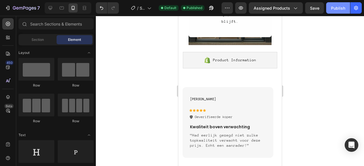
click at [343, 5] on button "Publish" at bounding box center [338, 7] width 24 height 11
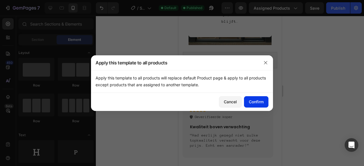
click at [261, 98] on button "Confirm" at bounding box center [256, 101] width 24 height 11
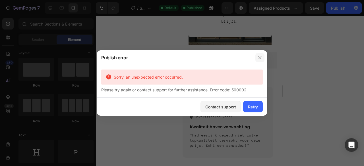
click at [260, 60] on icon "button" at bounding box center [259, 57] width 5 height 5
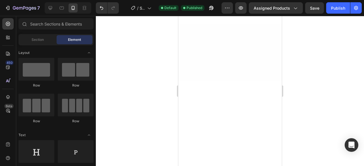
scroll to position [0, 0]
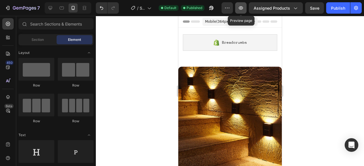
click at [240, 8] on icon "button" at bounding box center [241, 8] width 6 height 6
click at [63, 10] on icon at bounding box center [62, 8] width 6 height 6
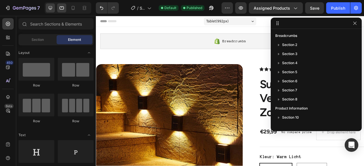
click at [51, 8] on icon at bounding box center [50, 8] width 6 height 6
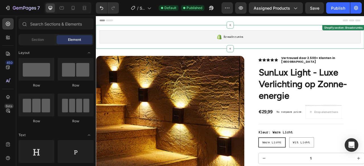
click at [363, 43] on div "Breadcrumbs" at bounding box center [266, 42] width 332 height 16
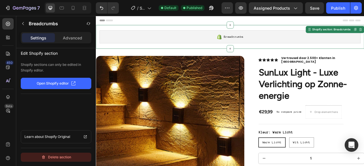
click at [62, 159] on div "Delete section" at bounding box center [56, 157] width 30 height 7
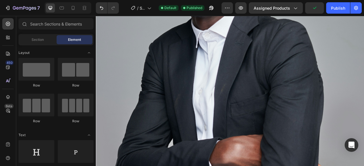
scroll to position [2320, 0]
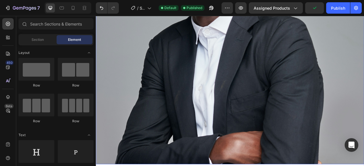
click at [322, 122] on img at bounding box center [266, 28] width 341 height 354
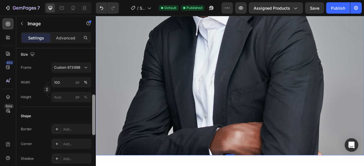
scroll to position [219, 0]
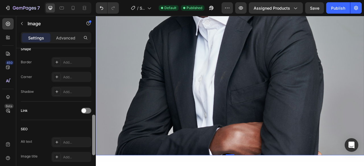
drag, startPoint x: 190, startPoint y: 75, endPoint x: 96, endPoint y: 162, distance: 127.7
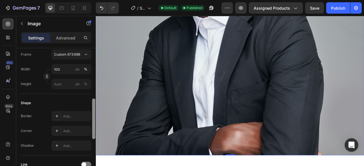
click at [216, 150] on img at bounding box center [266, 17] width 341 height 354
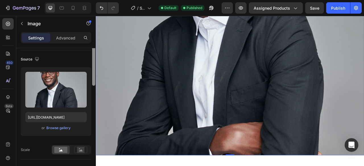
scroll to position [44, 0]
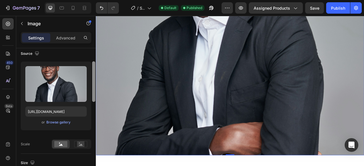
drag, startPoint x: 91, startPoint y: 115, endPoint x: 92, endPoint y: 72, distance: 42.6
click at [92, 72] on div "Style Rectangle Source Upload Image https://cdn.shopify.com/s/files/1/0933/7874…" at bounding box center [56, 115] width 80 height 134
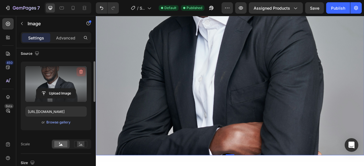
click at [83, 72] on icon "button" at bounding box center [81, 72] width 6 height 6
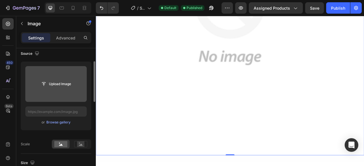
click at [270, 89] on img at bounding box center [266, 17] width 341 height 354
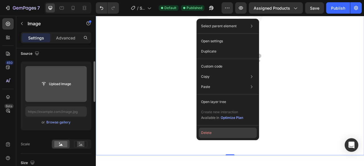
click at [234, 134] on button "Delete" at bounding box center [228, 133] width 58 height 10
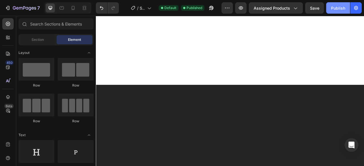
click at [345, 9] on button "Publish" at bounding box center [338, 7] width 24 height 11
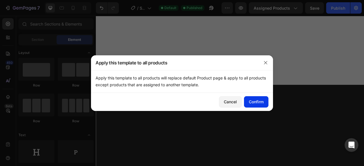
click at [262, 103] on div "Confirm" at bounding box center [256, 102] width 15 height 6
click at [362, 138] on div at bounding box center [182, 83] width 364 height 166
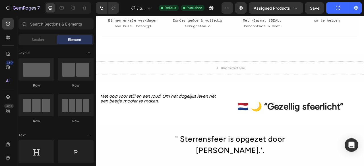
scroll to position [2116, 0]
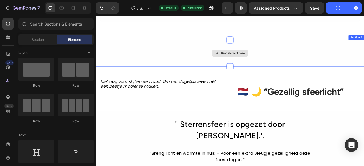
click at [363, 61] on div "Drop element here" at bounding box center [266, 63] width 341 height 17
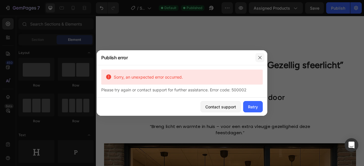
click at [260, 57] on icon "button" at bounding box center [259, 57] width 5 height 5
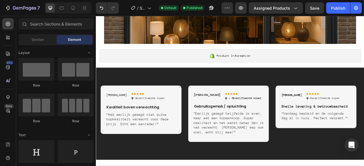
scroll to position [2408, 0]
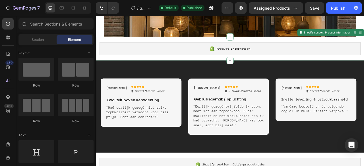
click at [363, 55] on div "Product Information" at bounding box center [266, 57] width 332 height 16
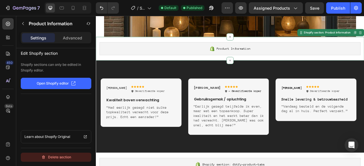
click at [63, 155] on div "Delete section" at bounding box center [56, 157] width 30 height 7
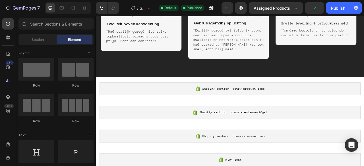
scroll to position [2477, 0]
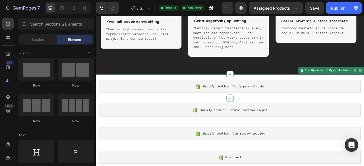
click at [363, 109] on div "Shopify section: dbtfy-product-tabs" at bounding box center [266, 105] width 332 height 16
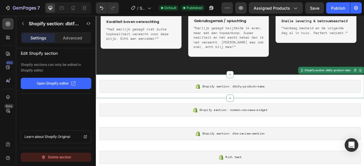
click at [54, 156] on div "Delete section" at bounding box center [56, 157] width 30 height 7
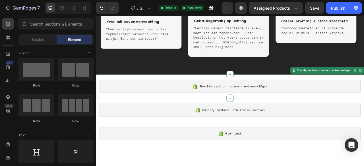
click at [145, 110] on div "Shopify section: common-reviews-widget" at bounding box center [266, 105] width 332 height 16
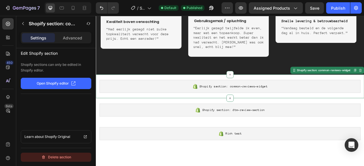
click at [76, 159] on button "Delete section" at bounding box center [56, 157] width 70 height 9
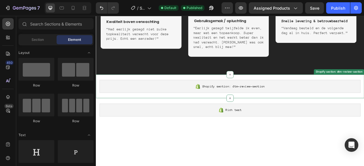
click at [143, 110] on div "Shopify section: dtm-review-section" at bounding box center [266, 105] width 332 height 16
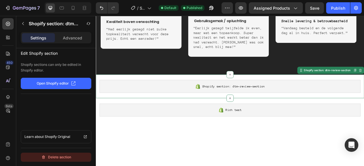
click at [78, 159] on button "Delete section" at bounding box center [56, 157] width 70 height 9
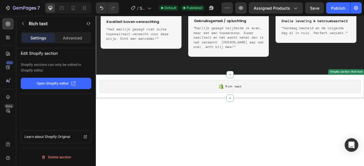
click at [156, 110] on div "Rich text" at bounding box center [266, 105] width 332 height 16
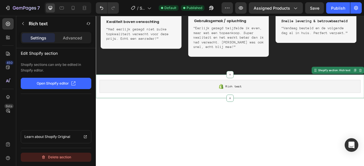
drag, startPoint x: 77, startPoint y: 159, endPoint x: 272, endPoint y: 163, distance: 194.6
click at [77, 159] on button "Delete section" at bounding box center [56, 157] width 70 height 9
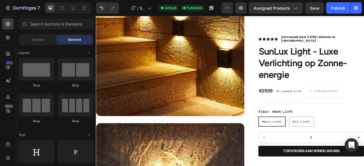
scroll to position [0, 0]
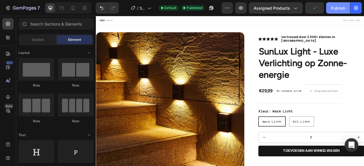
click at [344, 8] on div "Publish" at bounding box center [338, 8] width 14 height 6
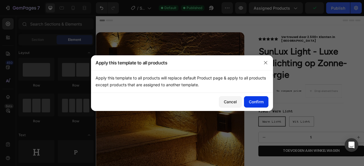
click at [263, 103] on div "Confirm" at bounding box center [256, 102] width 15 height 6
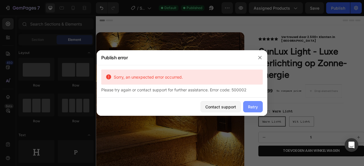
click at [256, 107] on div "Retry" at bounding box center [253, 107] width 10 height 6
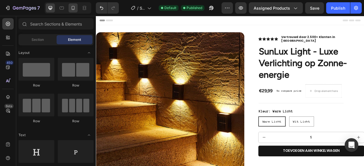
click at [76, 7] on icon at bounding box center [73, 8] width 6 height 6
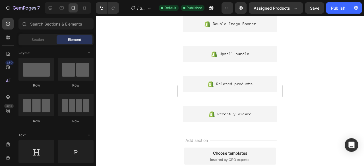
drag, startPoint x: 280, startPoint y: 26, endPoint x: 492, endPoint y: 159, distance: 250.6
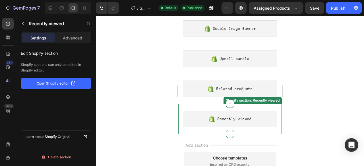
click at [261, 121] on div "Recently viewed" at bounding box center [229, 119] width 94 height 16
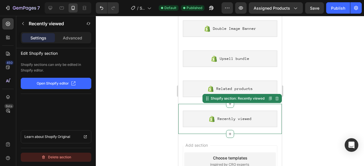
click at [72, 155] on button "Delete section" at bounding box center [56, 157] width 70 height 9
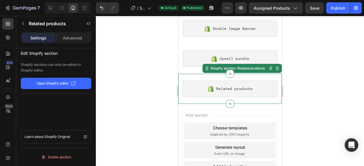
click at [219, 88] on span "Related products" at bounding box center [234, 89] width 36 height 7
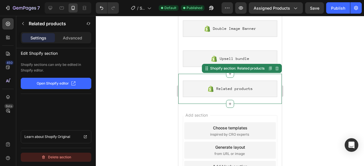
drag, startPoint x: 74, startPoint y: 156, endPoint x: 14, endPoint y: 108, distance: 76.8
click at [74, 156] on button "Delete section" at bounding box center [56, 157] width 70 height 9
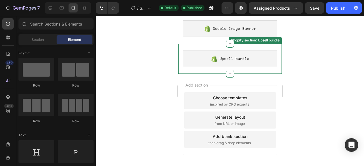
click at [215, 56] on icon at bounding box center [213, 58] width 7 height 7
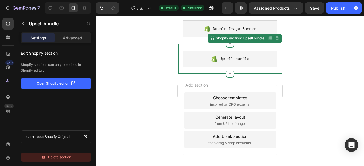
click at [61, 154] on div "Delete section" at bounding box center [56, 157] width 30 height 7
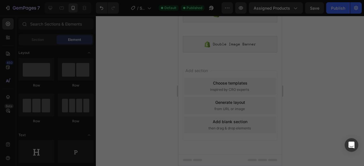
scroll to position [948, 0]
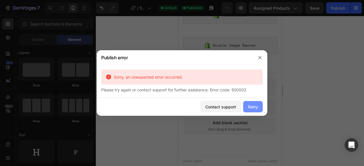
click at [248, 103] on button "Retry" at bounding box center [253, 106] width 20 height 11
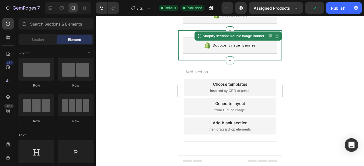
click at [224, 47] on span "Double Image Banner" at bounding box center [233, 45] width 43 height 7
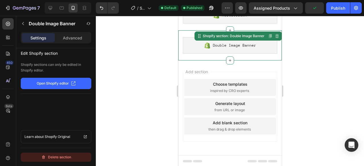
drag, startPoint x: 71, startPoint y: 159, endPoint x: 44, endPoint y: 106, distance: 59.3
click at [71, 159] on button "Delete section" at bounding box center [56, 157] width 70 height 9
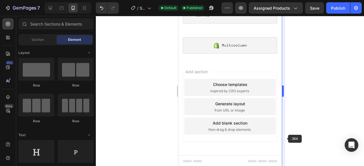
scroll to position [829, 0]
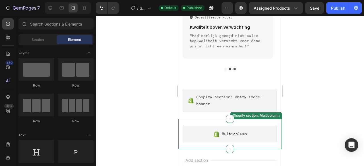
click at [254, 131] on div "Multicolumn" at bounding box center [229, 134] width 94 height 16
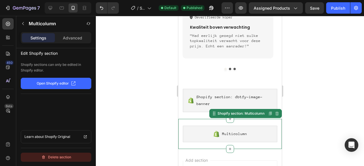
click at [66, 159] on div "Delete section" at bounding box center [56, 157] width 30 height 7
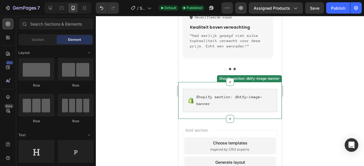
click at [224, 96] on span "Shopify section: dbtfy-image-banner" at bounding box center [234, 101] width 76 height 14
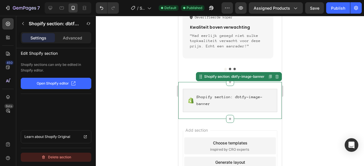
drag, startPoint x: 72, startPoint y: 157, endPoint x: 47, endPoint y: 120, distance: 44.3
click at [72, 157] on button "Delete section" at bounding box center [56, 157] width 70 height 9
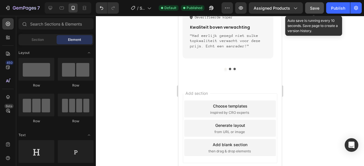
click at [320, 9] on button "Save" at bounding box center [314, 7] width 19 height 11
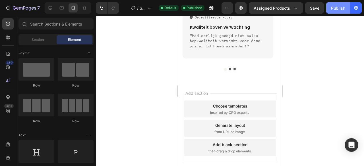
click at [334, 9] on div "Publish" at bounding box center [338, 8] width 14 height 6
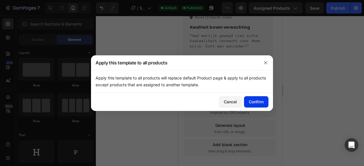
click at [255, 104] on div "Confirm" at bounding box center [256, 102] width 15 height 6
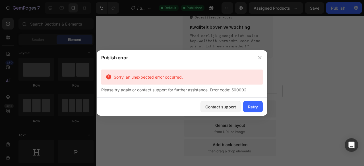
drag, startPoint x: 211, startPoint y: 89, endPoint x: 48, endPoint y: 41, distance: 169.9
click at [260, 58] on icon "button" at bounding box center [259, 57] width 5 height 5
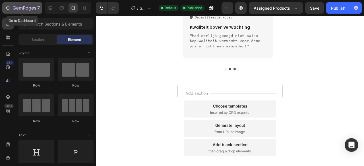
click at [10, 5] on div "7" at bounding box center [22, 8] width 35 height 7
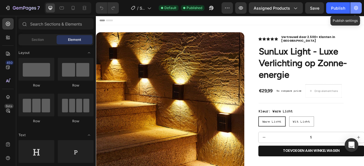
click at [358, 8] on icon "button" at bounding box center [356, 8] width 6 height 6
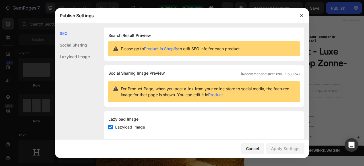
click at [168, 49] on link "Product in Shopify" at bounding box center [161, 48] width 34 height 5
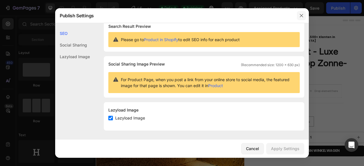
click at [299, 14] on button "button" at bounding box center [301, 15] width 9 height 9
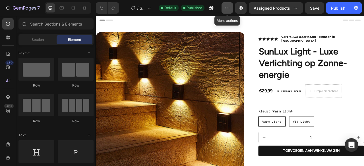
click at [228, 5] on icon "button" at bounding box center [227, 8] width 6 height 6
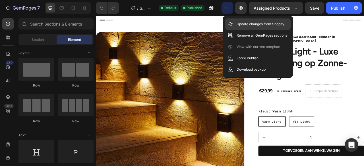
click at [240, 26] on p "Update changes from Shopify" at bounding box center [260, 24] width 48 height 6
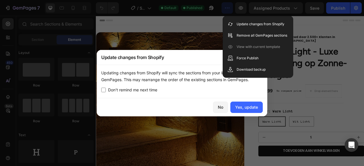
click at [147, 91] on span "Don’t remind me next time" at bounding box center [132, 90] width 49 height 7
checkbox input "true"
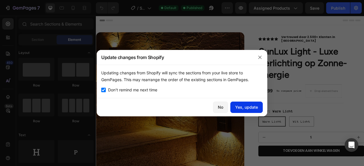
click at [248, 109] on div "Yes, update" at bounding box center [246, 107] width 23 height 6
